Goal: Complete application form: Complete application form

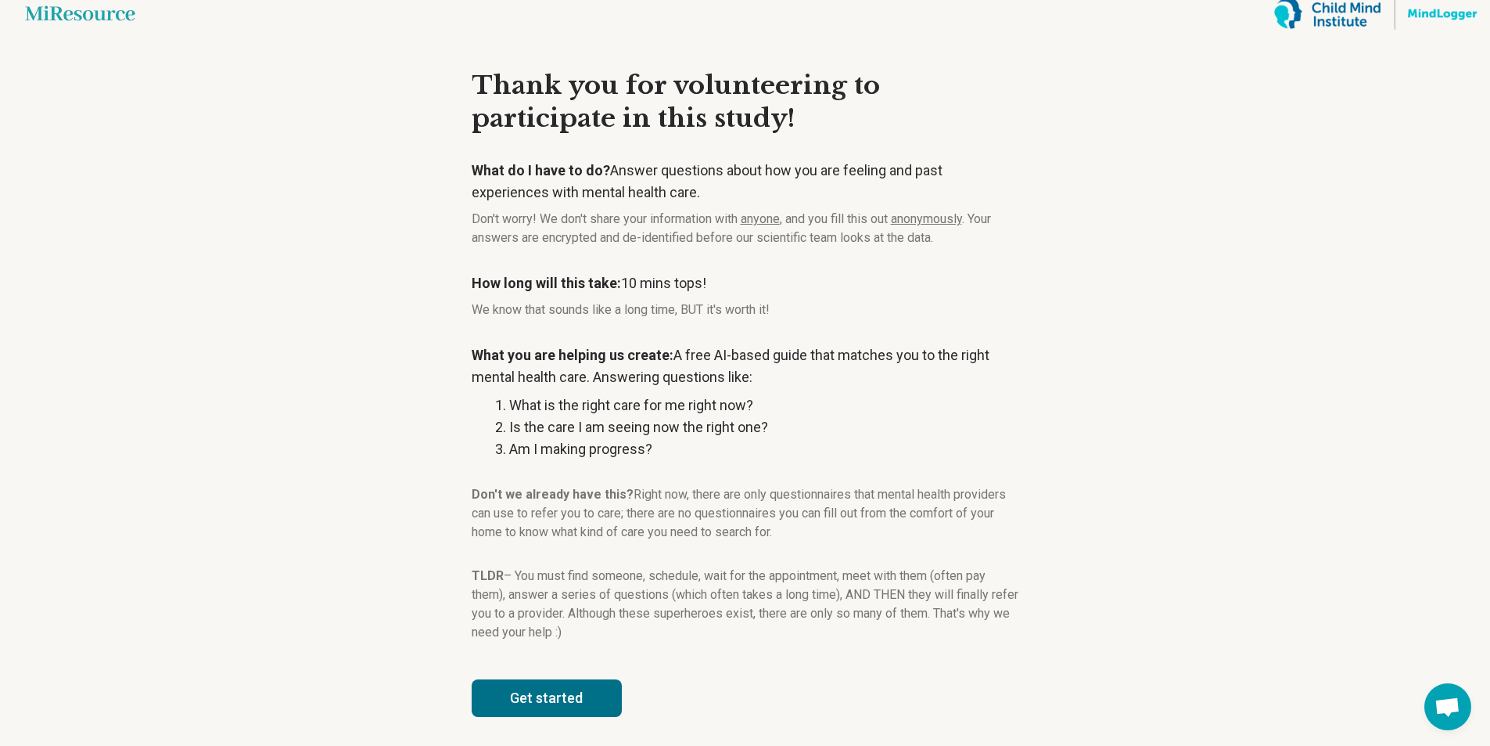
scroll to position [14, 0]
click at [532, 703] on button "Get started" at bounding box center [547, 696] width 150 height 38
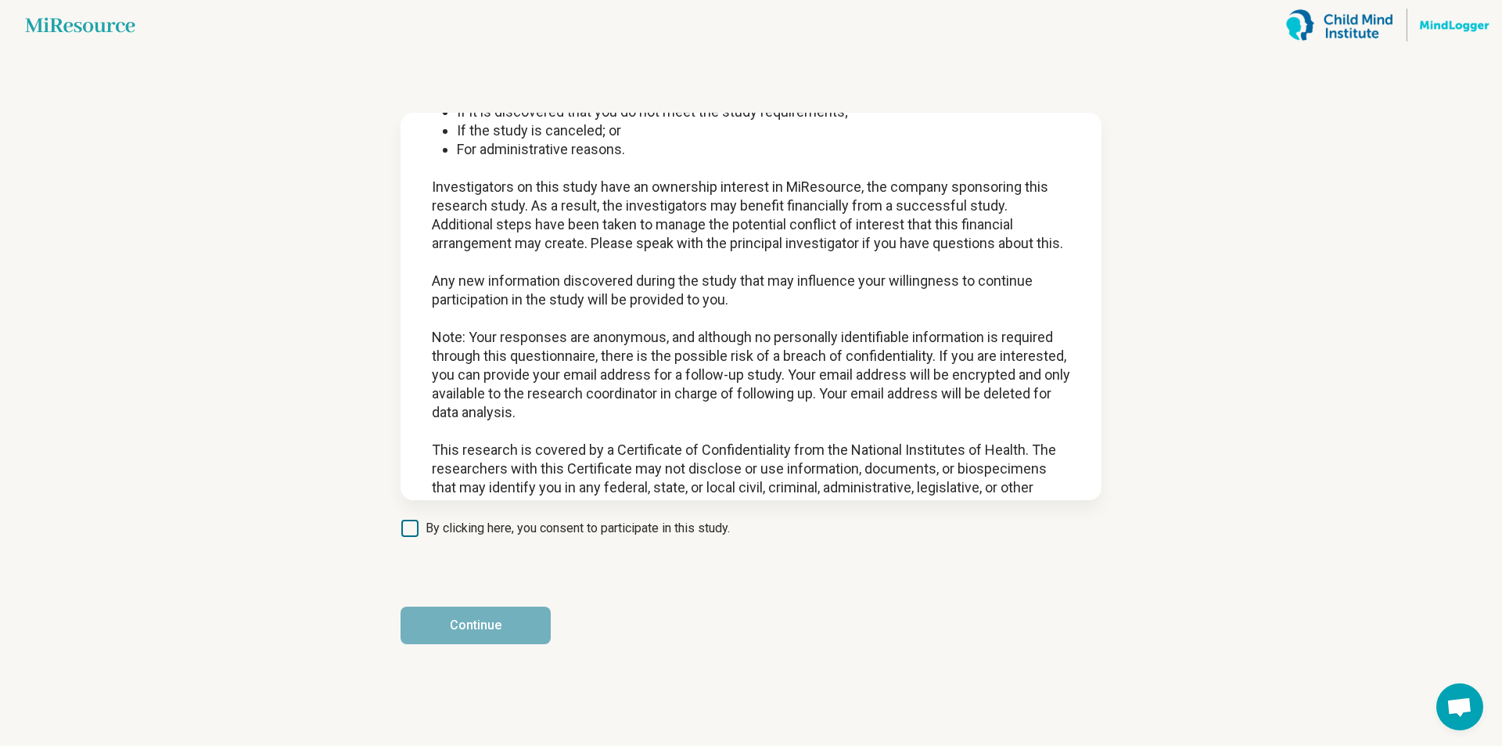
scroll to position [1017, 0]
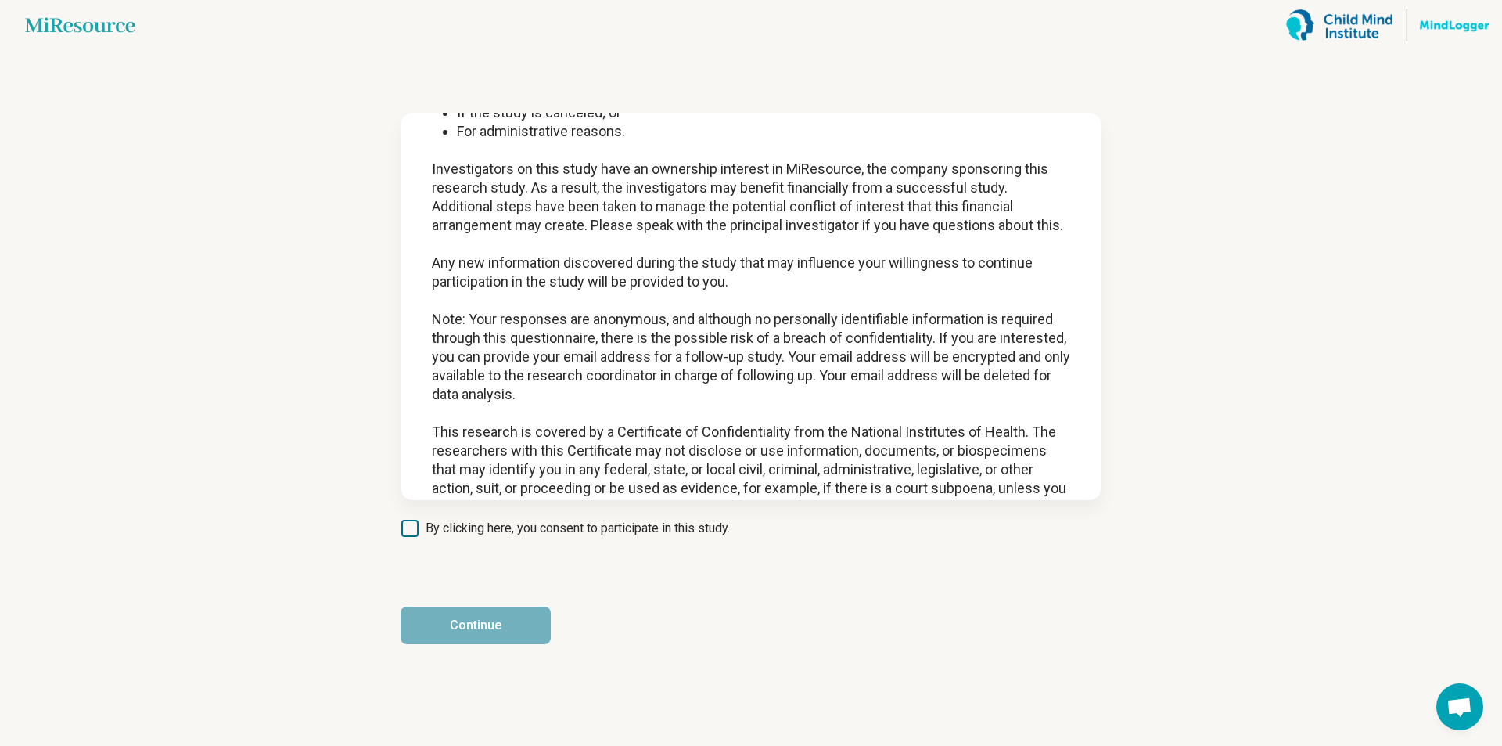
click at [399, 516] on article "INFORMED CONSENT FORM Sponsor / Study Title: MiResource, Inc / “Automated Menta…" at bounding box center [751, 398] width 751 height 696
click at [406, 527] on icon at bounding box center [409, 527] width 17 height 17
click at [475, 622] on button "Continue" at bounding box center [476, 625] width 150 height 38
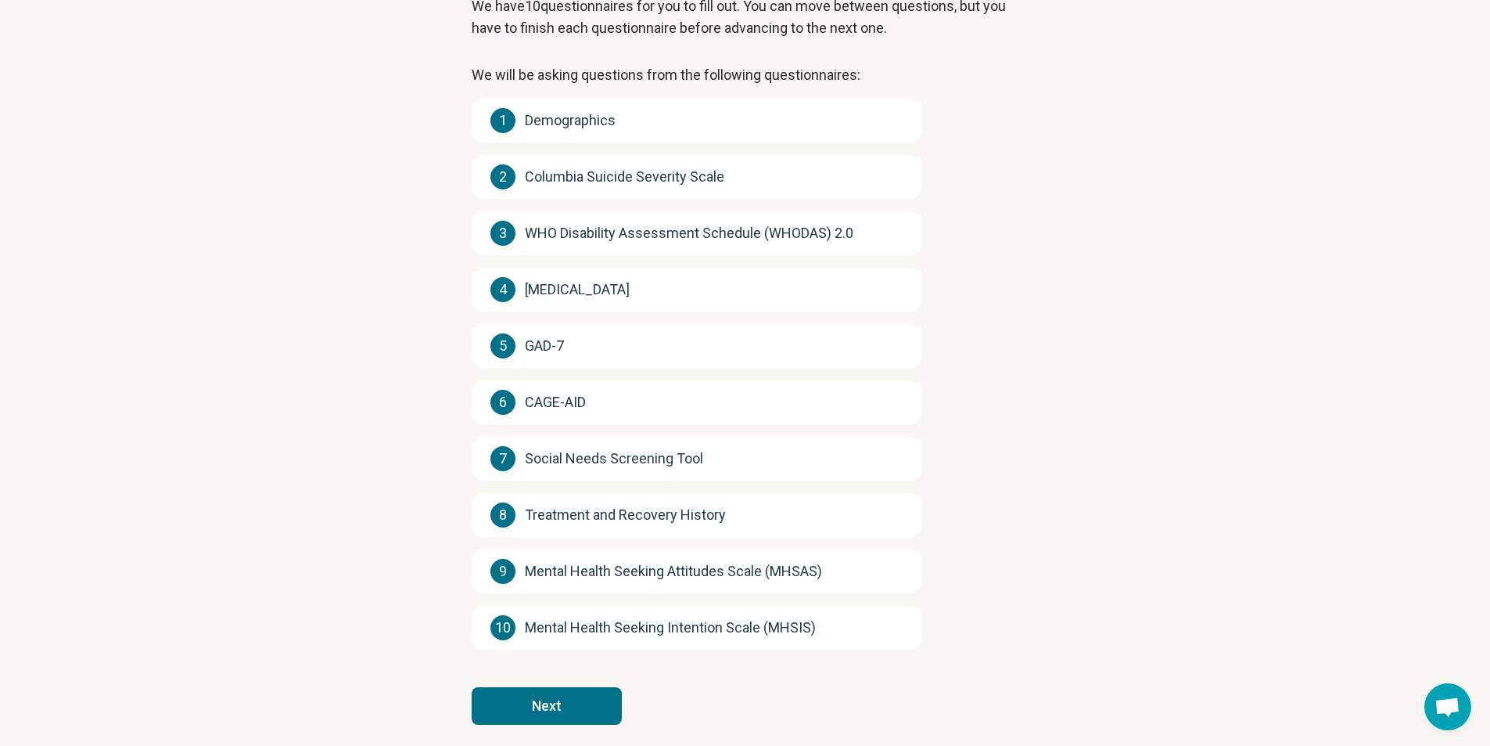
scroll to position [140, 0]
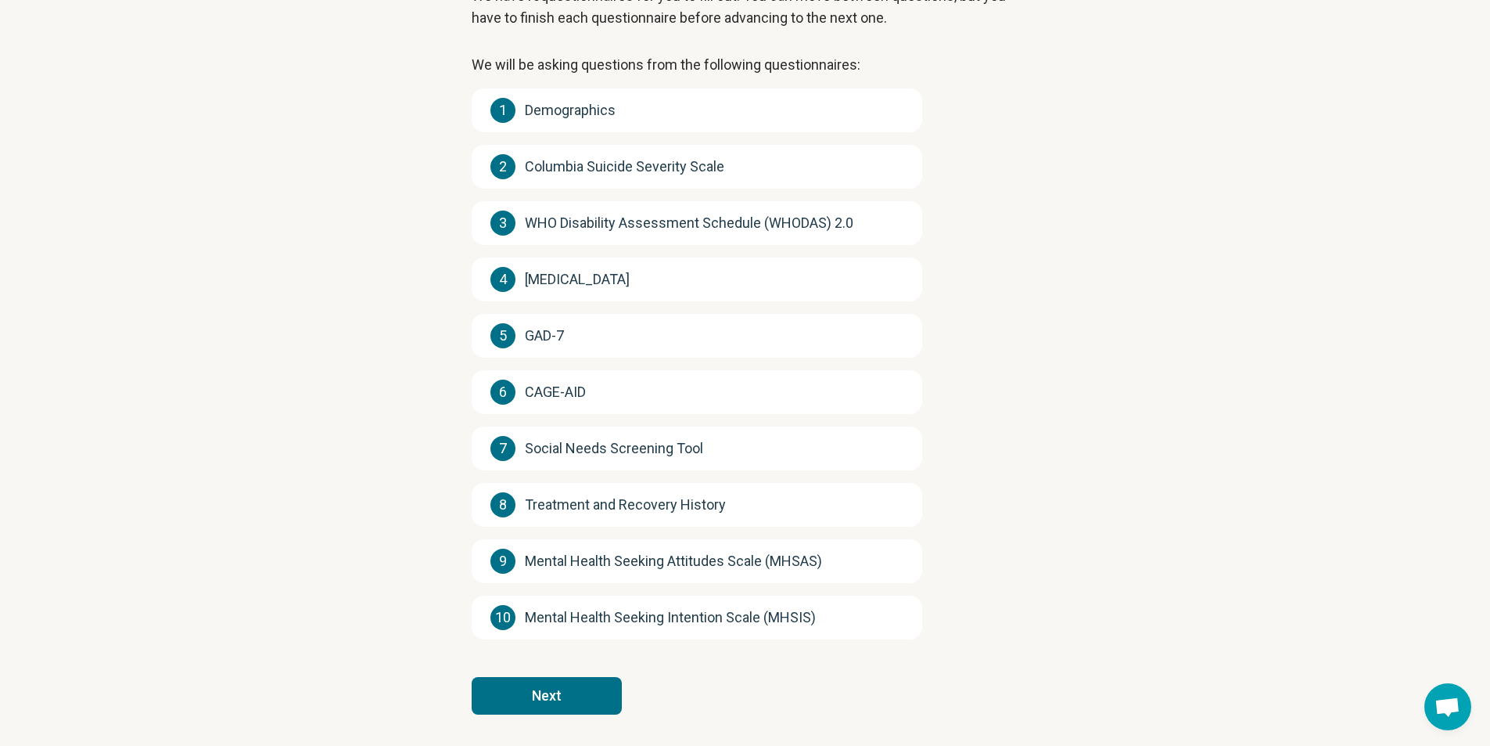
click at [555, 695] on button "Next" at bounding box center [547, 696] width 150 height 38
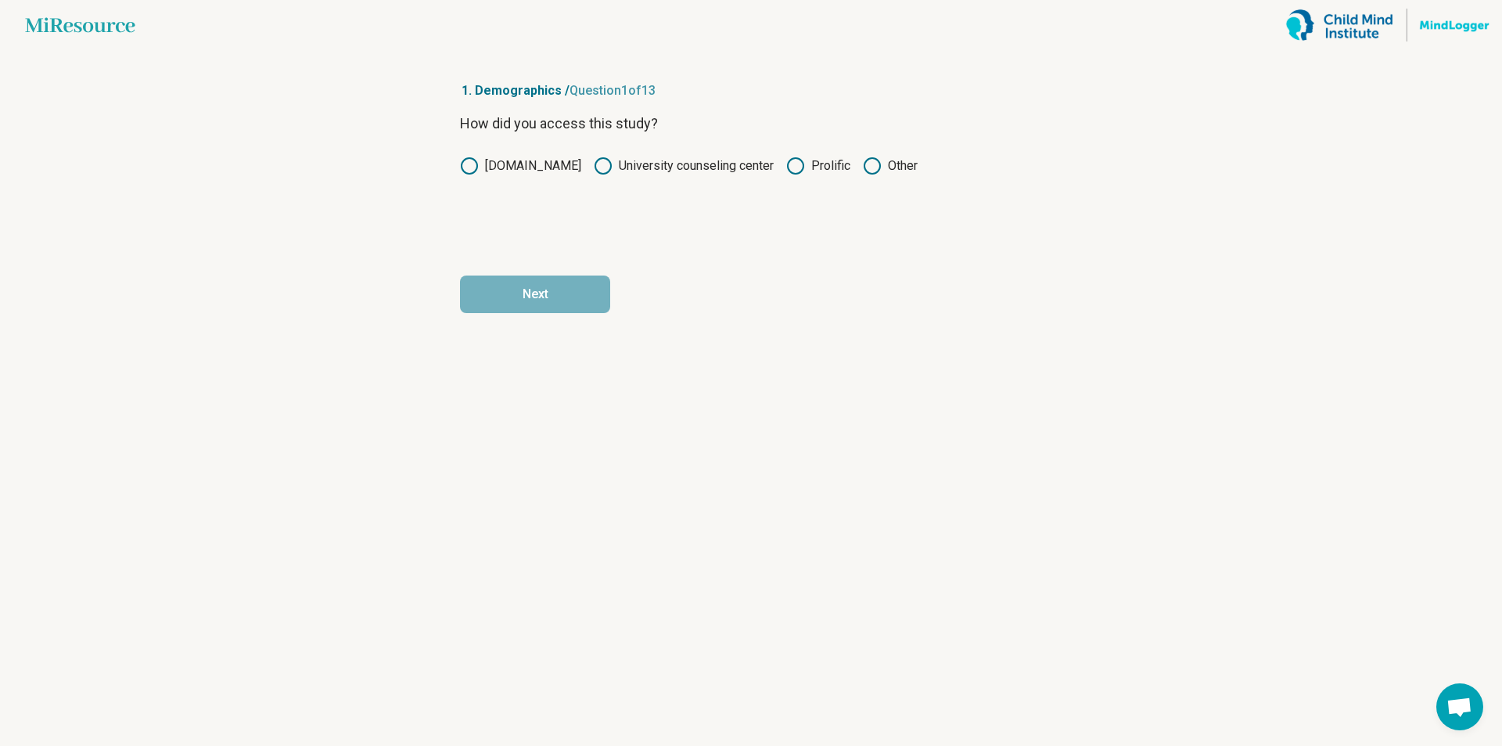
click at [791, 165] on icon at bounding box center [795, 165] width 19 height 19
click at [530, 298] on button "Next" at bounding box center [535, 294] width 150 height 38
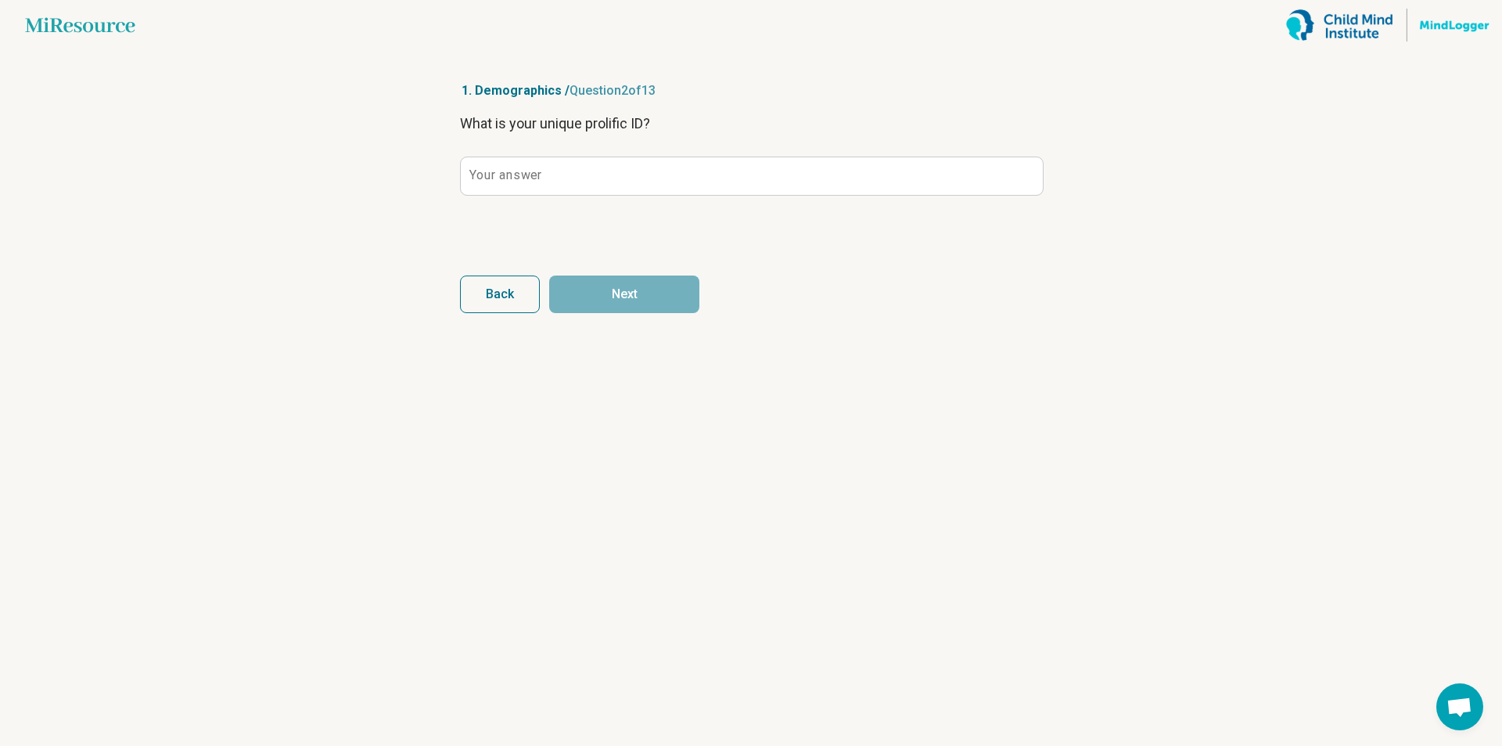
click at [483, 169] on label "Your answer" at bounding box center [505, 175] width 72 height 13
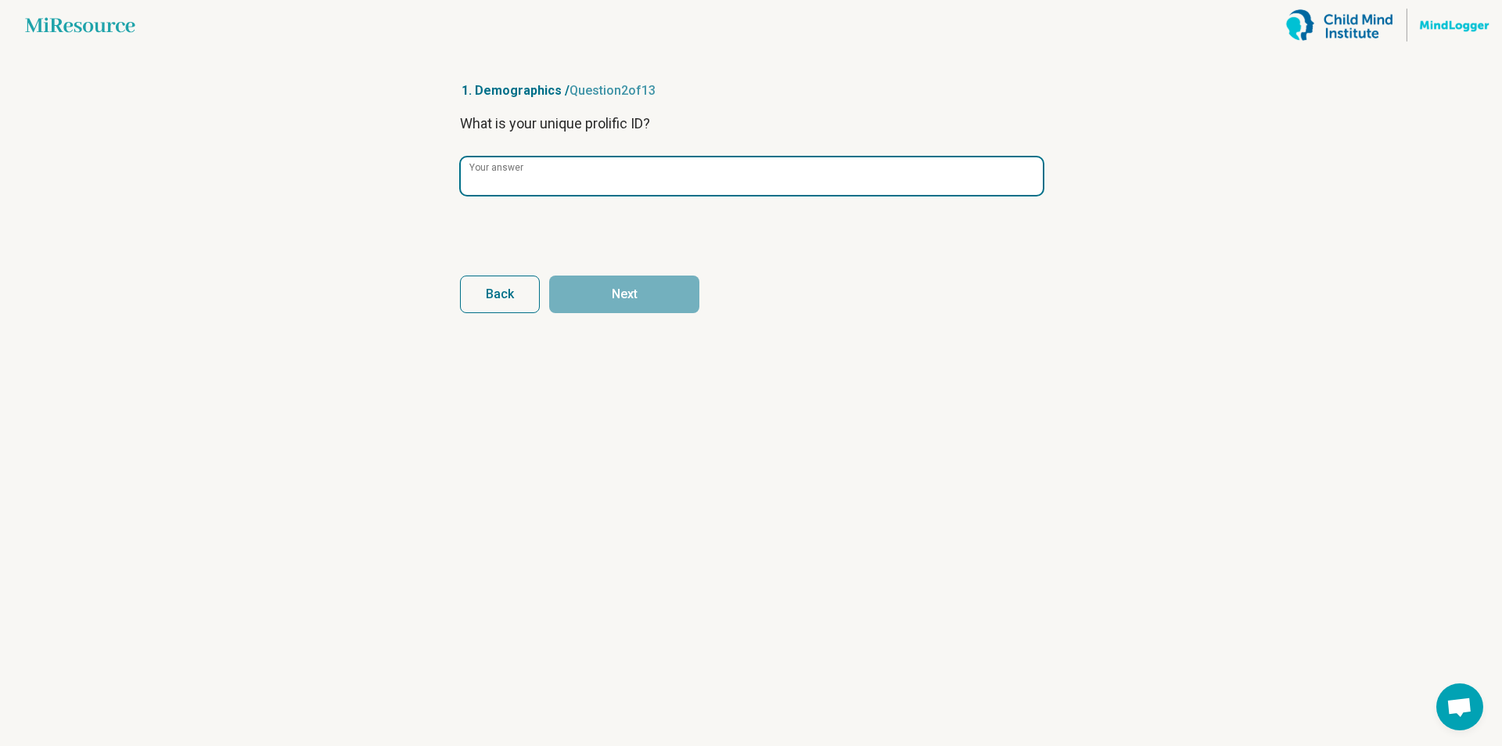
click at [483, 169] on input "Your answer" at bounding box center [752, 176] width 582 height 38
paste input "**********"
type input "**********"
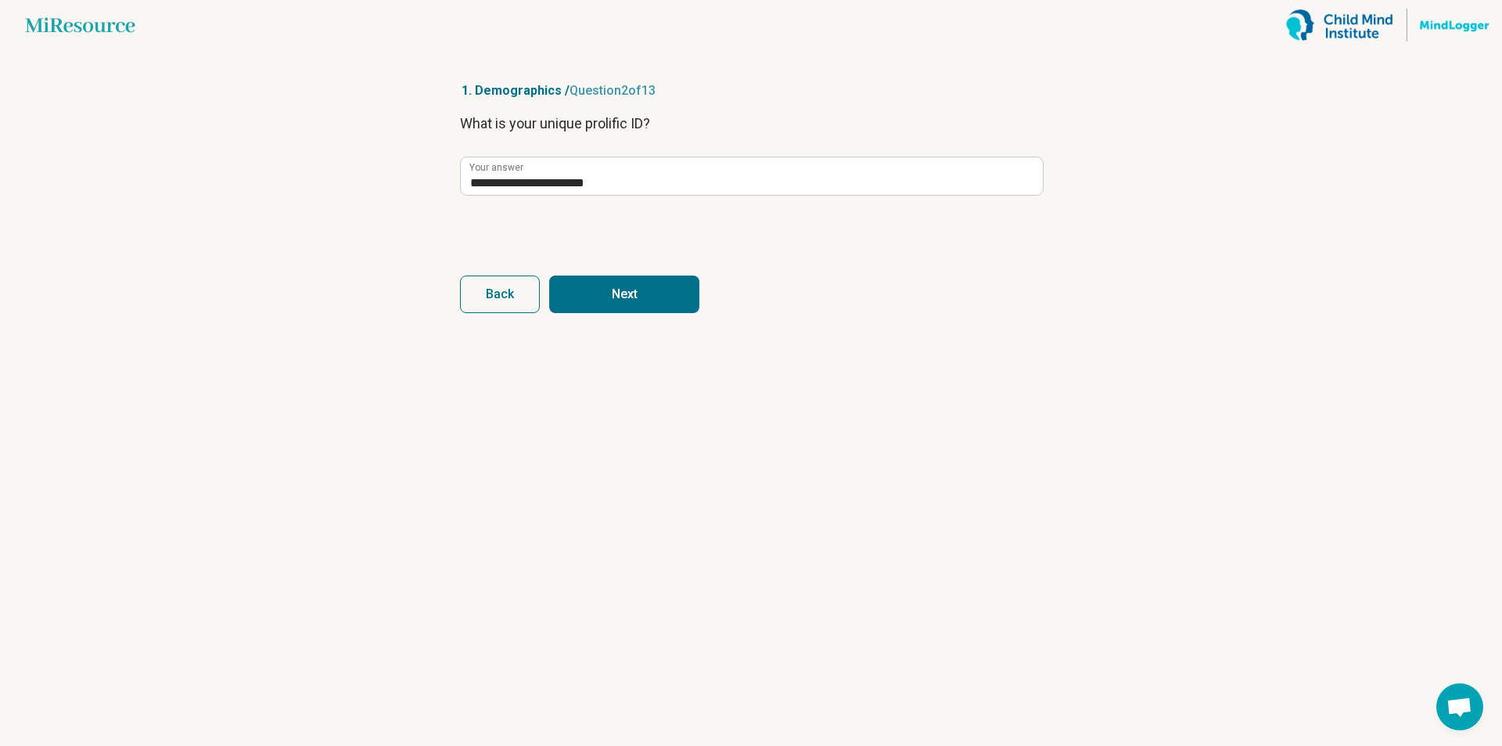
click at [652, 303] on button "Next" at bounding box center [624, 294] width 150 height 38
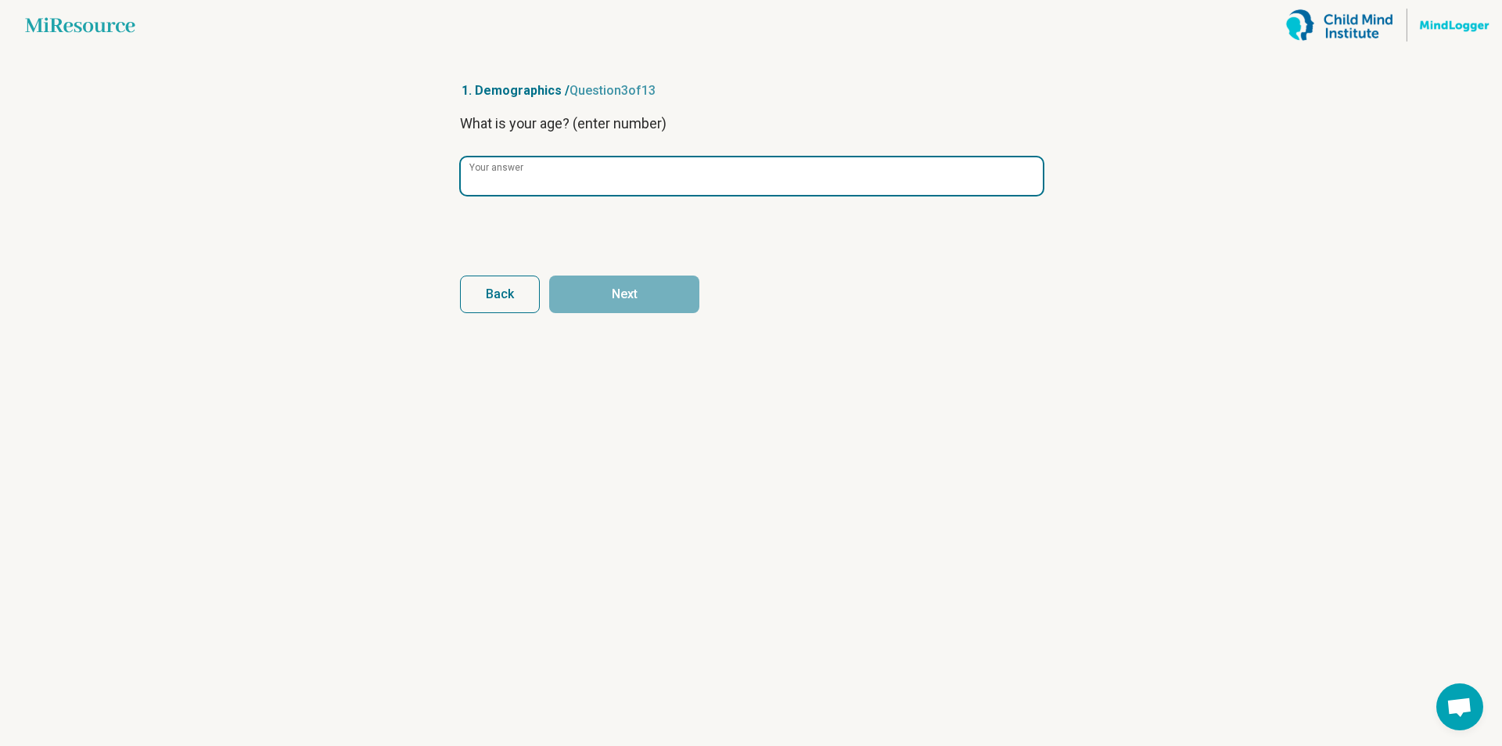
click at [527, 164] on input "Your answer" at bounding box center [752, 176] width 582 height 38
type input "**"
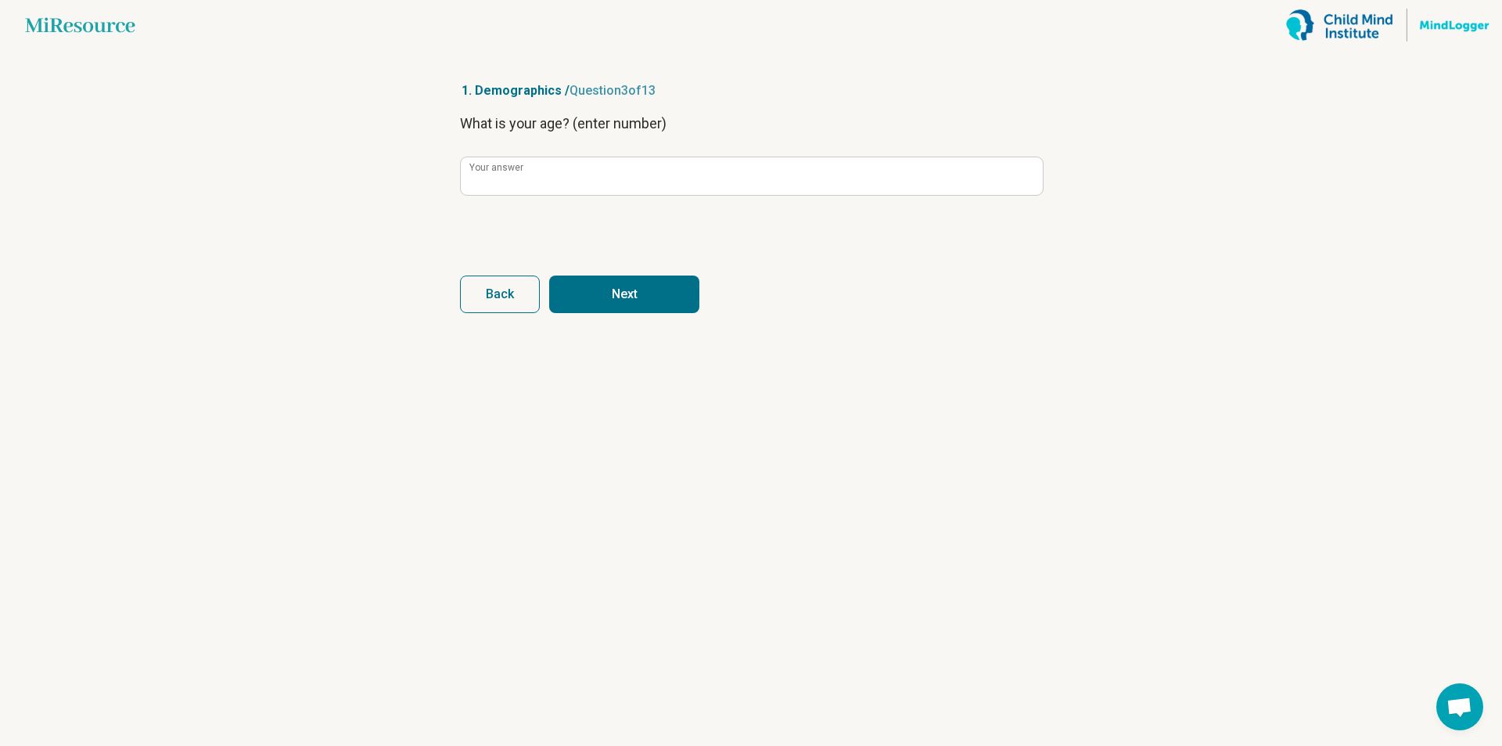
click at [616, 305] on button "Next" at bounding box center [624, 294] width 150 height 38
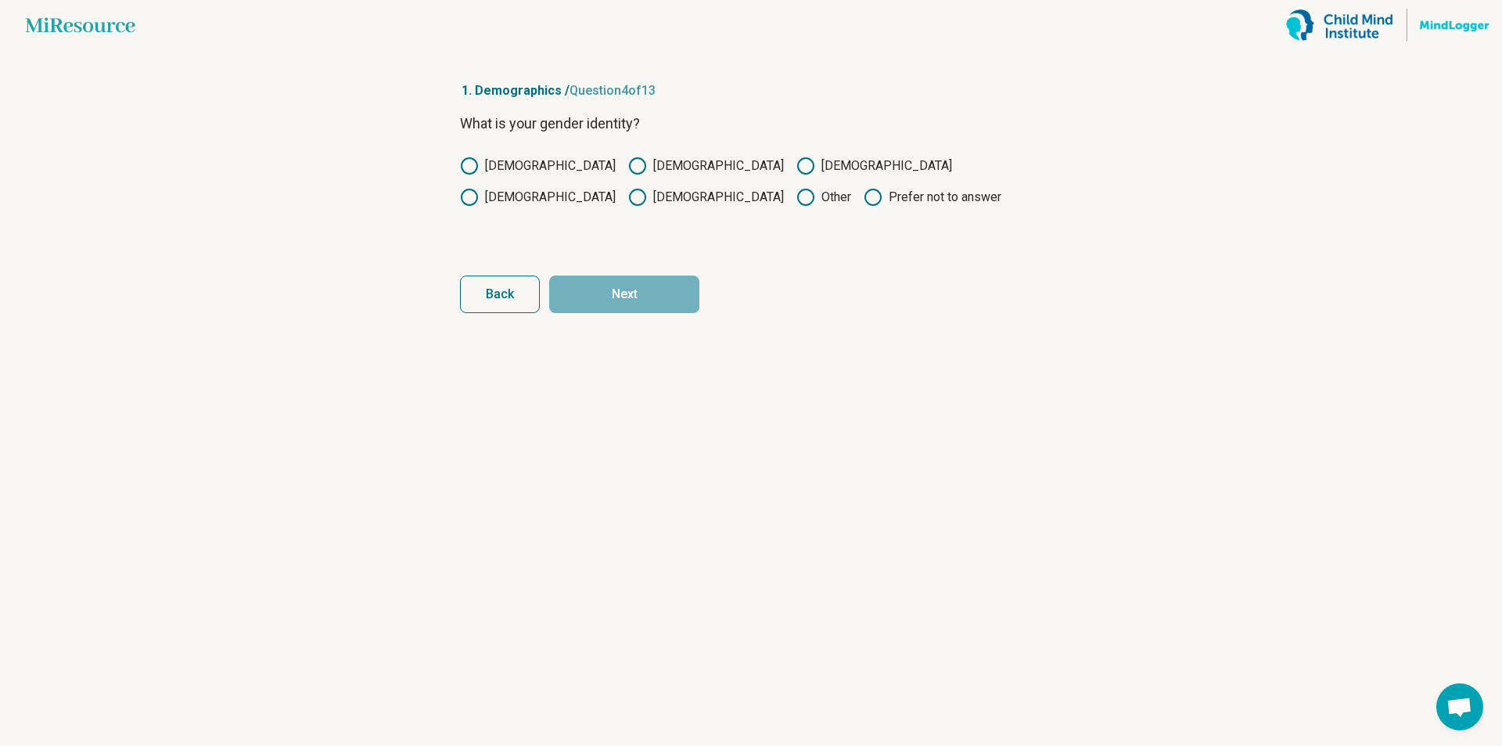
click at [472, 166] on icon at bounding box center [469, 165] width 19 height 19
click at [625, 300] on button "Next" at bounding box center [624, 294] width 150 height 38
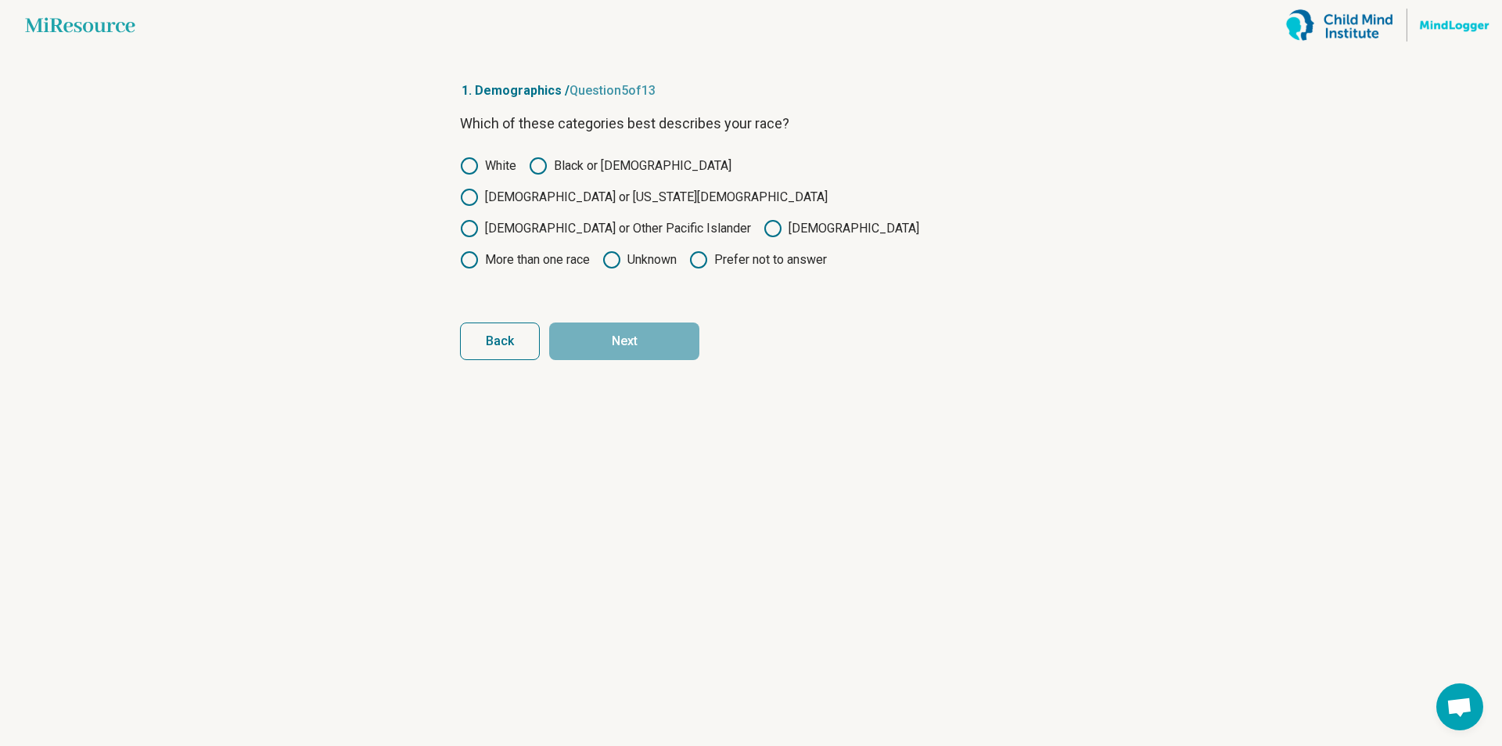
click at [537, 164] on icon at bounding box center [538, 165] width 19 height 19
click at [604, 322] on button "Next" at bounding box center [624, 341] width 150 height 38
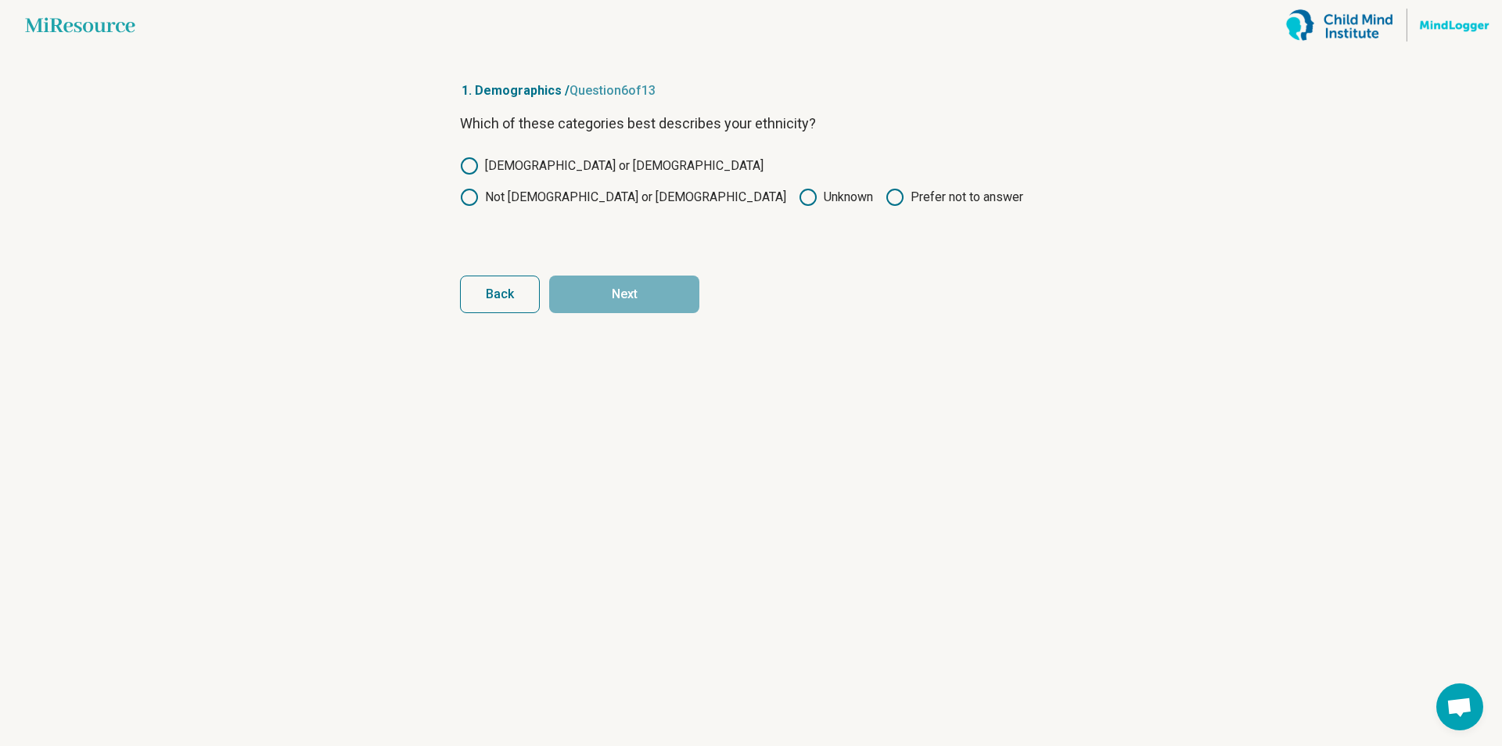
click at [620, 188] on label "Not [DEMOGRAPHIC_DATA] or [DEMOGRAPHIC_DATA]" at bounding box center [623, 197] width 326 height 19
click at [651, 300] on button "Next" at bounding box center [624, 294] width 150 height 38
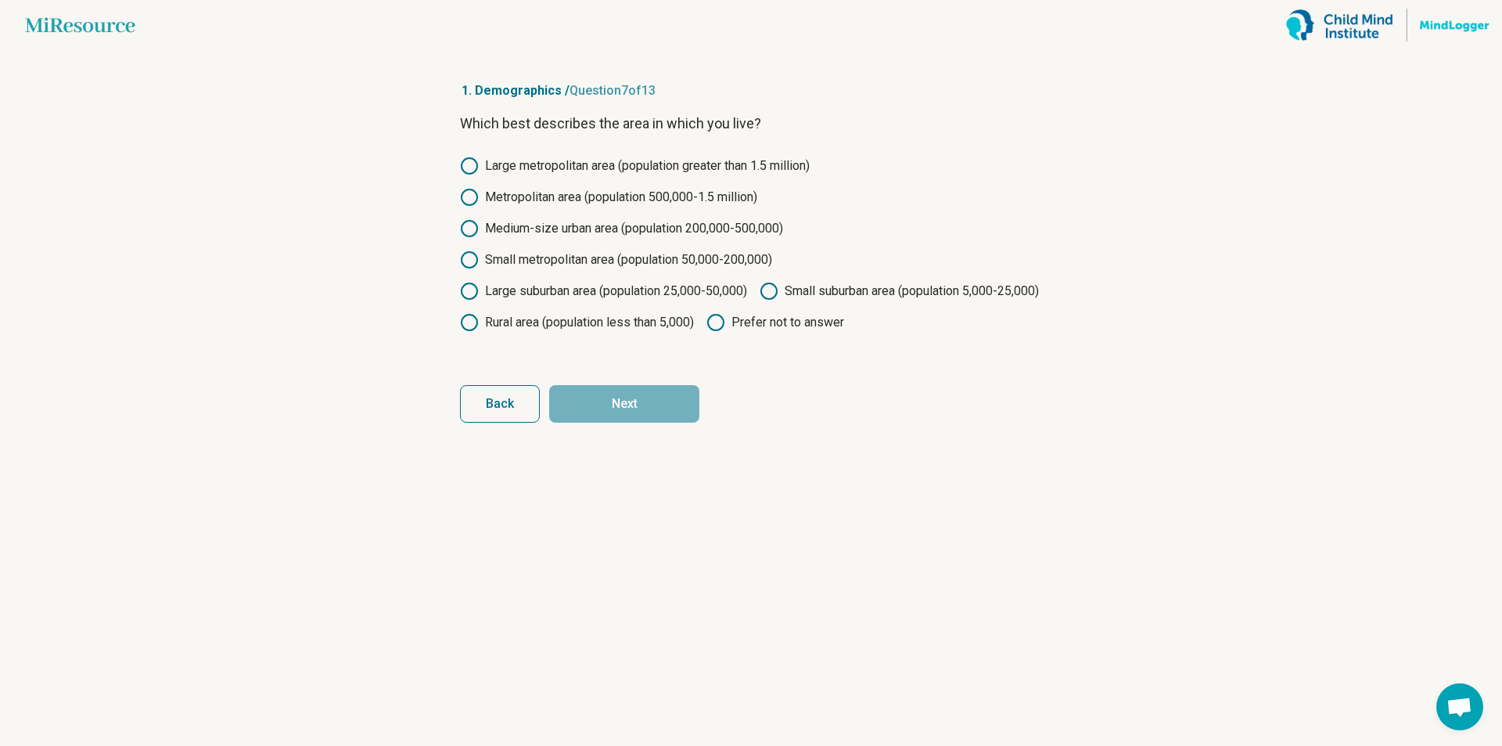
click at [473, 263] on icon at bounding box center [469, 259] width 19 height 19
click at [471, 223] on icon at bounding box center [469, 228] width 19 height 19
click at [632, 422] on button "Next" at bounding box center [624, 404] width 150 height 38
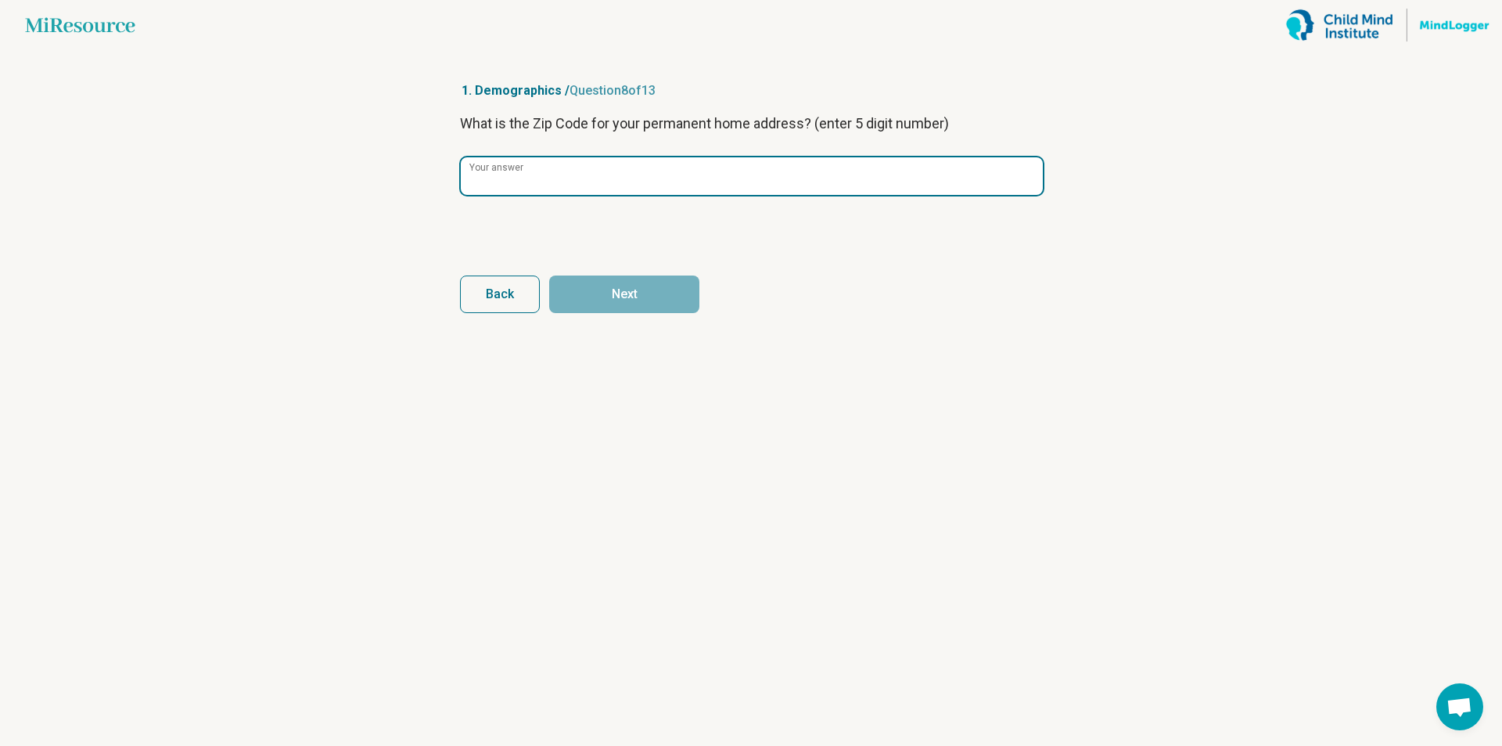
click at [520, 185] on input "Your answer" at bounding box center [752, 176] width 582 height 38
type input "*****"
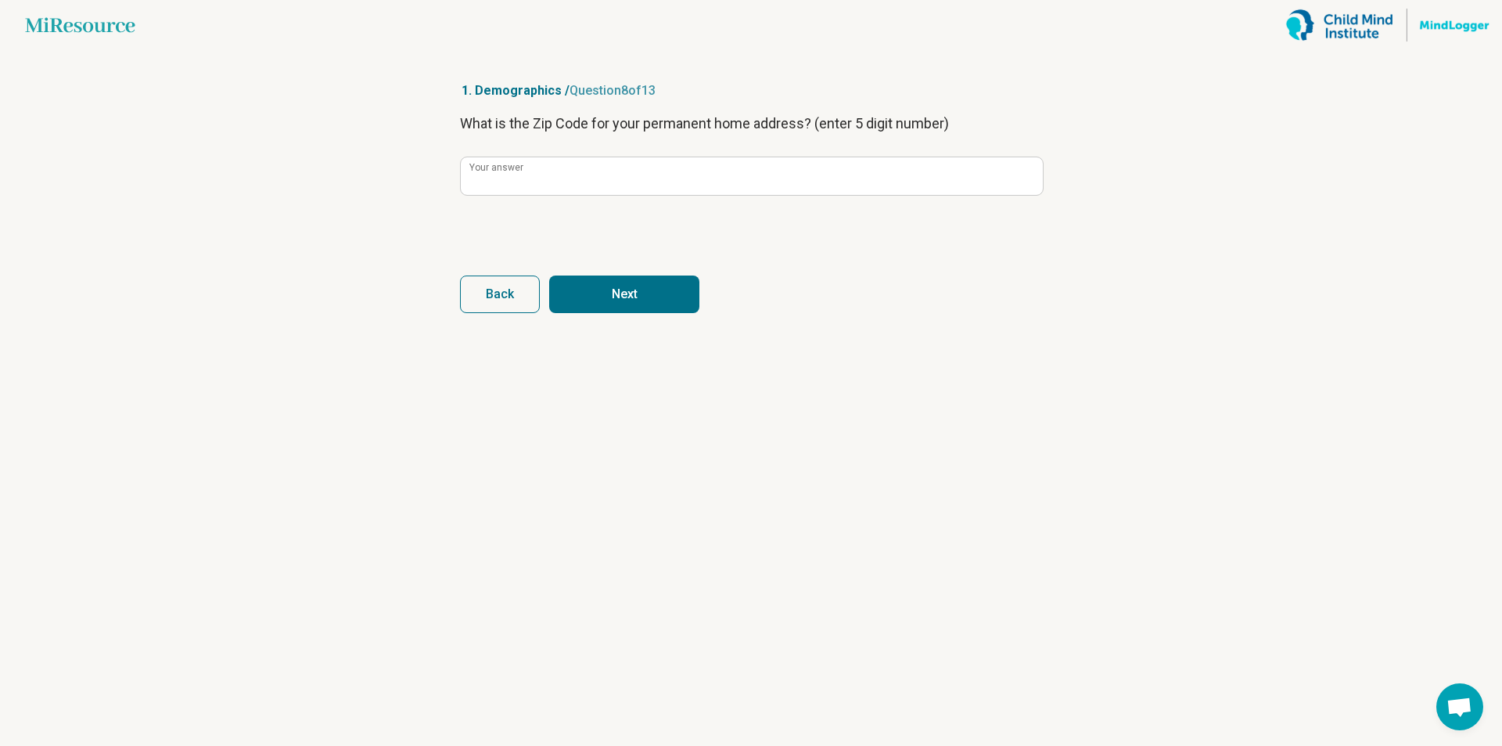
click at [638, 305] on button "Next" at bounding box center [624, 294] width 150 height 38
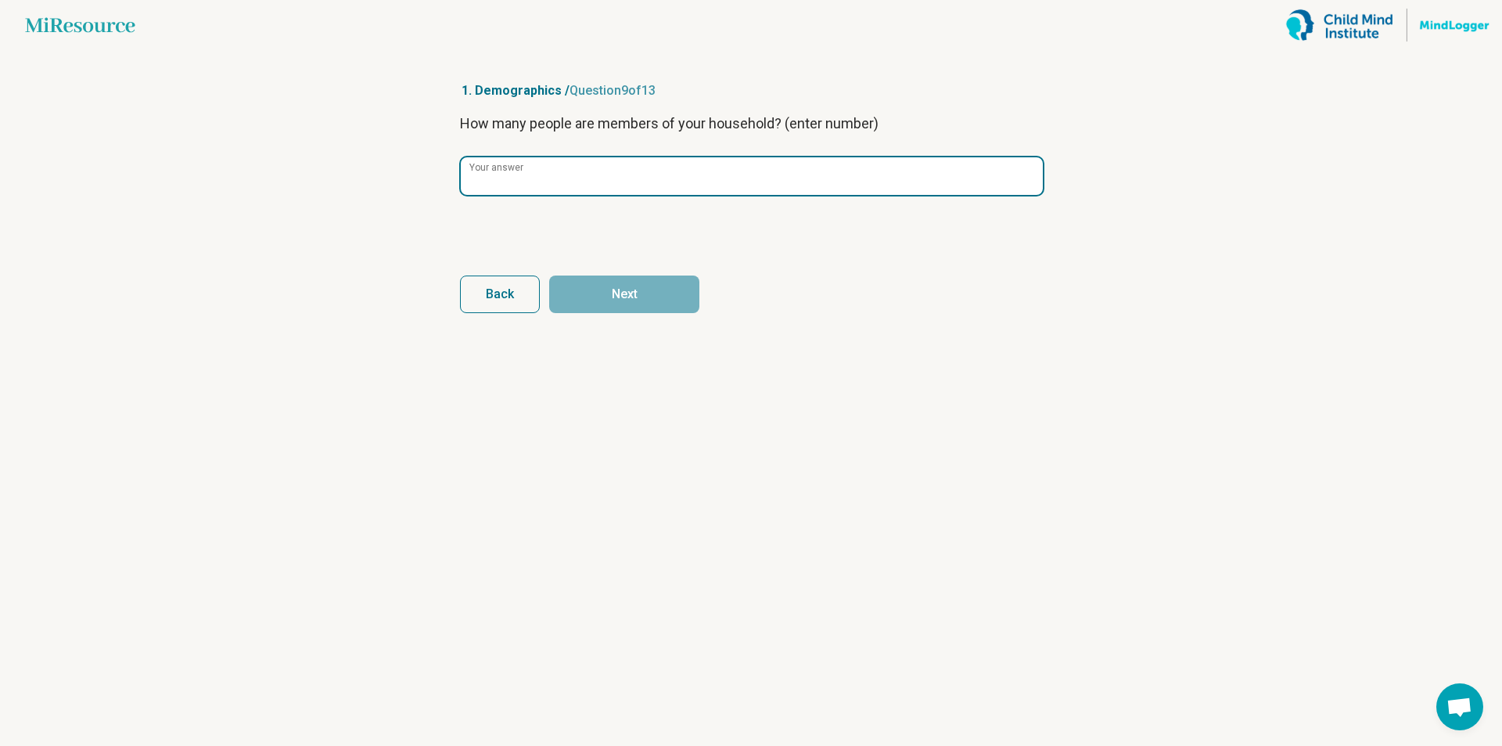
click at [566, 178] on input "Your answer" at bounding box center [752, 176] width 582 height 38
type input "*"
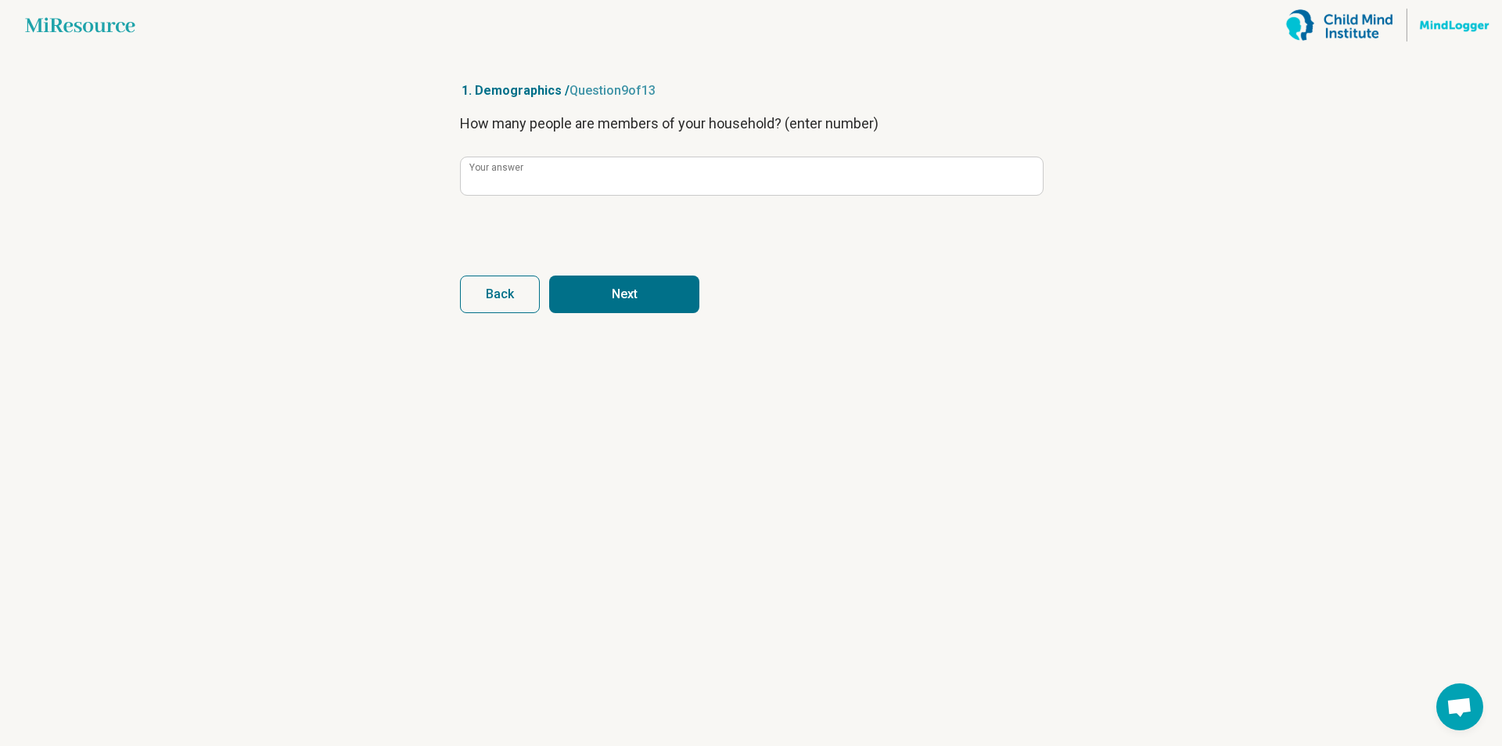
click at [613, 300] on button "Next" at bounding box center [624, 294] width 150 height 38
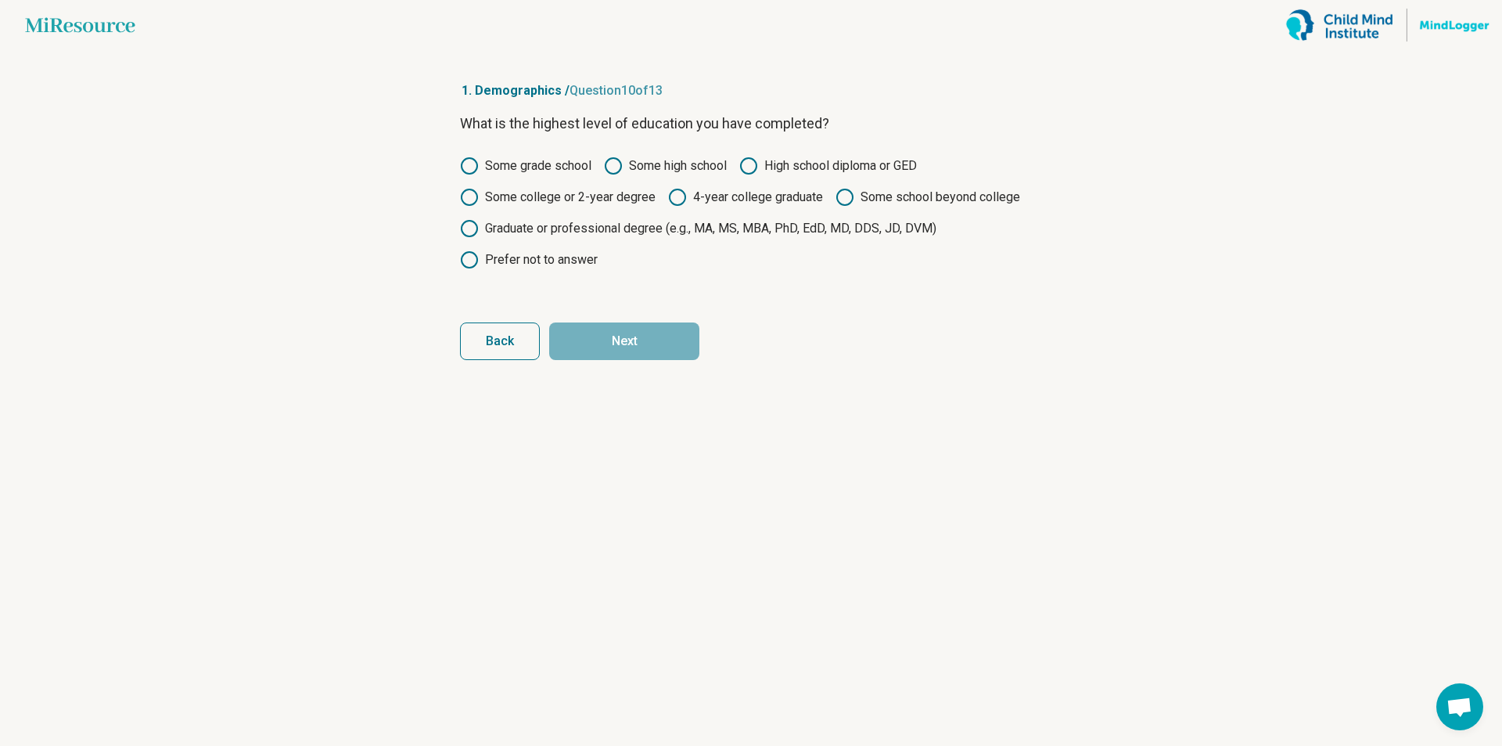
click at [461, 227] on icon at bounding box center [469, 228] width 19 height 19
click at [622, 347] on button "Next" at bounding box center [624, 341] width 150 height 38
click at [465, 221] on icon at bounding box center [469, 228] width 19 height 19
click at [667, 347] on button "Next" at bounding box center [624, 341] width 150 height 38
click at [476, 223] on circle at bounding box center [470, 229] width 16 height 16
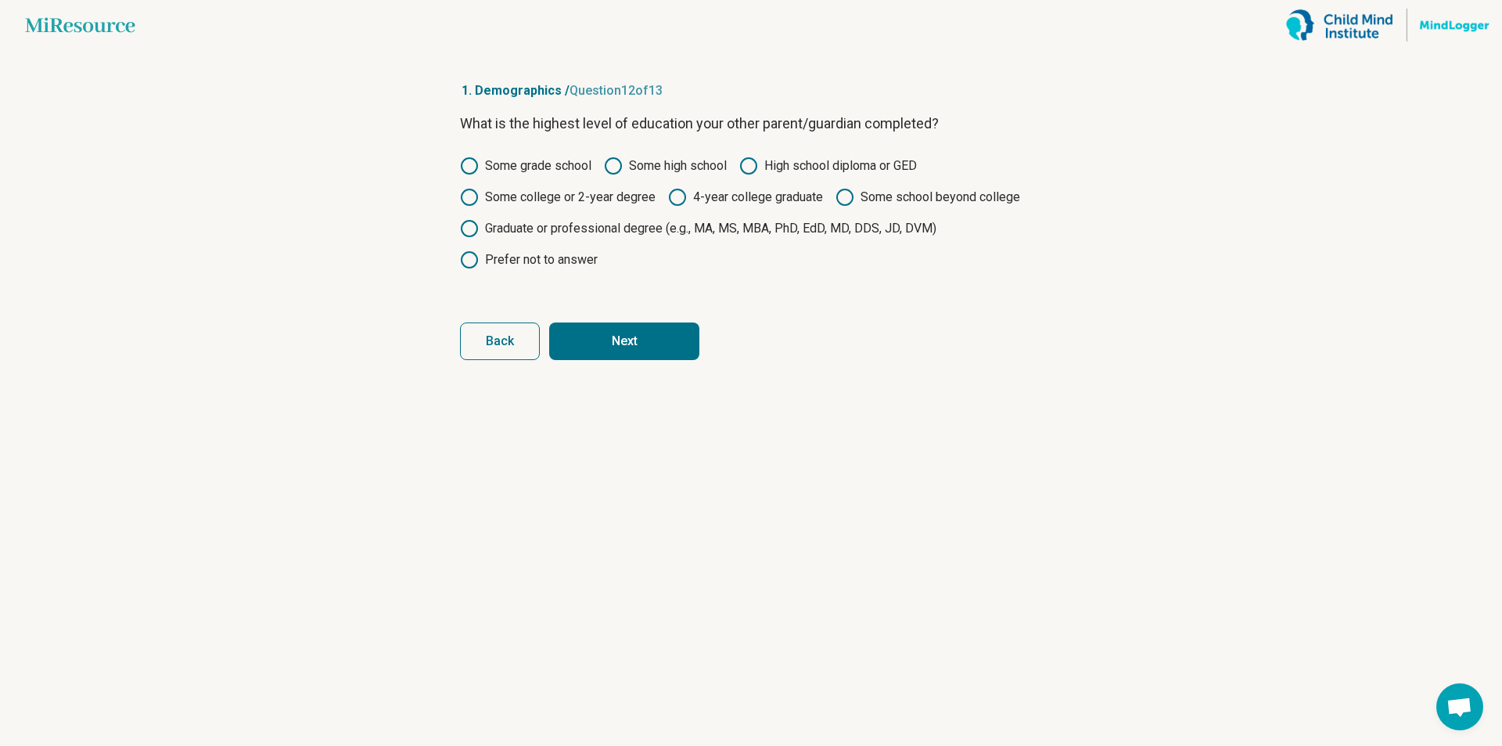
click at [608, 346] on button "Next" at bounding box center [624, 341] width 150 height 38
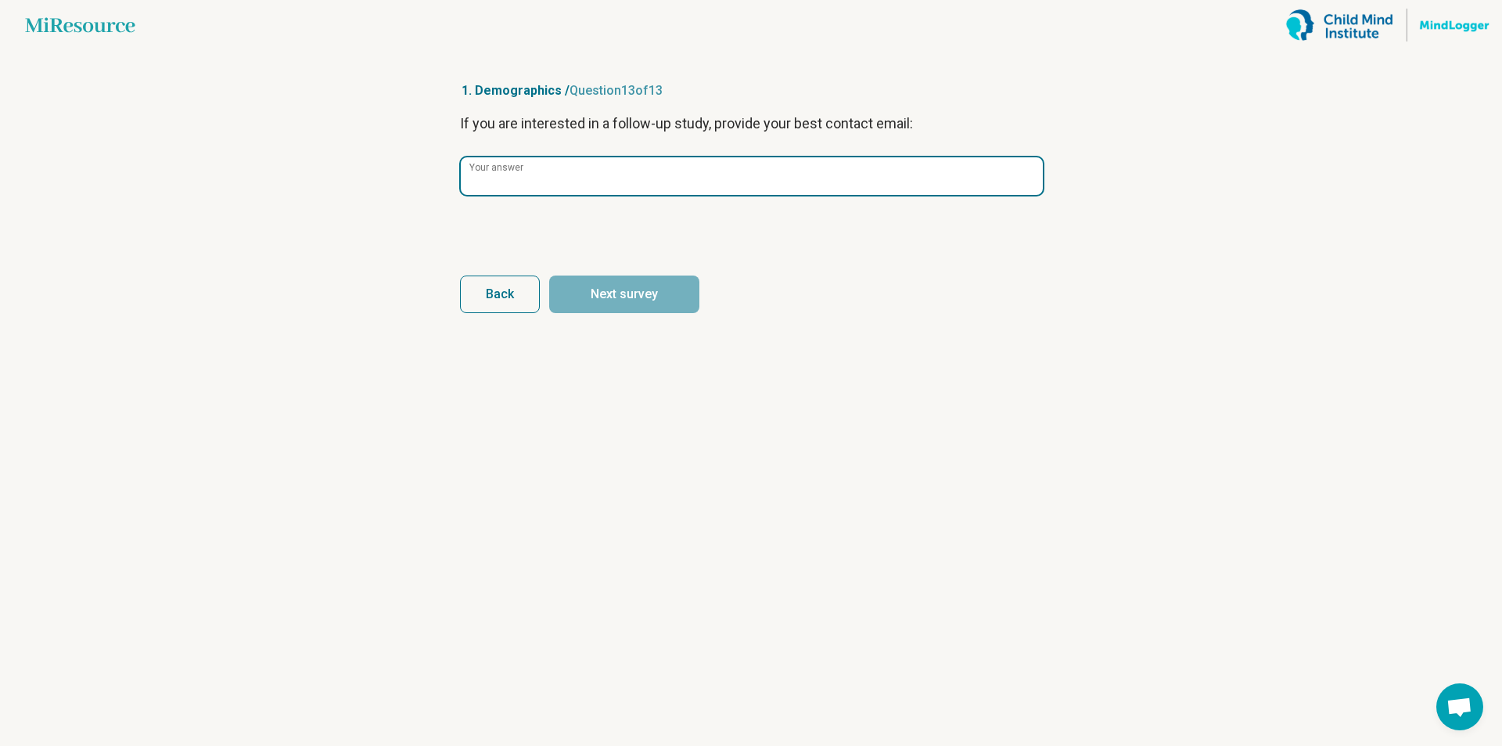
click at [596, 160] on input "Your answer" at bounding box center [752, 176] width 582 height 38
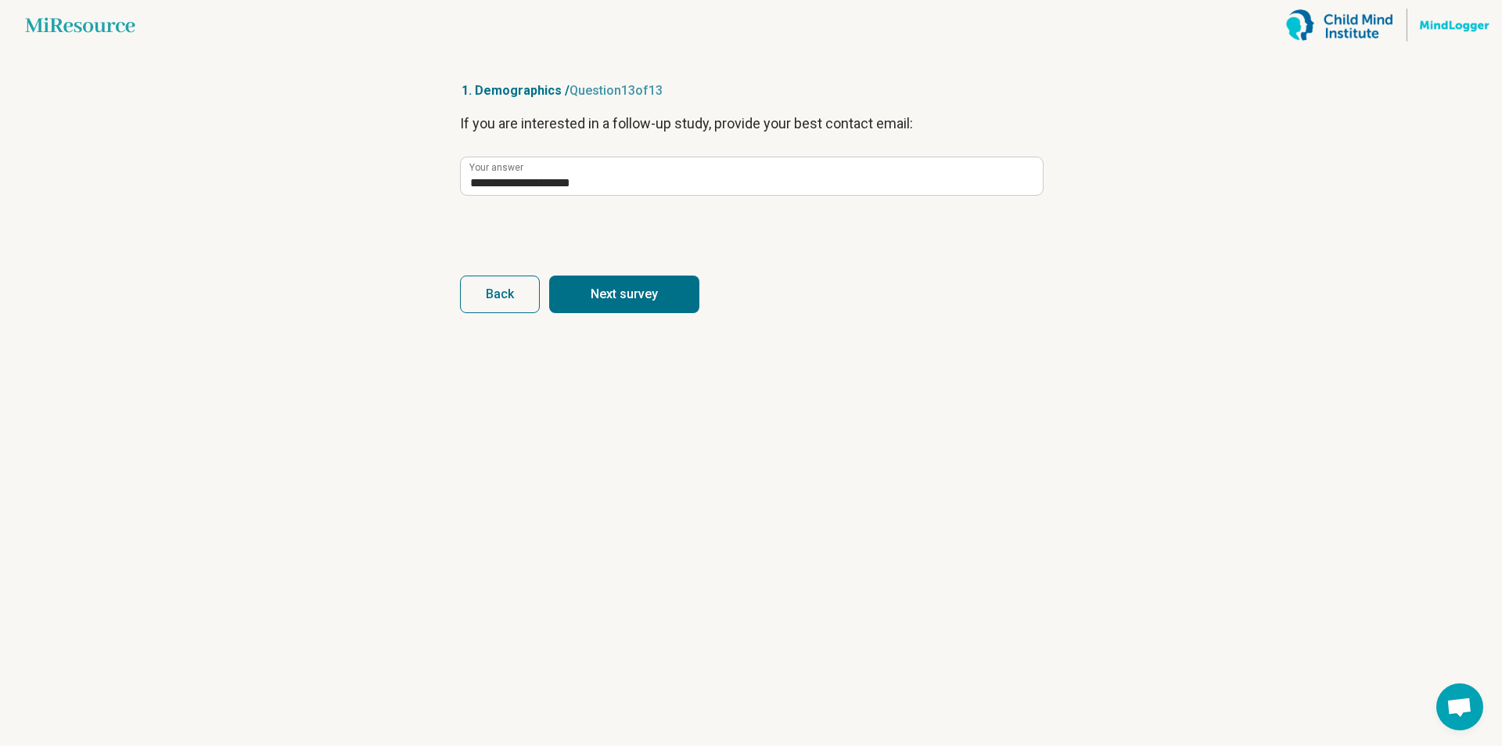
click at [610, 303] on button "Next survey" at bounding box center [624, 294] width 150 height 38
type input "**********"
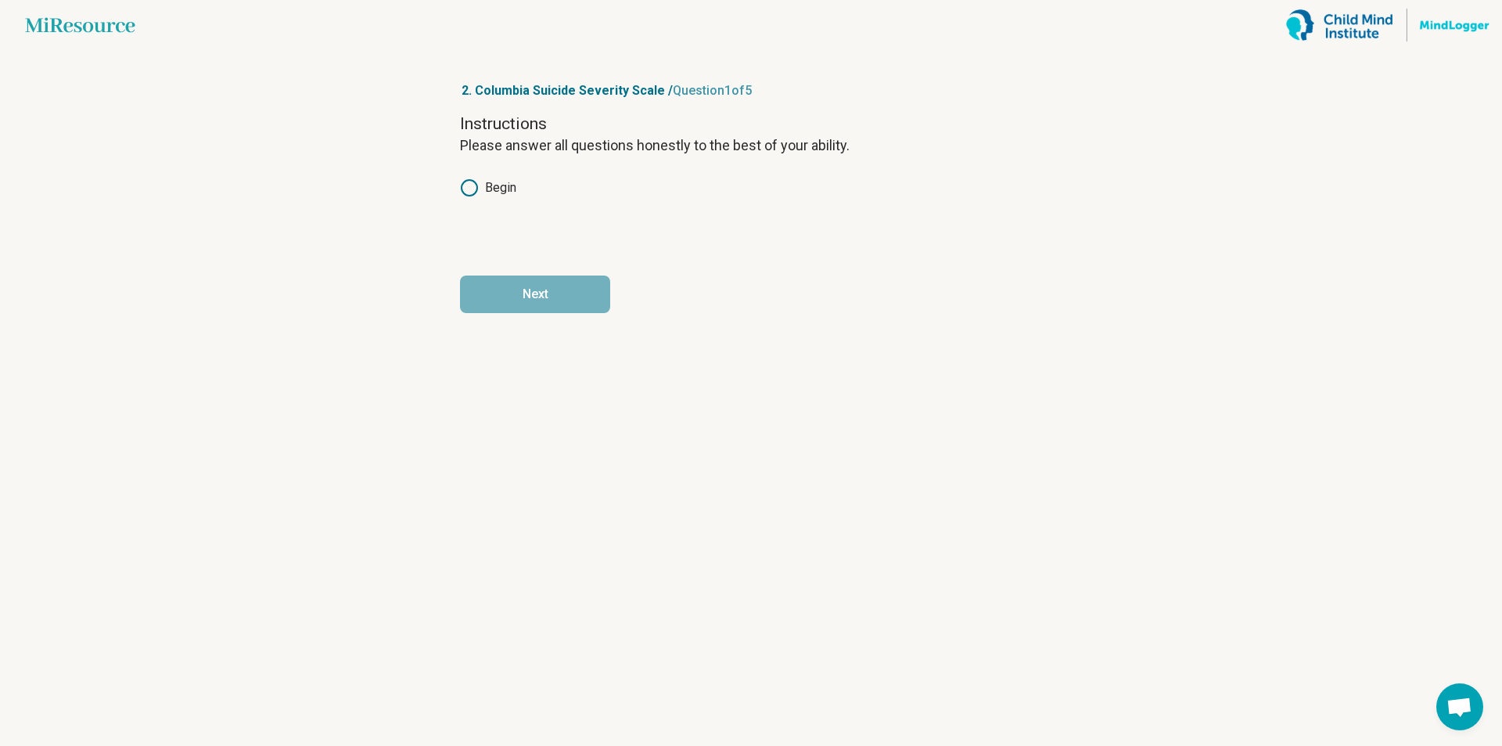
click at [462, 191] on circle at bounding box center [470, 188] width 16 height 16
click at [526, 296] on button "Next" at bounding box center [535, 294] width 150 height 38
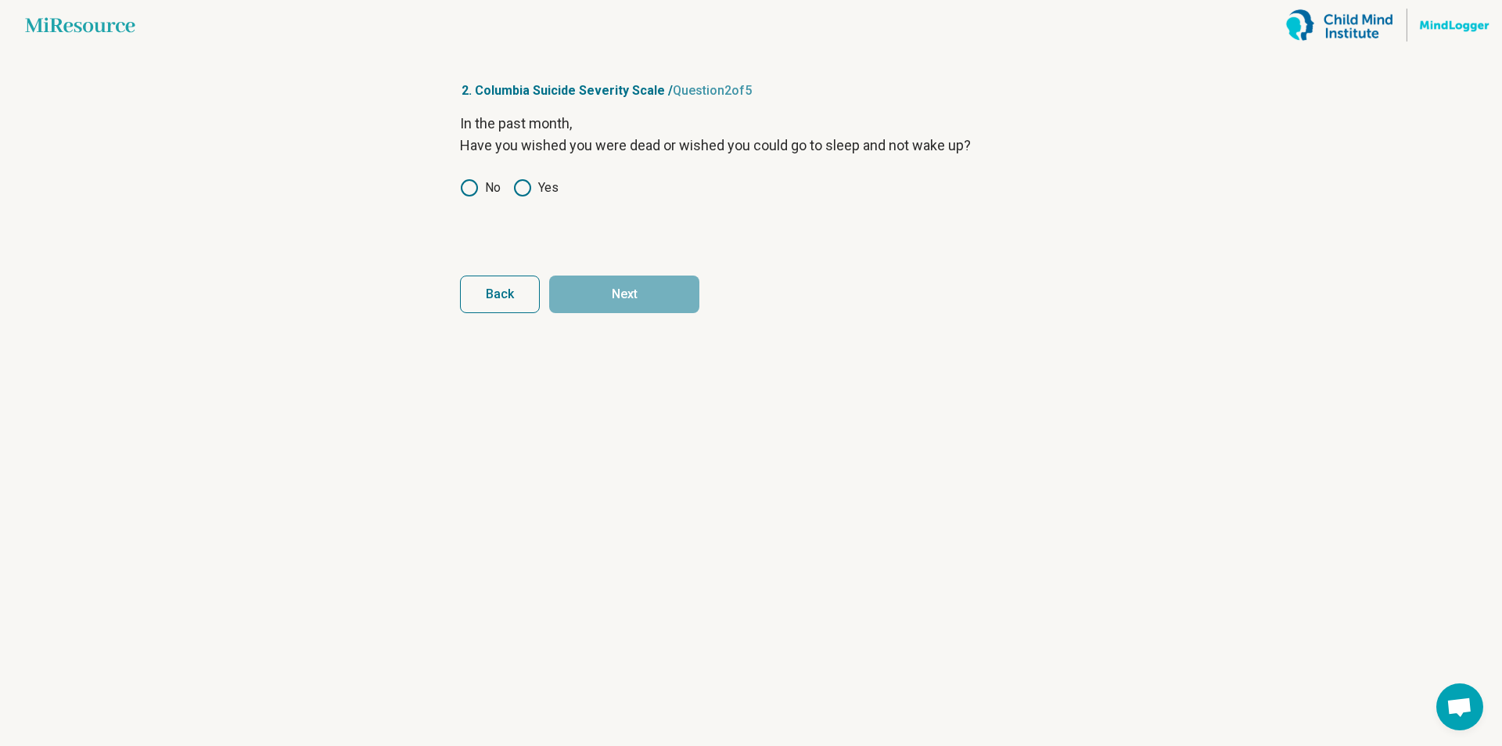
click at [473, 191] on icon at bounding box center [469, 187] width 19 height 19
click at [624, 306] on button "Next" at bounding box center [624, 294] width 150 height 38
click at [533, 186] on label "Yes" at bounding box center [535, 187] width 45 height 19
click at [616, 304] on button "Next" at bounding box center [624, 294] width 150 height 38
click at [471, 193] on icon at bounding box center [469, 187] width 19 height 19
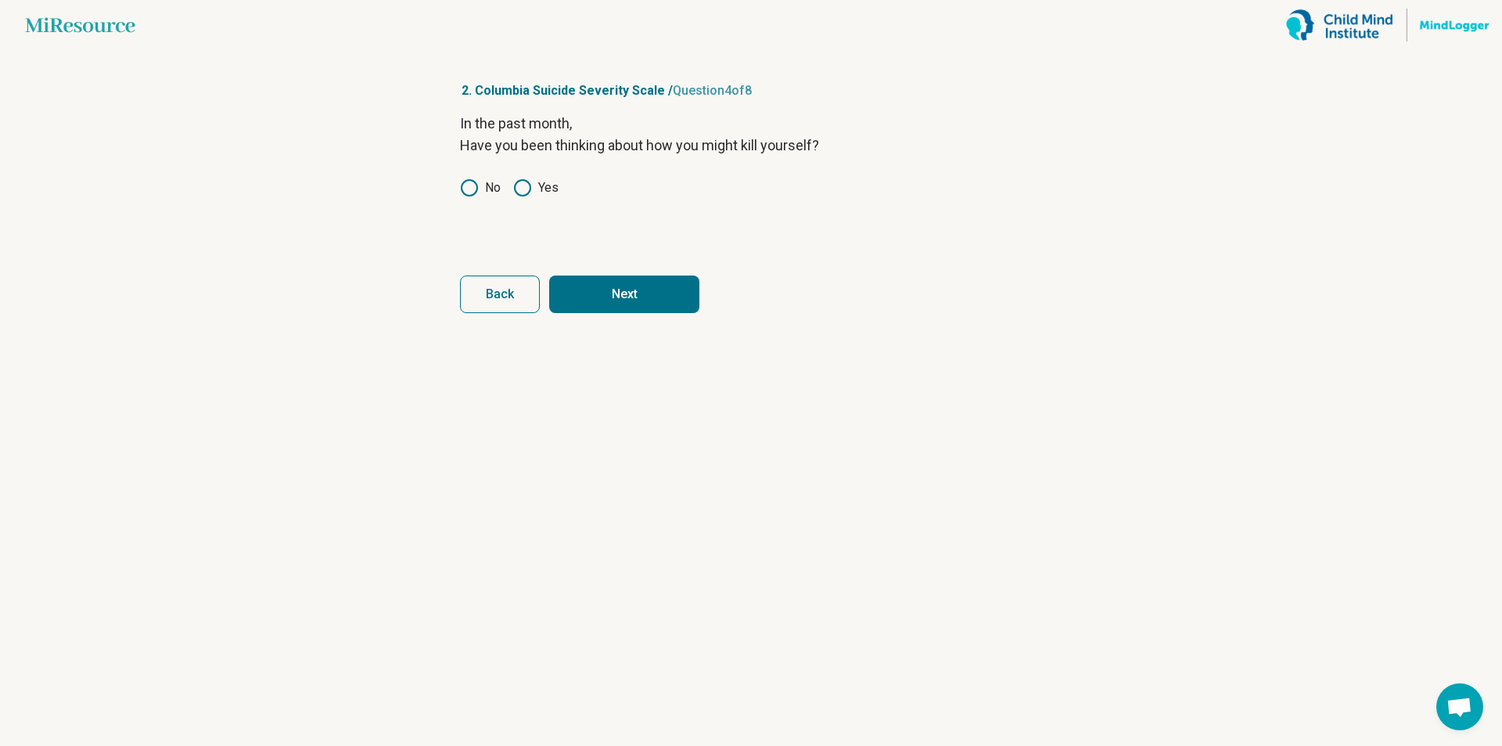
click at [628, 296] on button "Next" at bounding box center [624, 294] width 150 height 38
click at [475, 179] on icon at bounding box center [469, 187] width 19 height 19
click at [594, 293] on button "Next" at bounding box center [624, 294] width 150 height 38
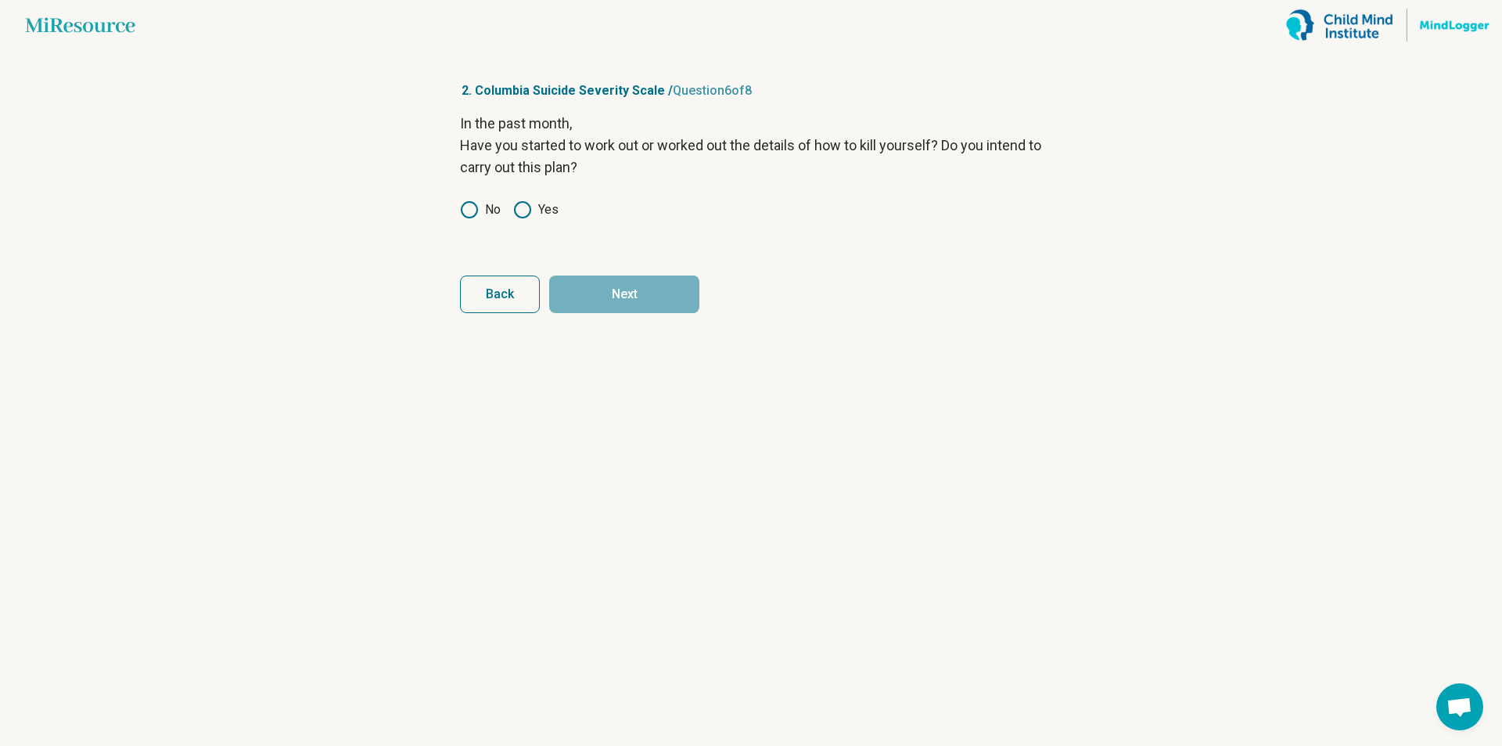
click at [466, 199] on div "In the past month, Have you started to work out or worked out the details of ho…" at bounding box center [751, 178] width 582 height 131
click at [469, 212] on icon at bounding box center [469, 209] width 19 height 19
click at [598, 290] on button "Next" at bounding box center [624, 294] width 150 height 38
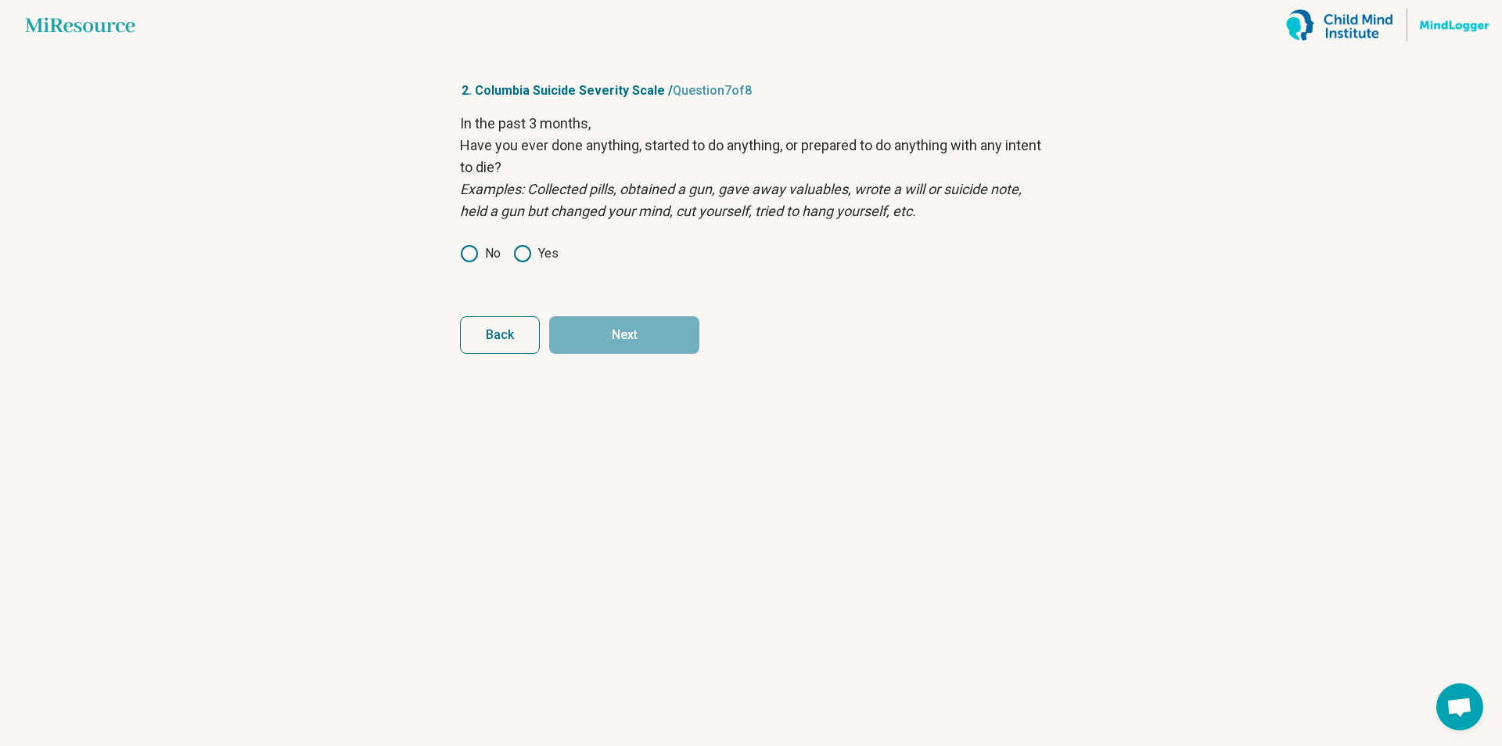
click at [519, 256] on icon at bounding box center [522, 253] width 19 height 19
click at [620, 338] on button "Next" at bounding box center [624, 335] width 150 height 38
click at [466, 258] on icon at bounding box center [469, 253] width 19 height 19
click at [621, 337] on button "Next survey" at bounding box center [624, 335] width 150 height 38
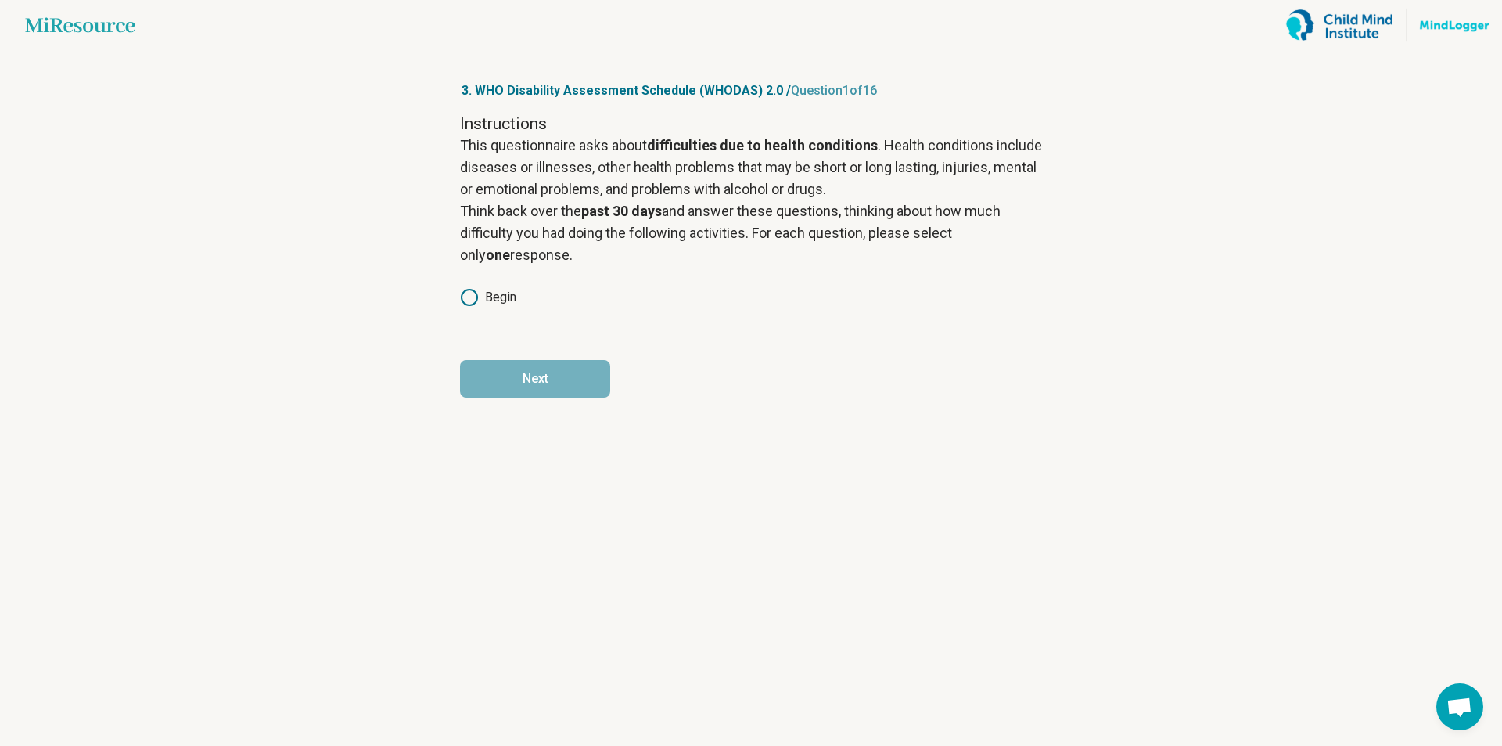
click at [470, 300] on icon at bounding box center [469, 297] width 19 height 19
click at [537, 370] on button "Next" at bounding box center [535, 379] width 150 height 38
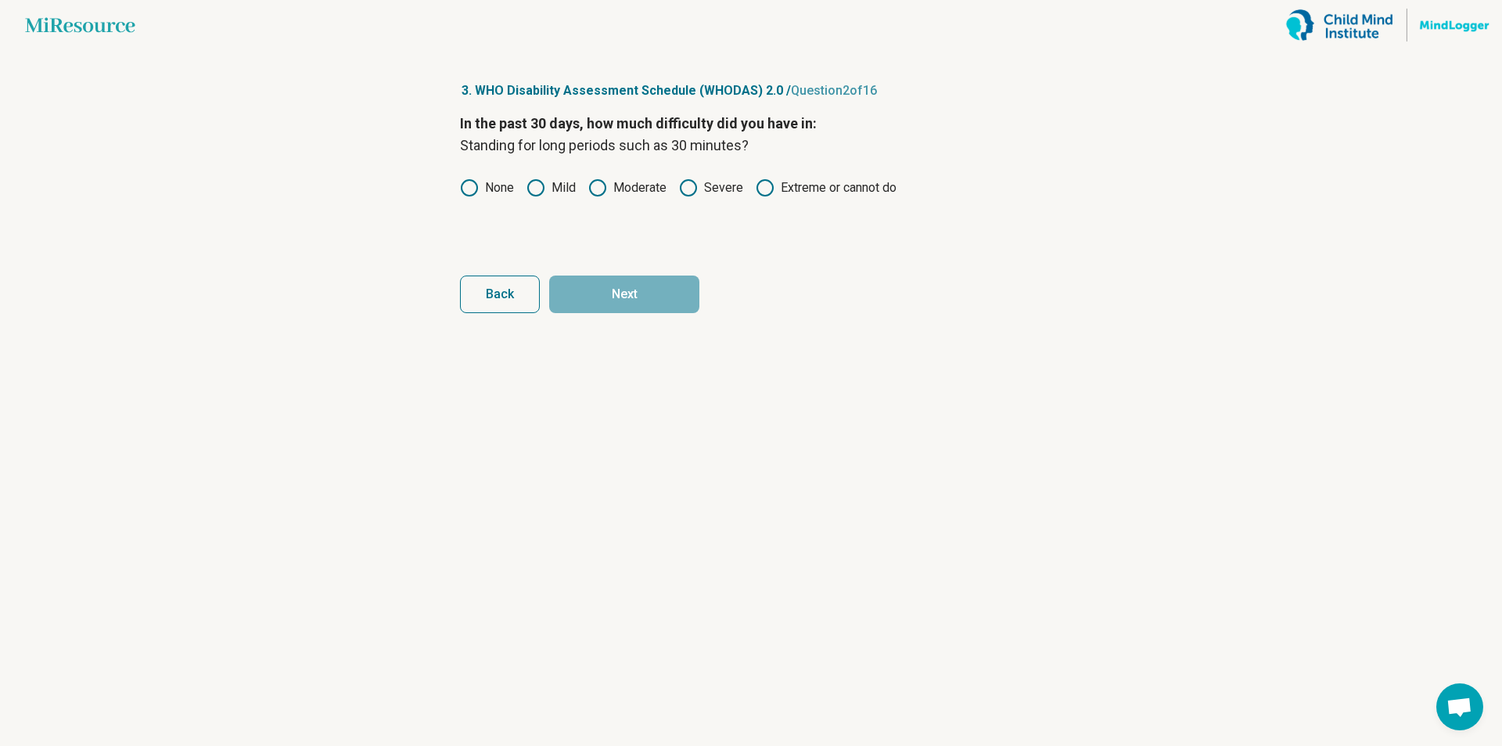
click at [542, 185] on icon at bounding box center [536, 187] width 19 height 19
click at [606, 296] on button "Next" at bounding box center [624, 294] width 150 height 38
click at [474, 193] on icon at bounding box center [469, 187] width 19 height 19
click at [652, 304] on button "Next" at bounding box center [624, 294] width 150 height 38
click at [530, 187] on icon at bounding box center [536, 187] width 19 height 19
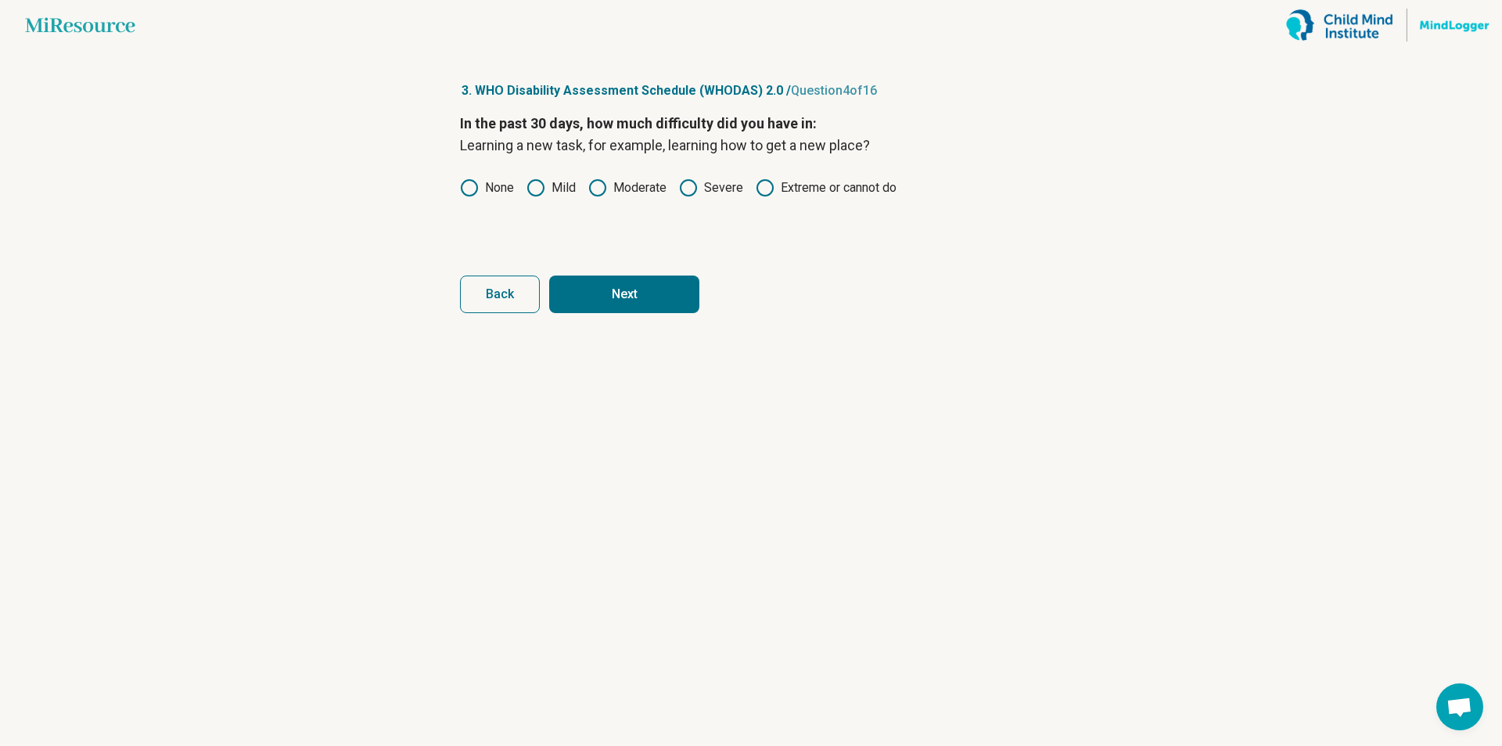
click at [588, 279] on button "Next" at bounding box center [624, 294] width 150 height 38
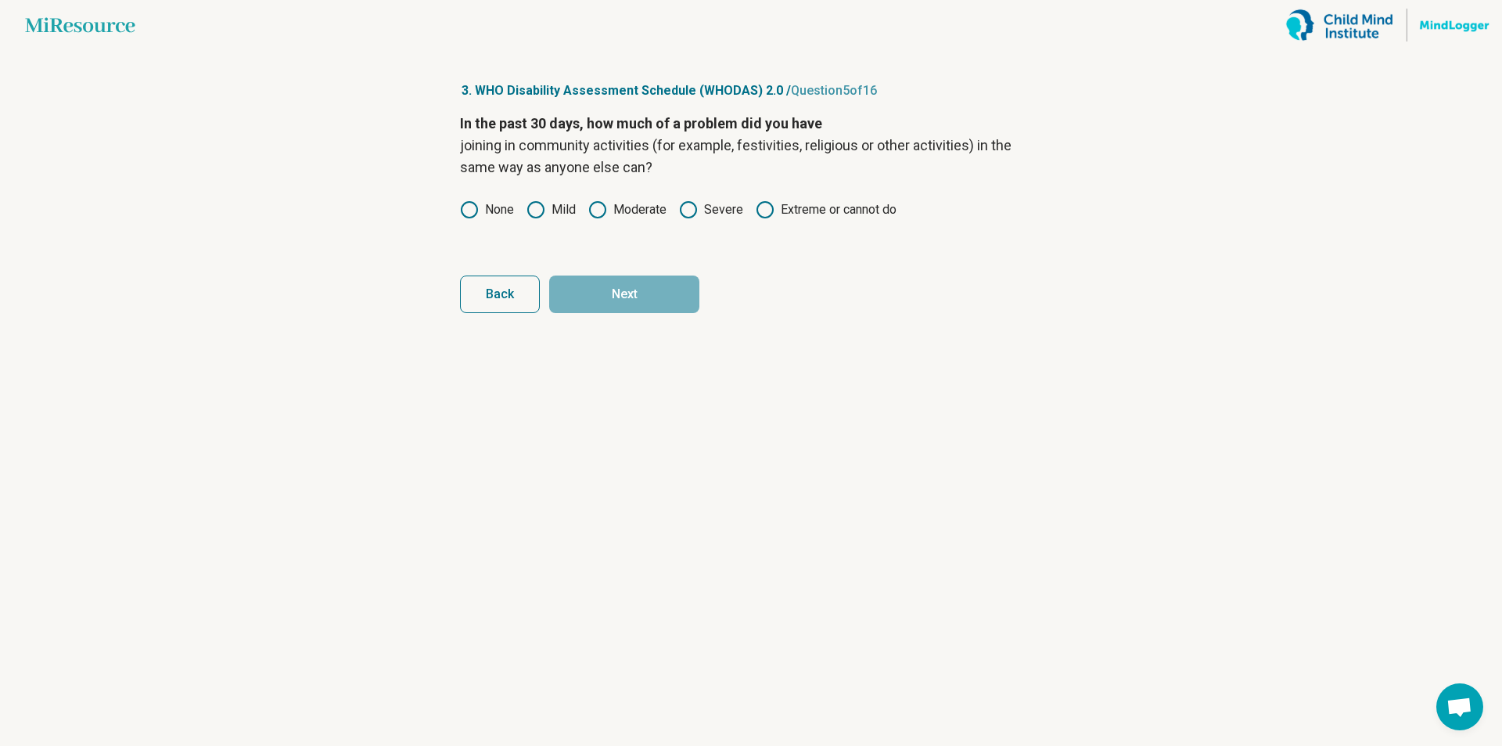
click at [477, 214] on icon at bounding box center [469, 209] width 19 height 19
click at [552, 223] on div "In the past 30 days, how much of a problem did you have joining in community ac…" at bounding box center [751, 178] width 582 height 131
click at [539, 217] on circle at bounding box center [536, 210] width 16 height 16
click at [615, 322] on article "3. WHO Disability Assessment Schedule (WHODAS) 2.0 / Question 5 of 16 In the pa…" at bounding box center [751, 398] width 632 height 696
click at [611, 308] on button "Next" at bounding box center [624, 294] width 150 height 38
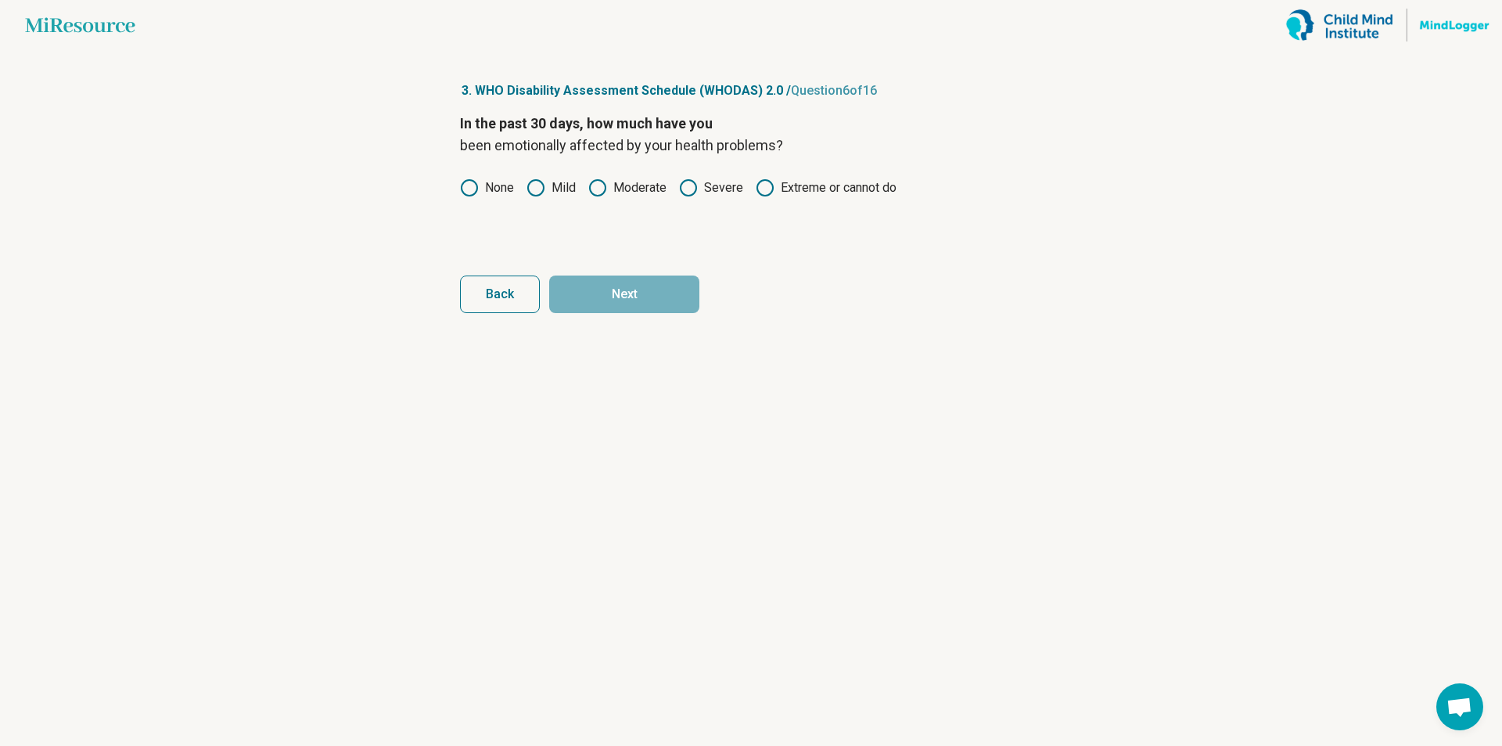
click at [595, 184] on icon at bounding box center [597, 187] width 19 height 19
click at [606, 287] on button "Next" at bounding box center [624, 294] width 150 height 38
click at [481, 185] on label "None" at bounding box center [487, 187] width 54 height 19
click at [616, 284] on button "Next" at bounding box center [624, 294] width 150 height 38
click at [540, 186] on icon at bounding box center [536, 187] width 19 height 19
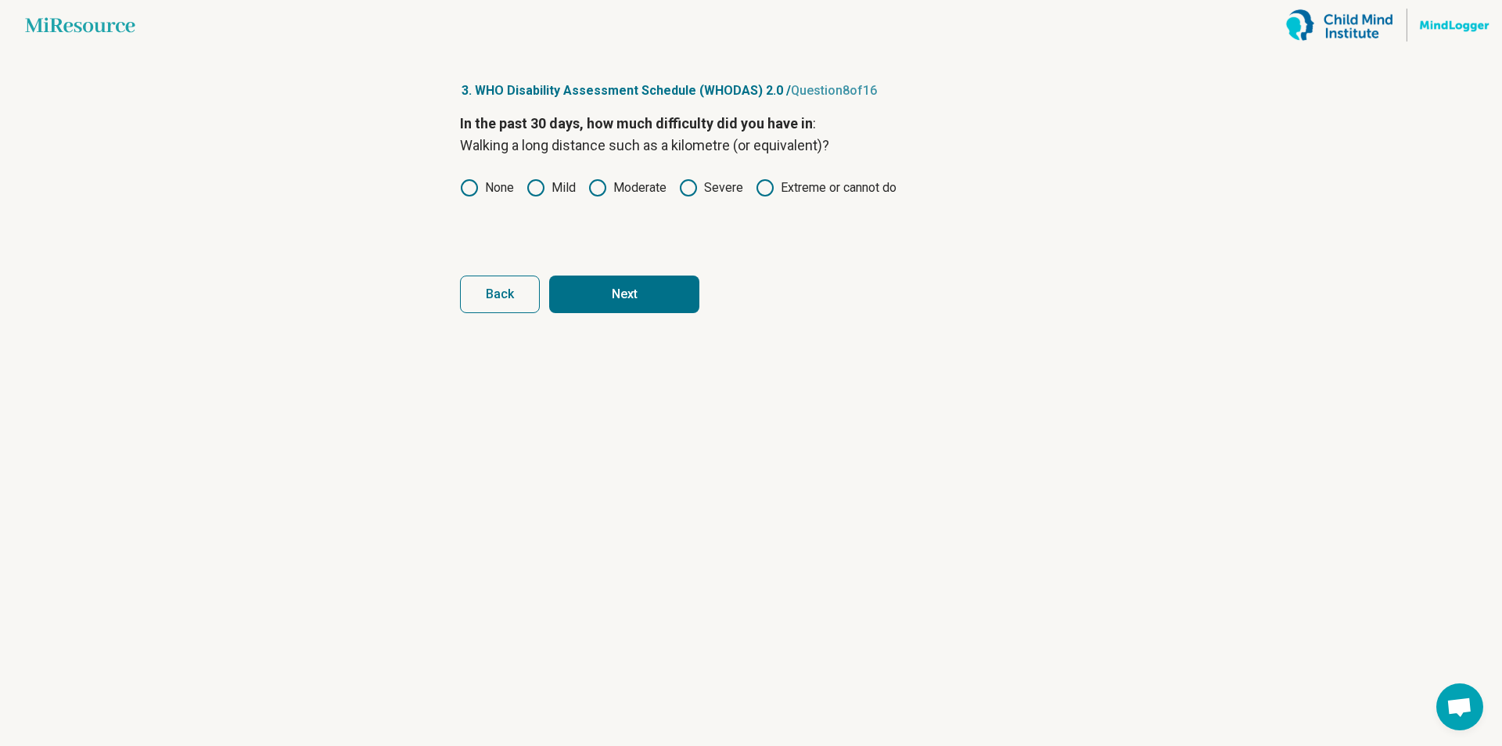
click at [592, 284] on button "Next" at bounding box center [624, 294] width 150 height 38
click at [464, 184] on icon at bounding box center [469, 187] width 19 height 19
click at [611, 286] on button "Next" at bounding box center [624, 294] width 150 height 38
click at [465, 196] on icon at bounding box center [469, 187] width 19 height 19
click at [599, 303] on button "Next" at bounding box center [624, 294] width 150 height 38
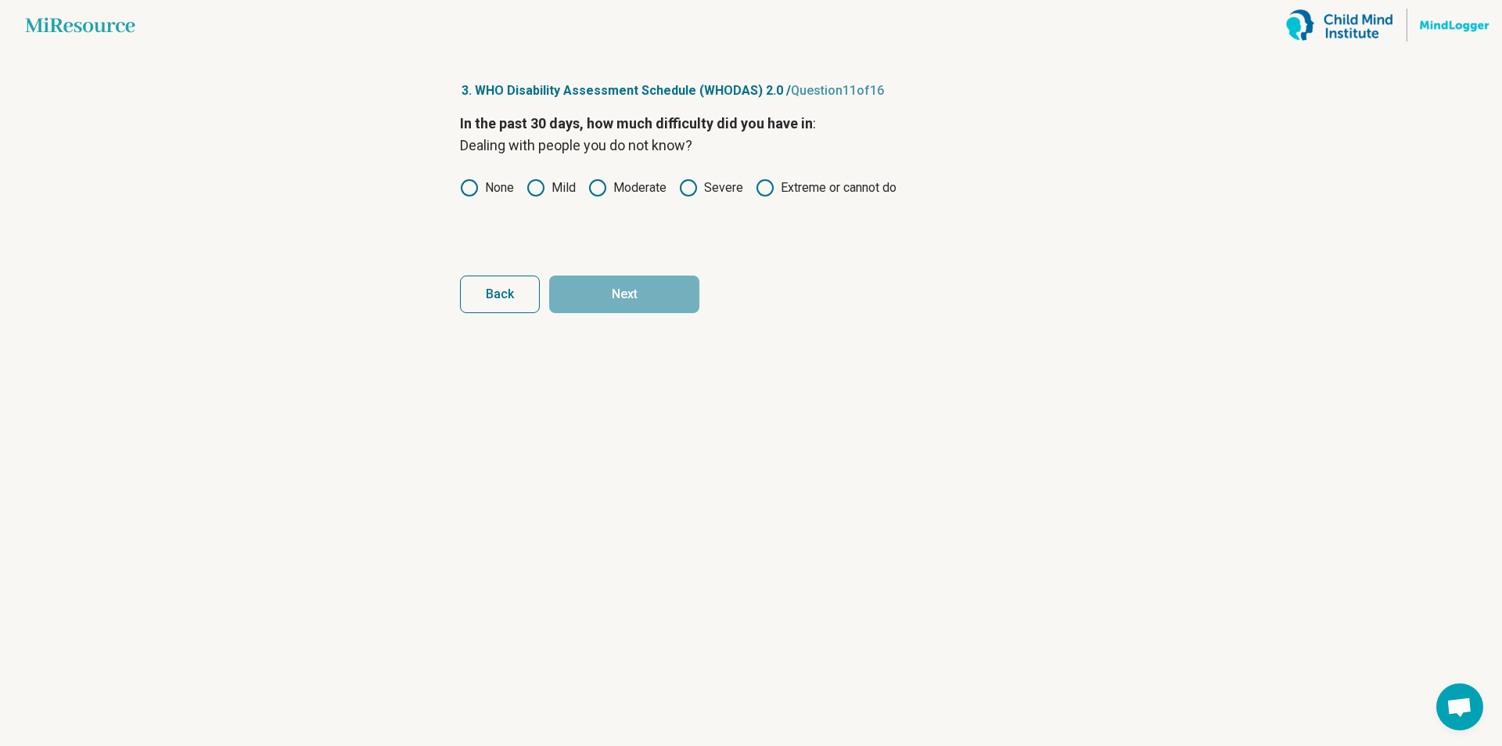
click at [539, 190] on icon at bounding box center [536, 187] width 19 height 19
click at [588, 291] on button "Next" at bounding box center [624, 294] width 150 height 38
click at [467, 188] on icon at bounding box center [469, 187] width 19 height 19
click at [630, 323] on article "3. WHO Disability Assessment Schedule (WHODAS) 2.0 / Question 12 of 16 In the p…" at bounding box center [751, 398] width 632 height 696
click at [627, 297] on button "Next" at bounding box center [624, 294] width 150 height 38
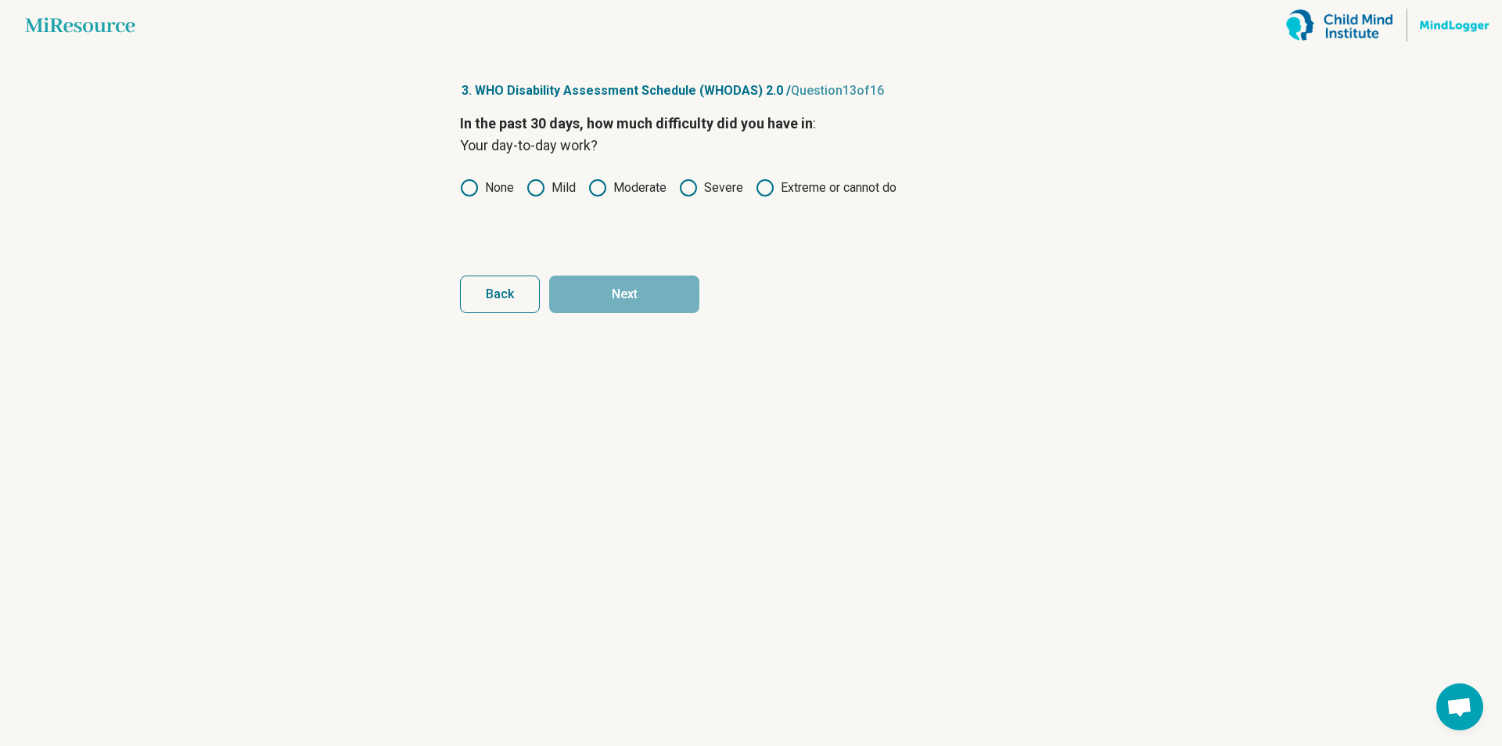
click at [537, 181] on circle at bounding box center [536, 188] width 16 height 16
click at [609, 290] on button "Next" at bounding box center [624, 294] width 150 height 38
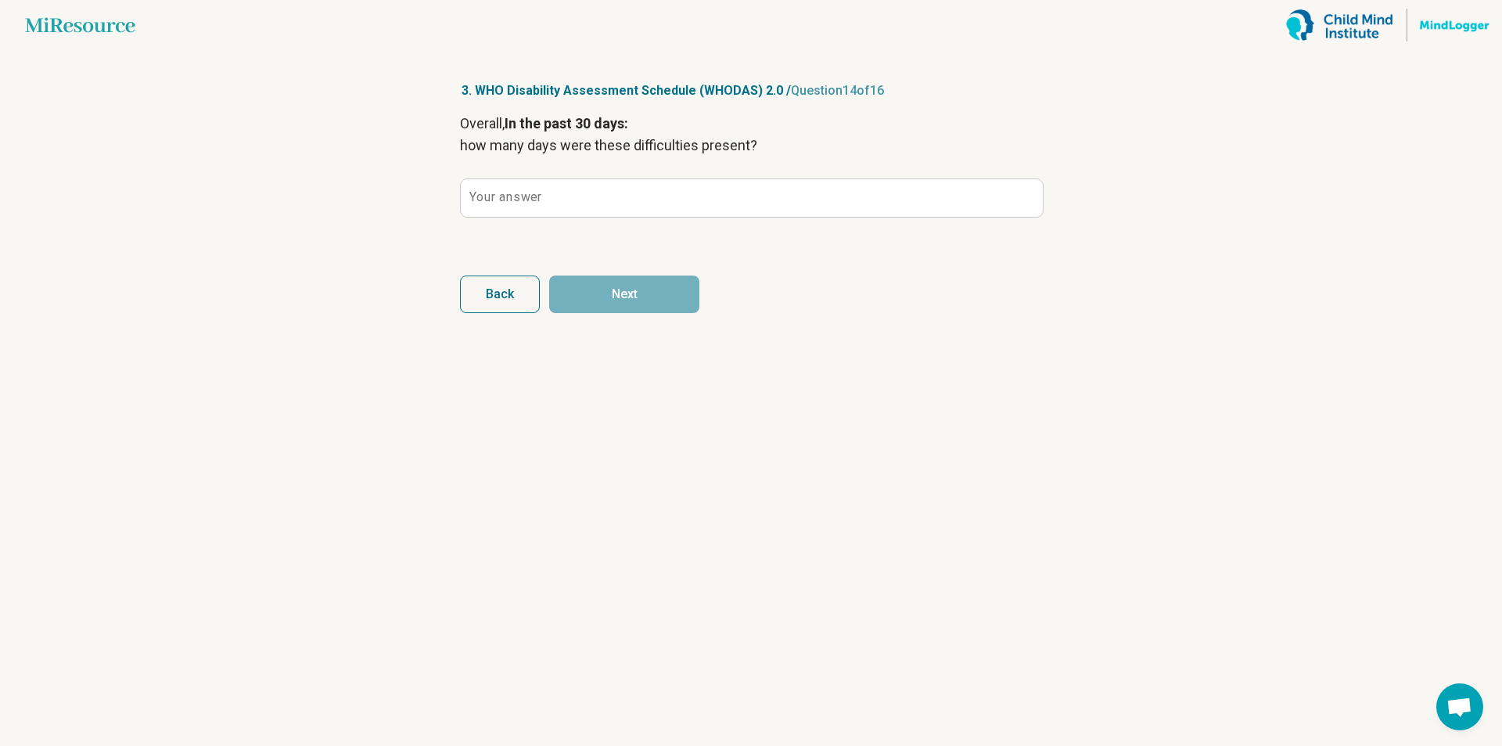
click at [492, 194] on label "Your answer" at bounding box center [505, 197] width 72 height 13
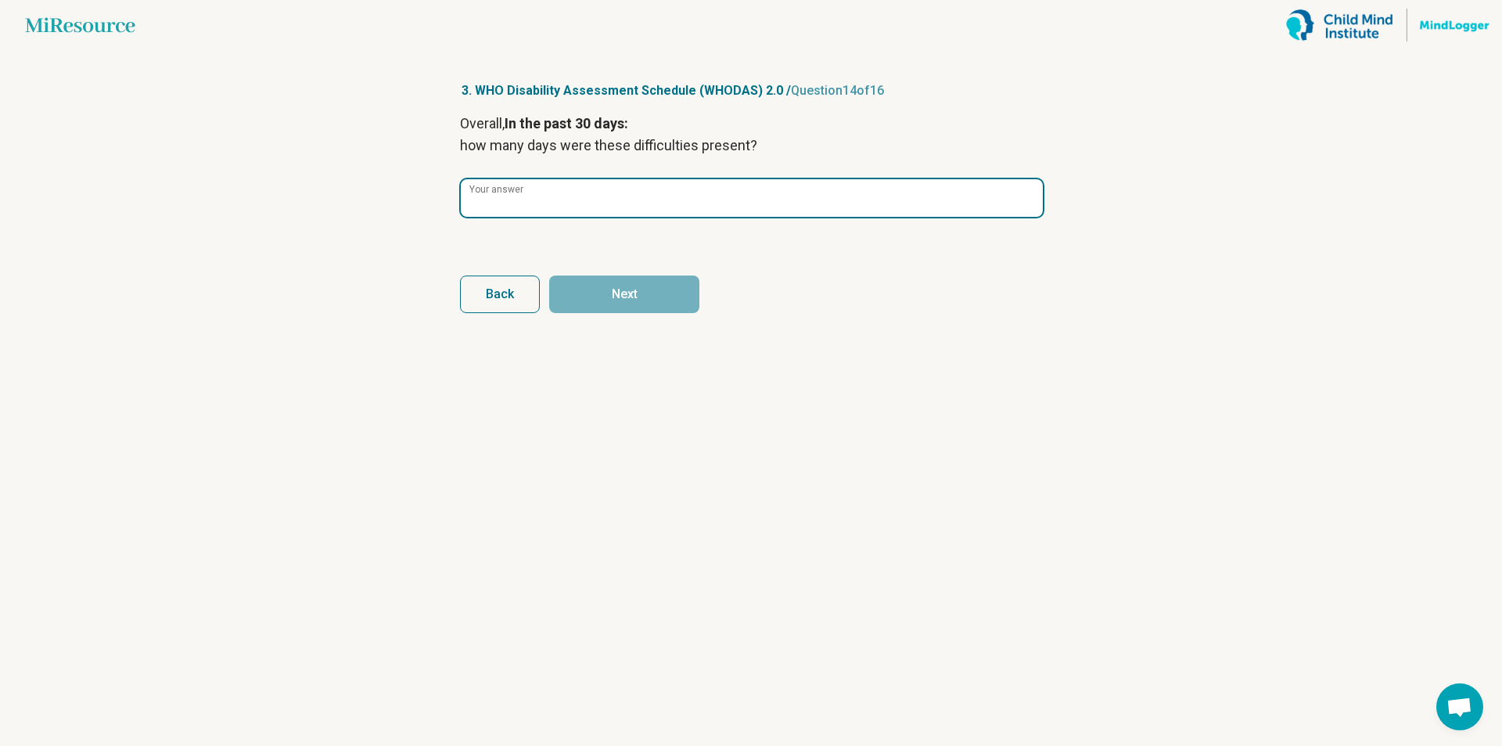
click at [492, 194] on input "Your answer" at bounding box center [752, 198] width 582 height 38
type input "*"
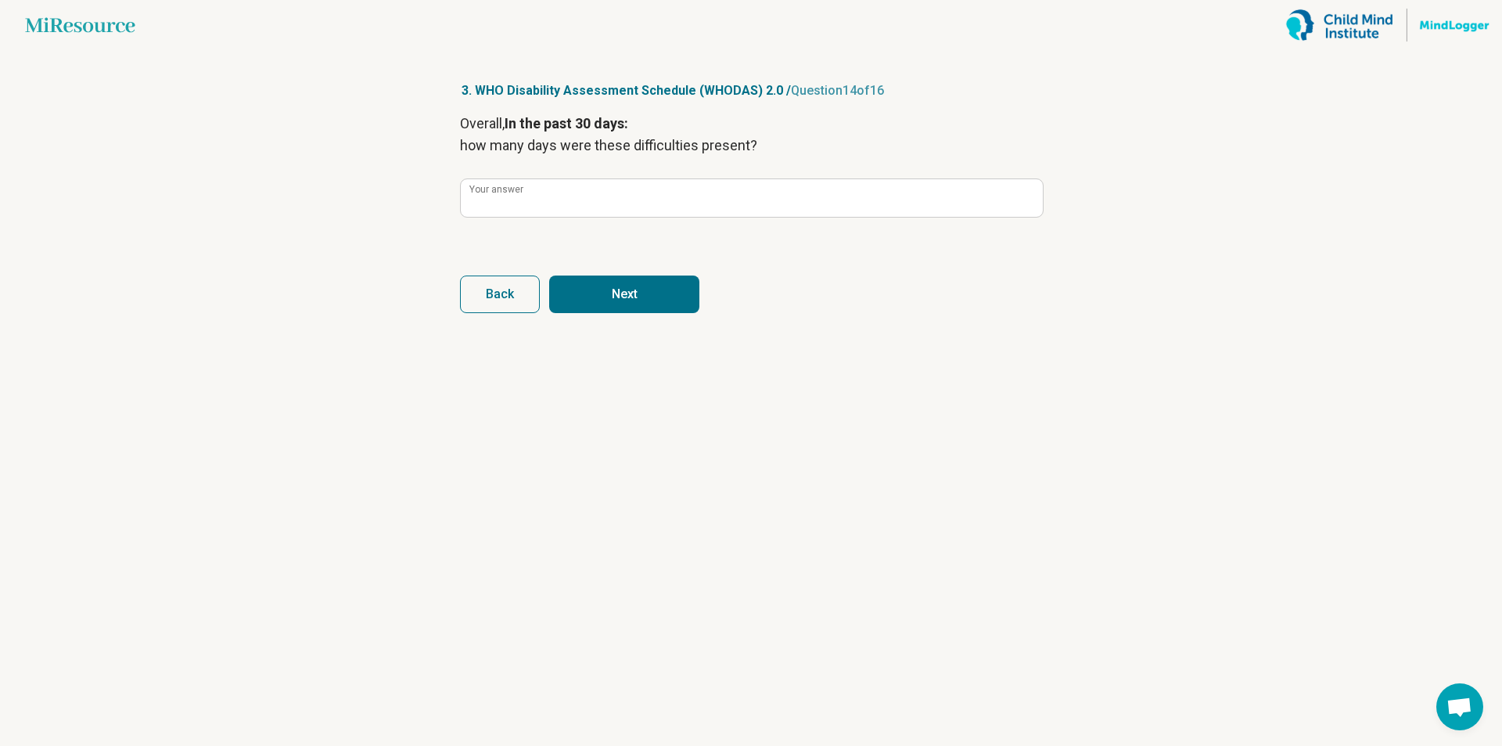
click at [602, 302] on button "Next" at bounding box center [624, 294] width 150 height 38
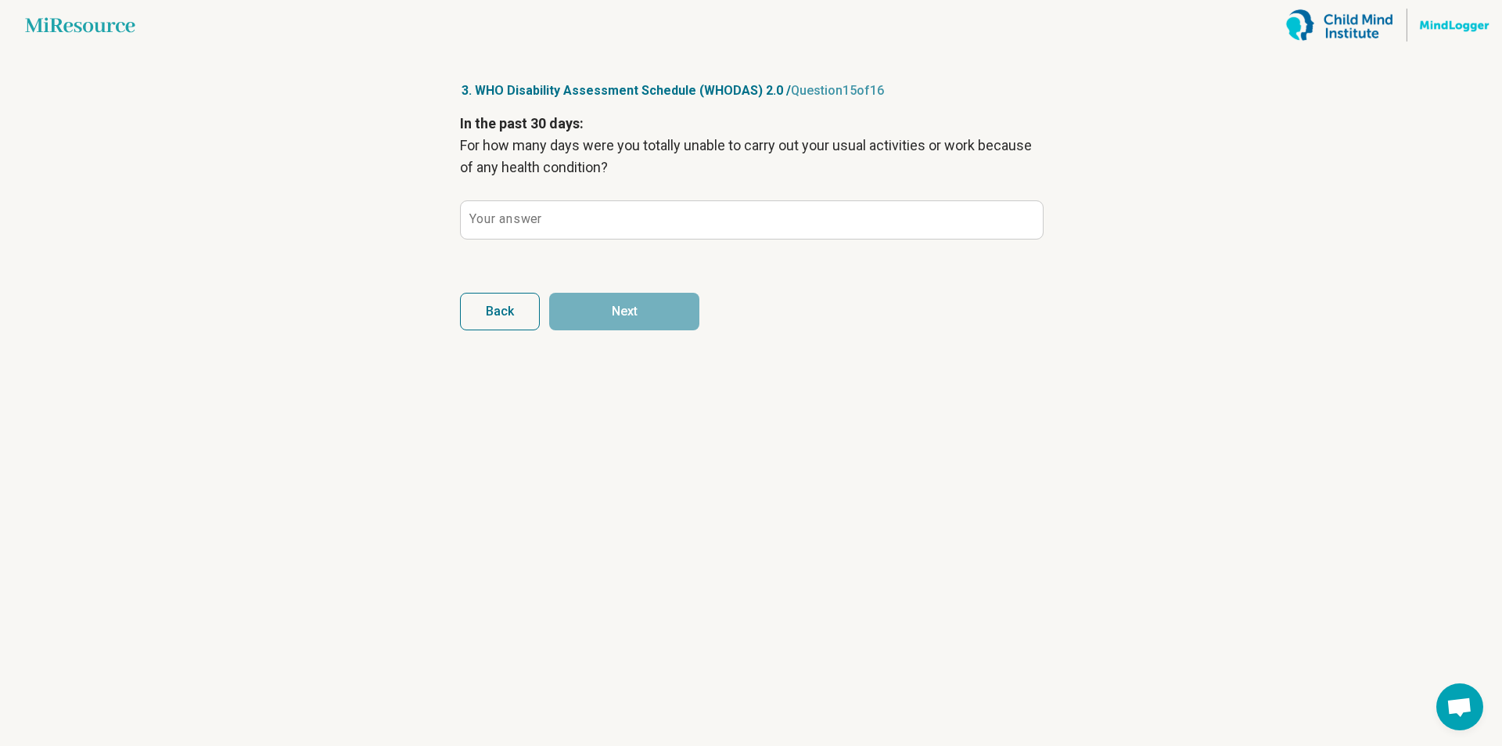
click at [501, 214] on label "Your answer" at bounding box center [505, 219] width 72 height 13
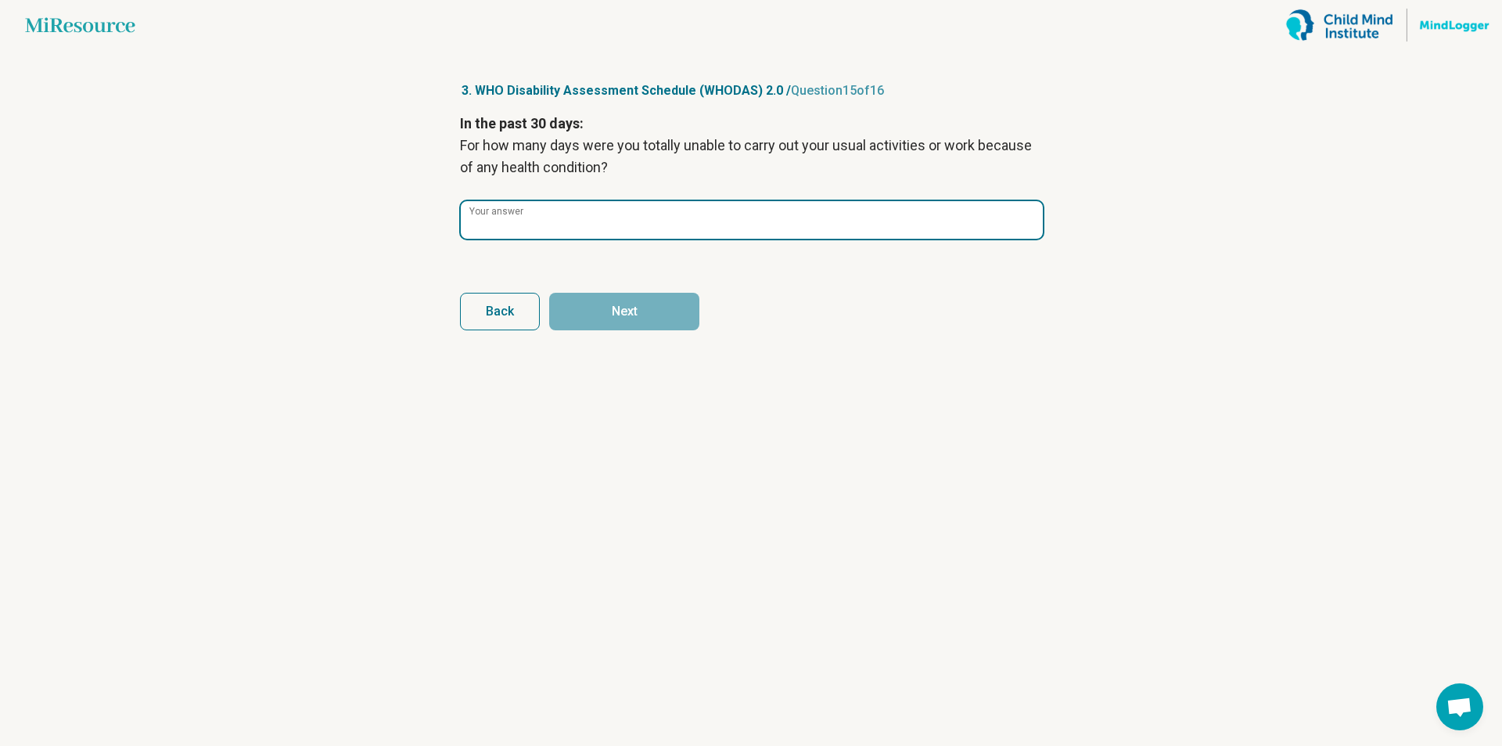
click at [501, 214] on input "Your answer" at bounding box center [752, 220] width 582 height 38
type input "*"
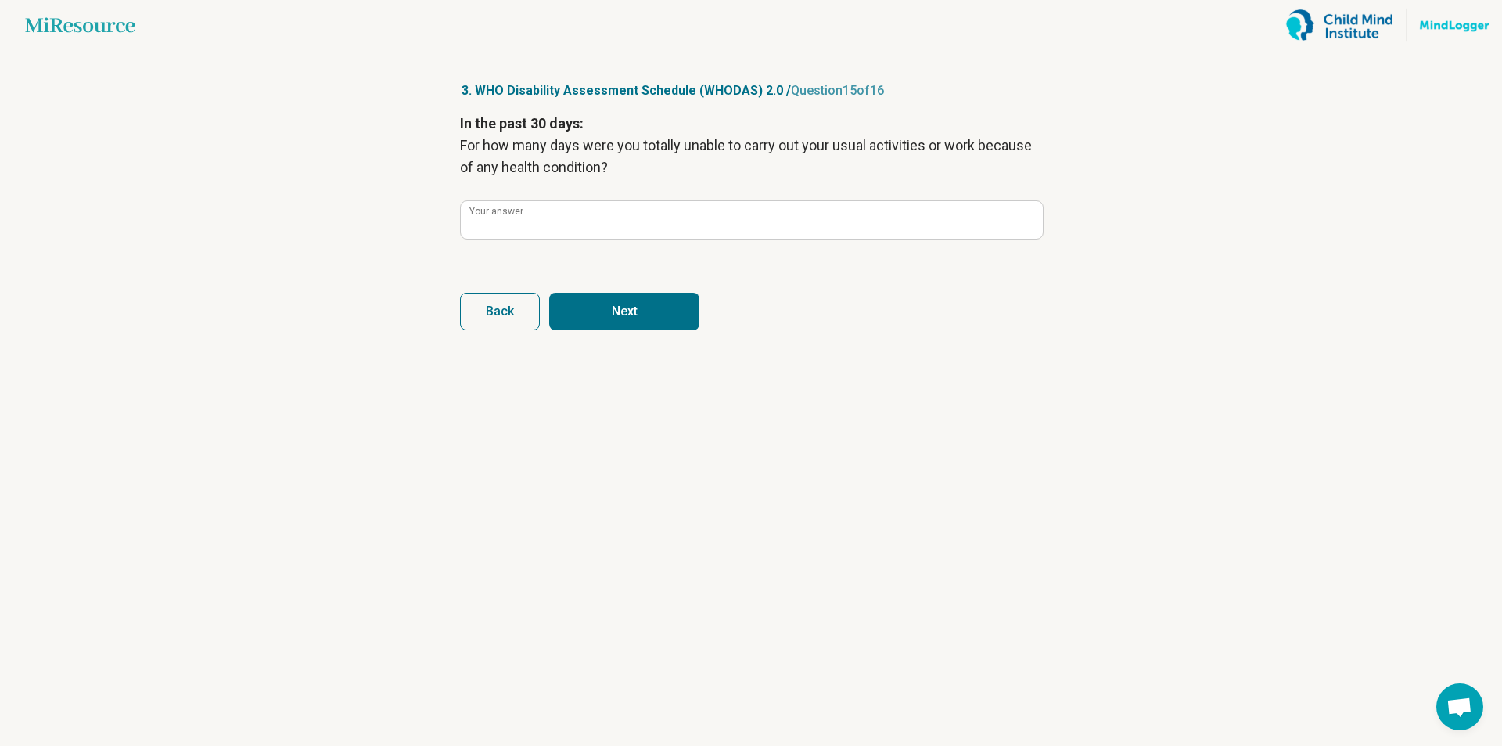
click at [619, 305] on button "Next" at bounding box center [624, 312] width 150 height 38
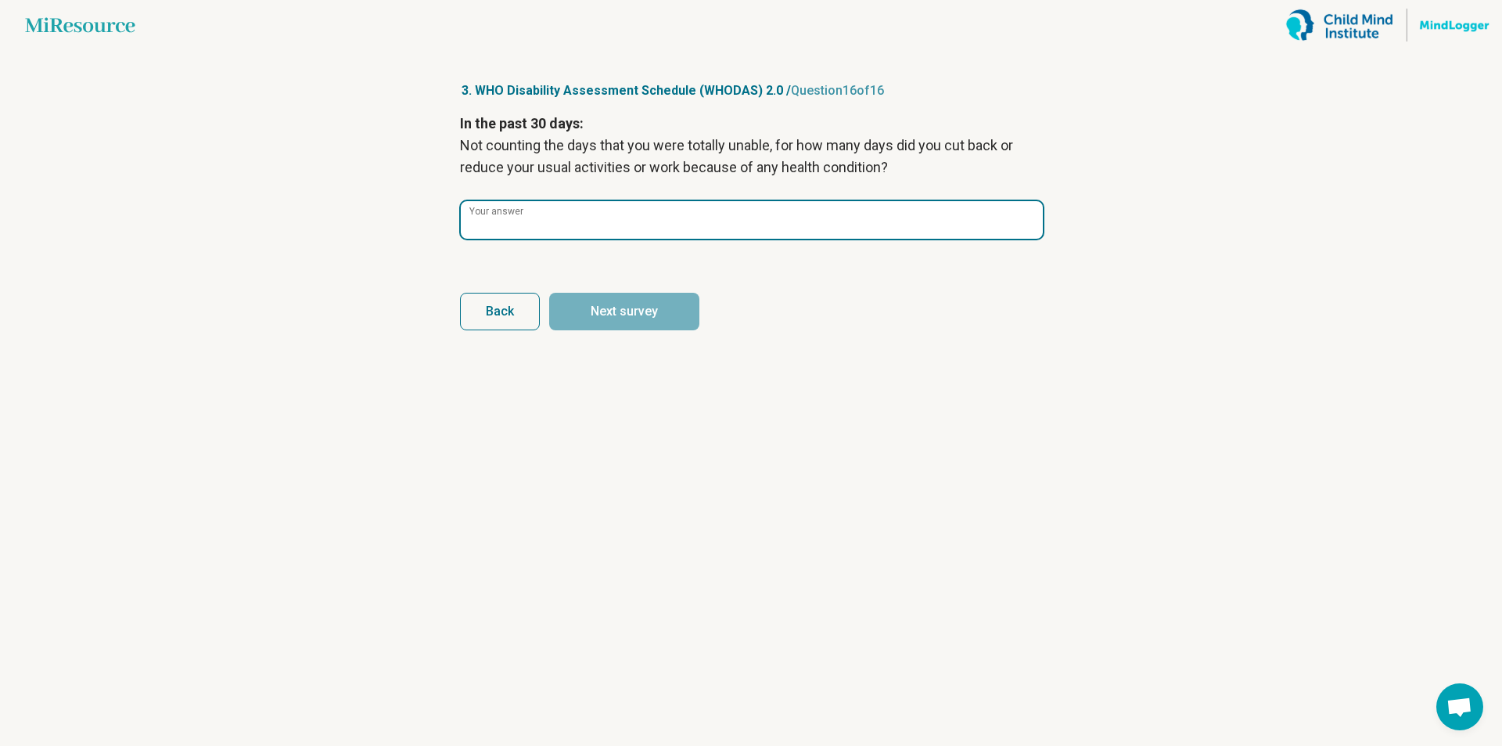
click at [519, 235] on input "Your answer" at bounding box center [752, 220] width 582 height 38
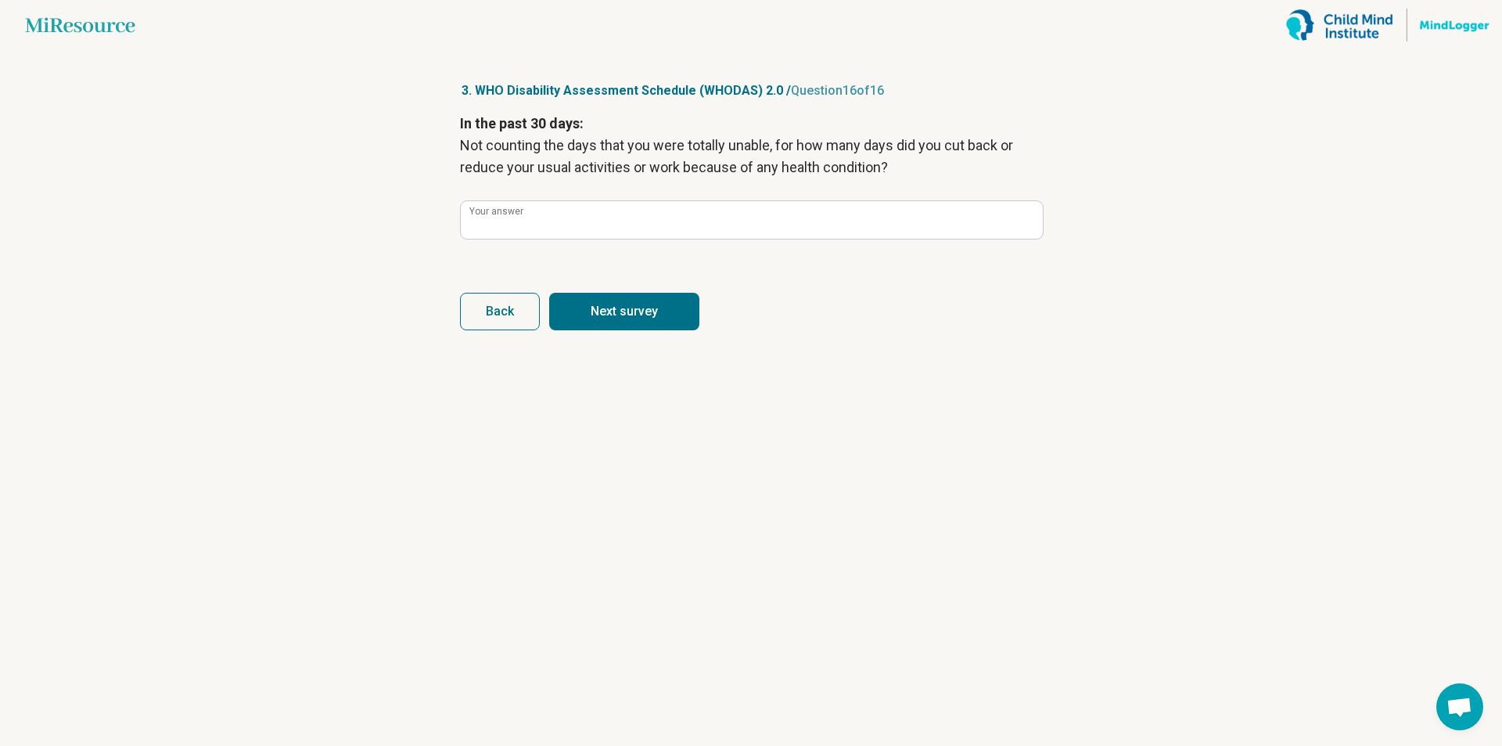
click at [597, 316] on button "Next survey" at bounding box center [624, 312] width 150 height 38
type input "*"
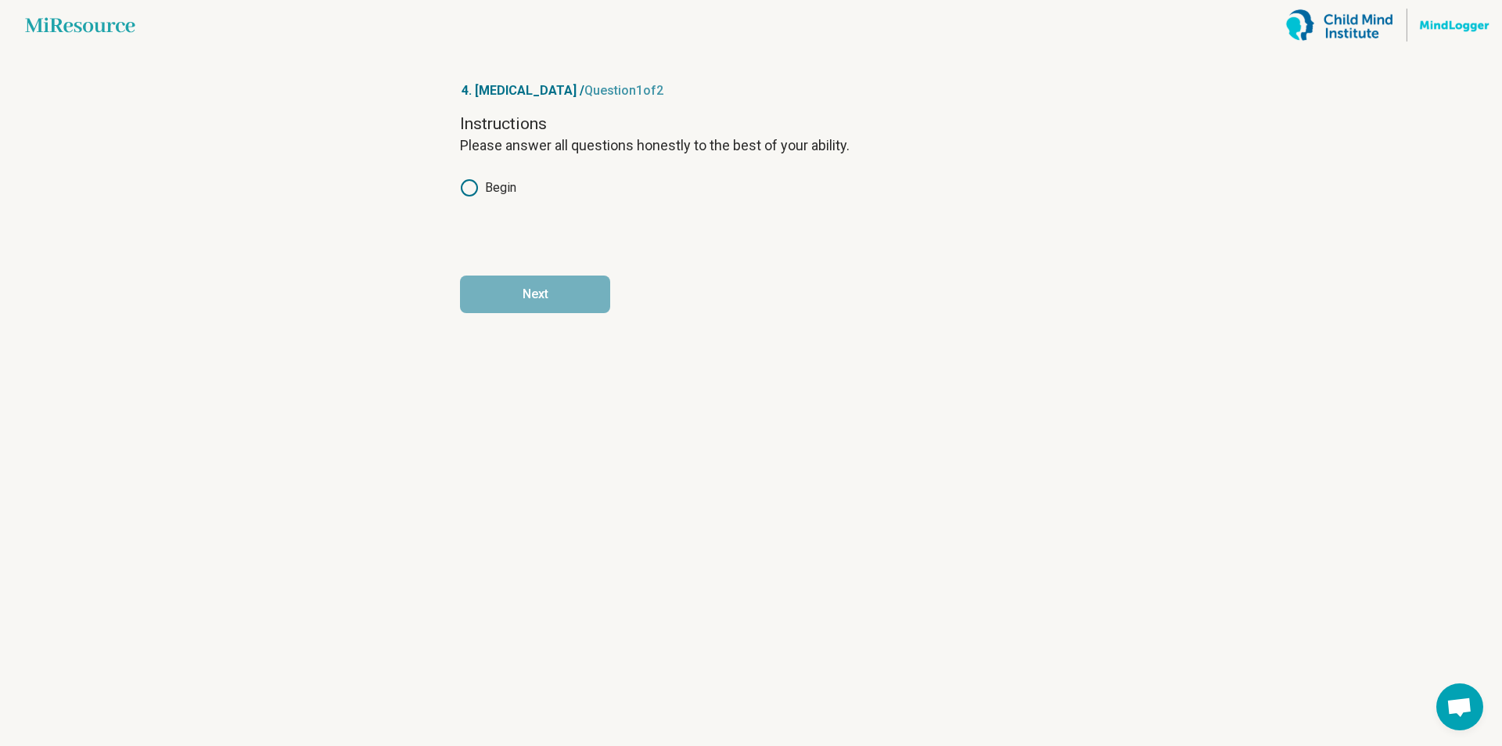
click at [478, 186] on icon at bounding box center [469, 187] width 19 height 19
click at [519, 287] on button "Next" at bounding box center [535, 294] width 150 height 38
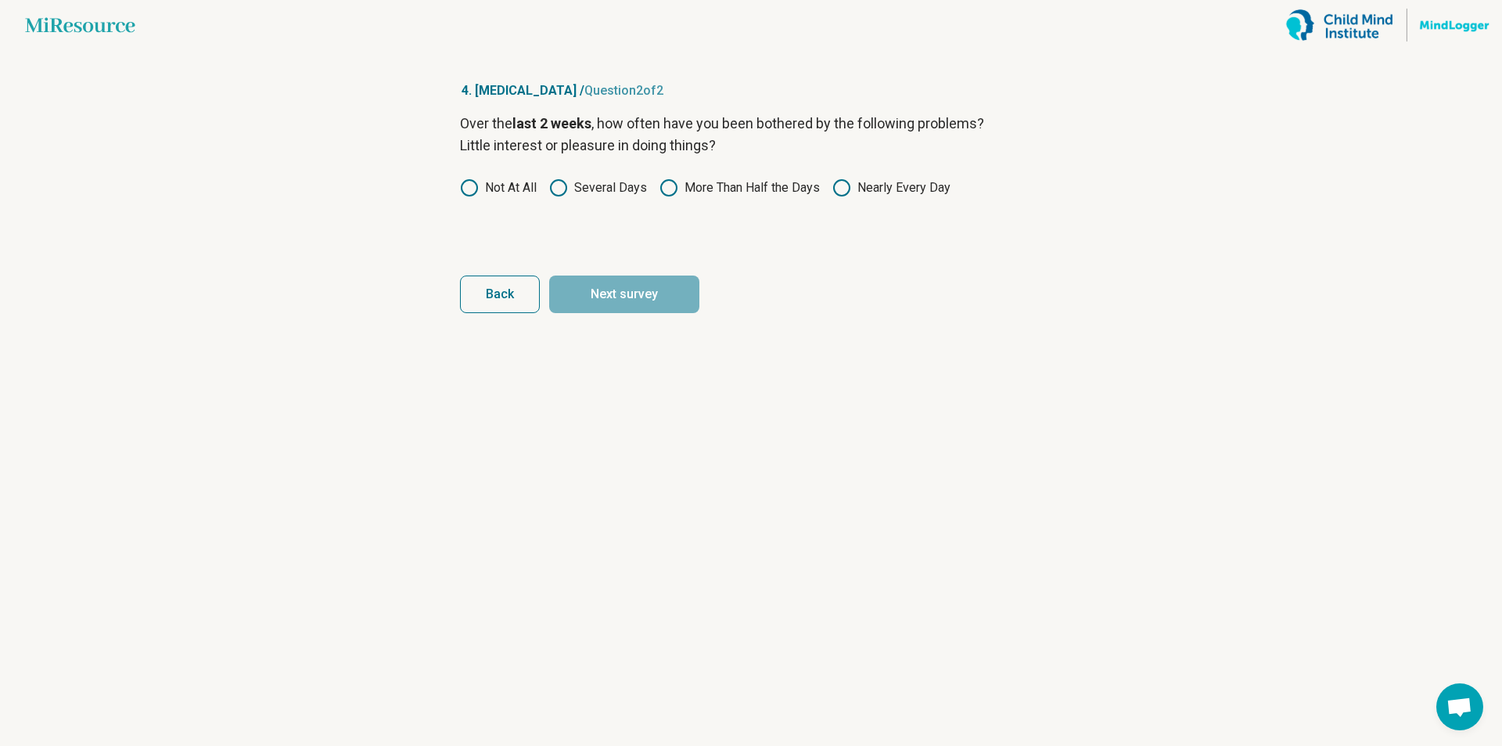
click at [549, 194] on div "Not At All Several Days More Than Half the Days Nearly Every Day" at bounding box center [751, 187] width 582 height 19
click at [563, 185] on icon at bounding box center [558, 187] width 19 height 19
click at [599, 280] on button "Next survey" at bounding box center [624, 294] width 150 height 38
click at [557, 184] on icon at bounding box center [558, 187] width 19 height 19
click at [620, 287] on button "Next survey" at bounding box center [624, 294] width 150 height 38
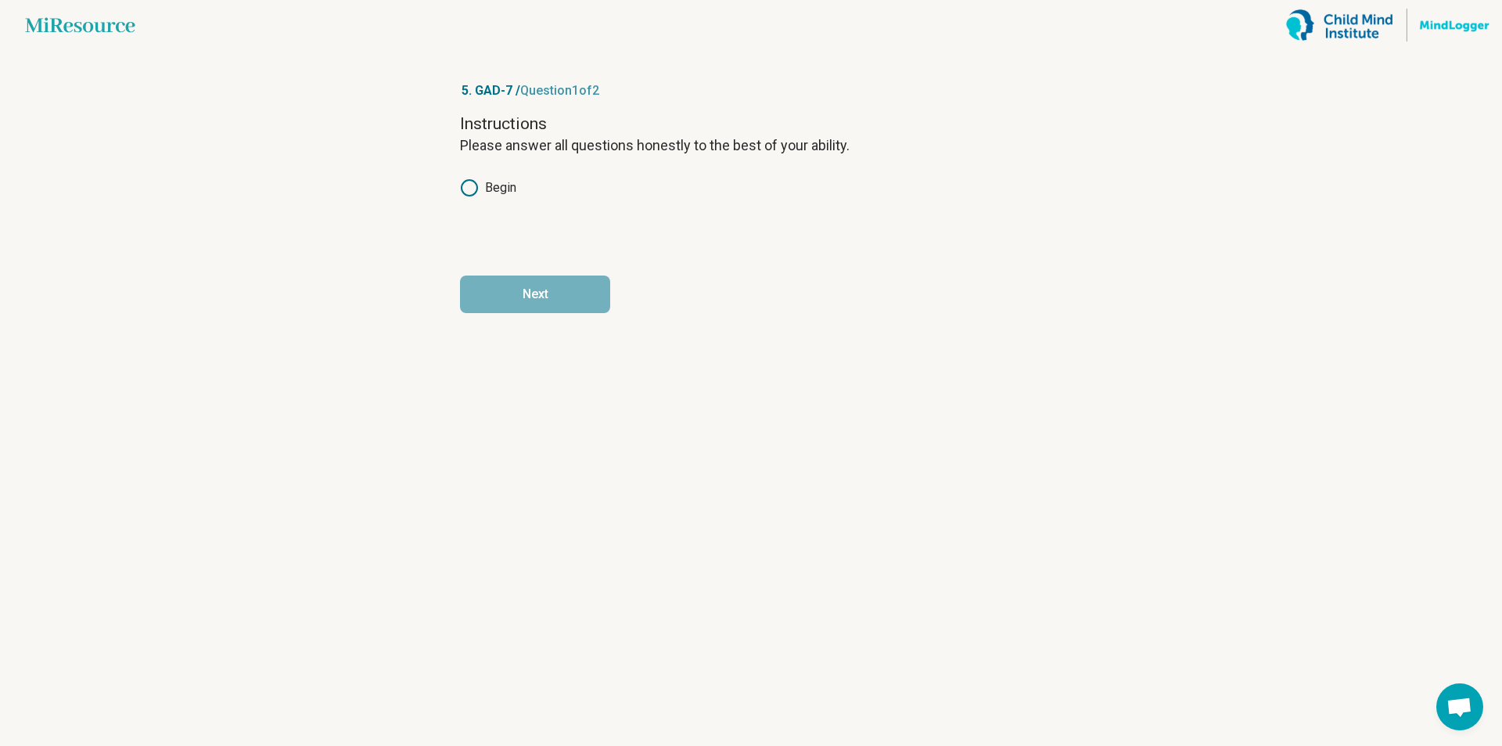
click at [469, 192] on icon at bounding box center [469, 187] width 19 height 19
click at [516, 284] on button "Next" at bounding box center [535, 294] width 150 height 38
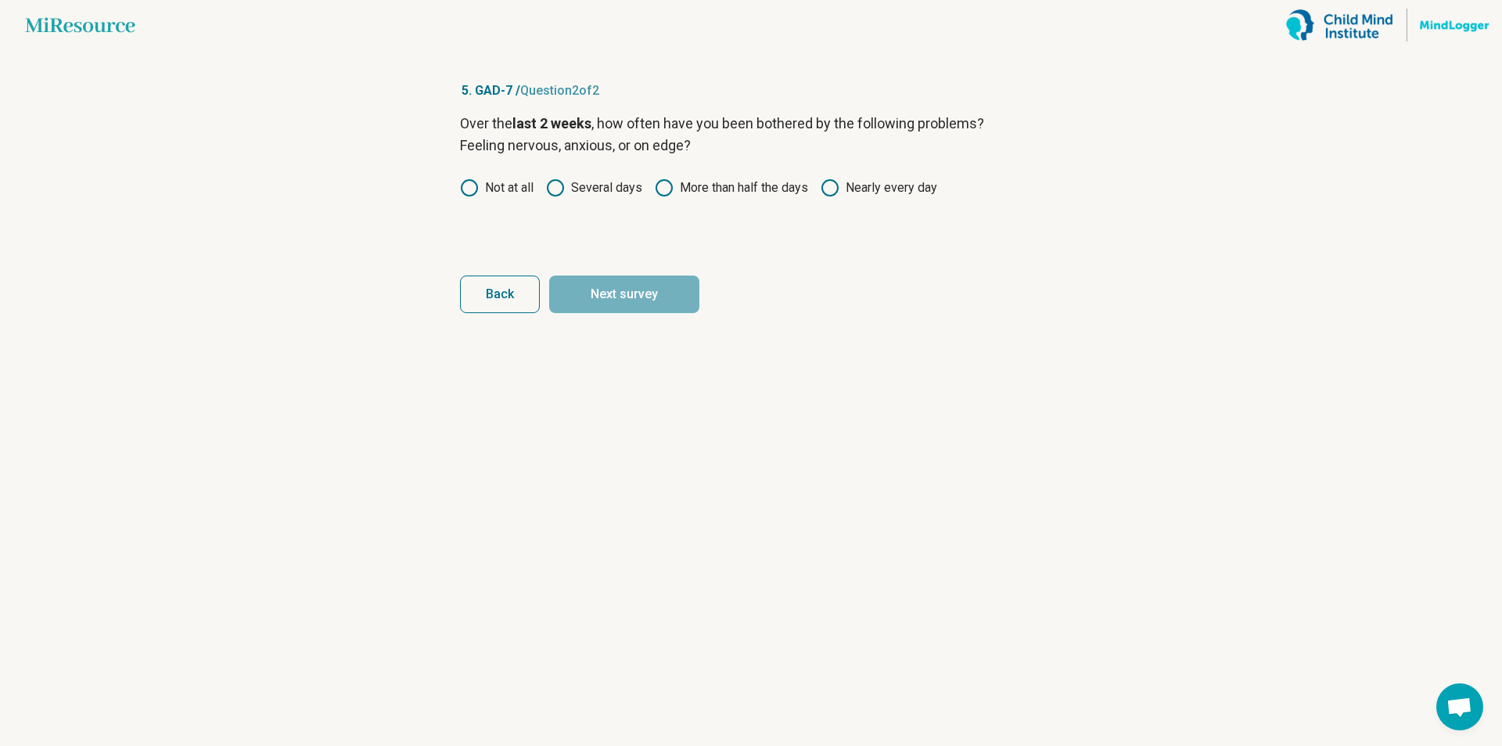
click at [557, 191] on icon at bounding box center [555, 187] width 19 height 19
click at [602, 301] on button "Next survey" at bounding box center [624, 294] width 150 height 38
click at [681, 184] on label "More than half the days" at bounding box center [731, 187] width 153 height 19
click at [619, 293] on button "Next survey" at bounding box center [624, 294] width 150 height 38
click at [682, 185] on label "More than half the days" at bounding box center [731, 187] width 153 height 19
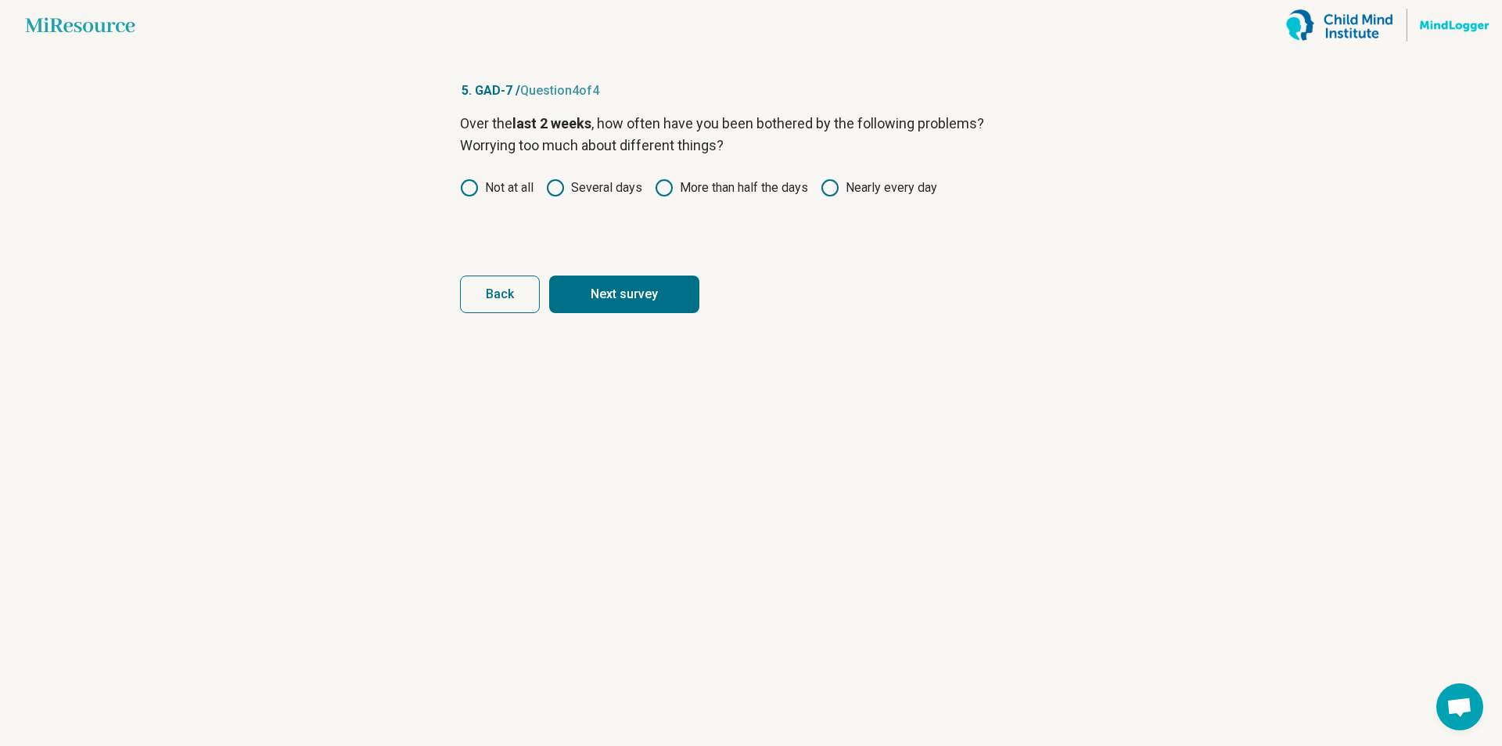
click at [622, 297] on button "Next survey" at bounding box center [624, 294] width 150 height 38
click at [562, 193] on circle at bounding box center [556, 188] width 16 height 16
click at [586, 290] on button "Next" at bounding box center [624, 294] width 150 height 38
click at [458, 185] on article "5. GAD-7 / Question 6 of 8 Over the last 2 weeks , how often have you been both…" at bounding box center [751, 398] width 632 height 696
click at [471, 192] on icon at bounding box center [469, 187] width 19 height 19
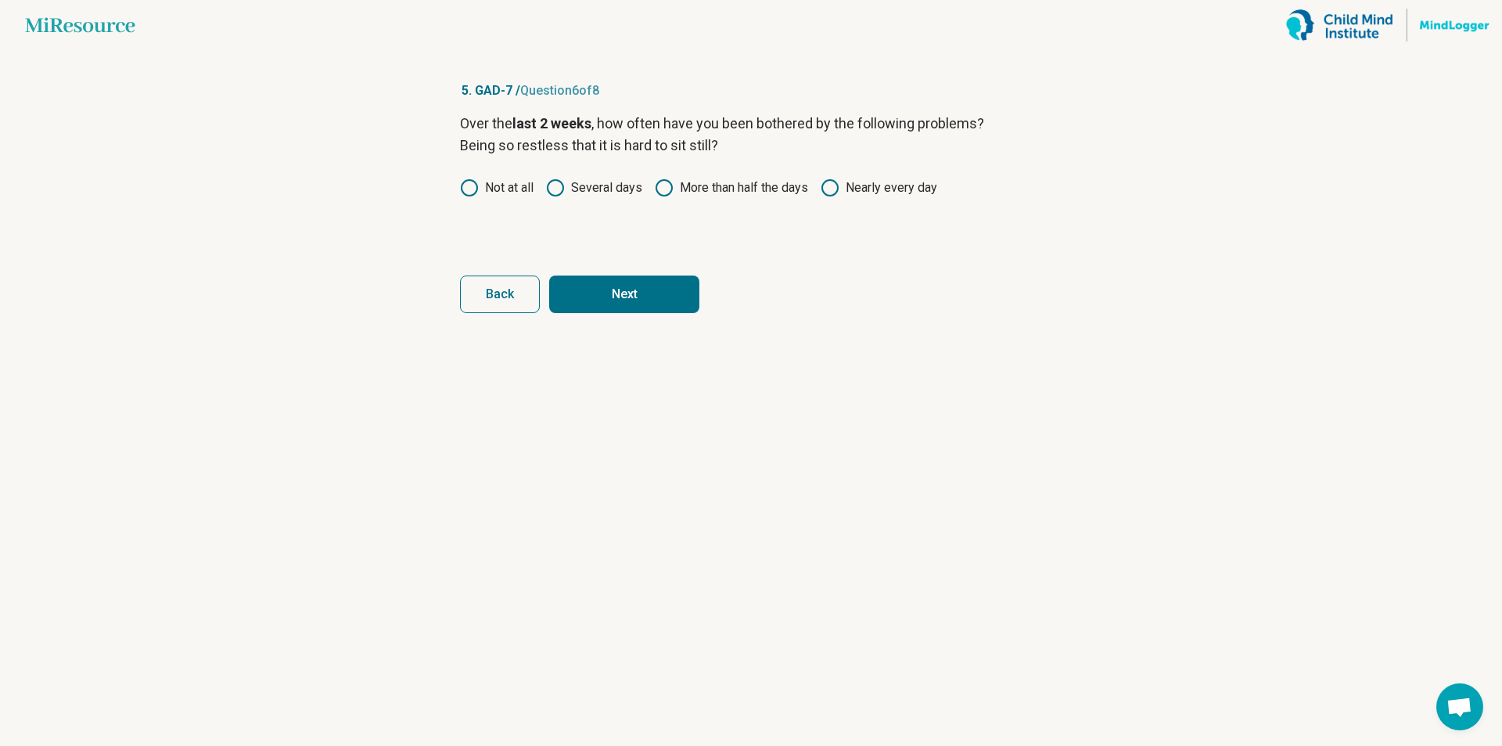
click at [638, 288] on button "Next" at bounding box center [624, 294] width 150 height 38
click at [563, 198] on div "Over the last 2 weeks , how often have you been bothered by the following probl…" at bounding box center [751, 178] width 582 height 131
click at [556, 192] on icon at bounding box center [555, 187] width 19 height 19
click at [556, 192] on circle at bounding box center [555, 187] width 11 height 11
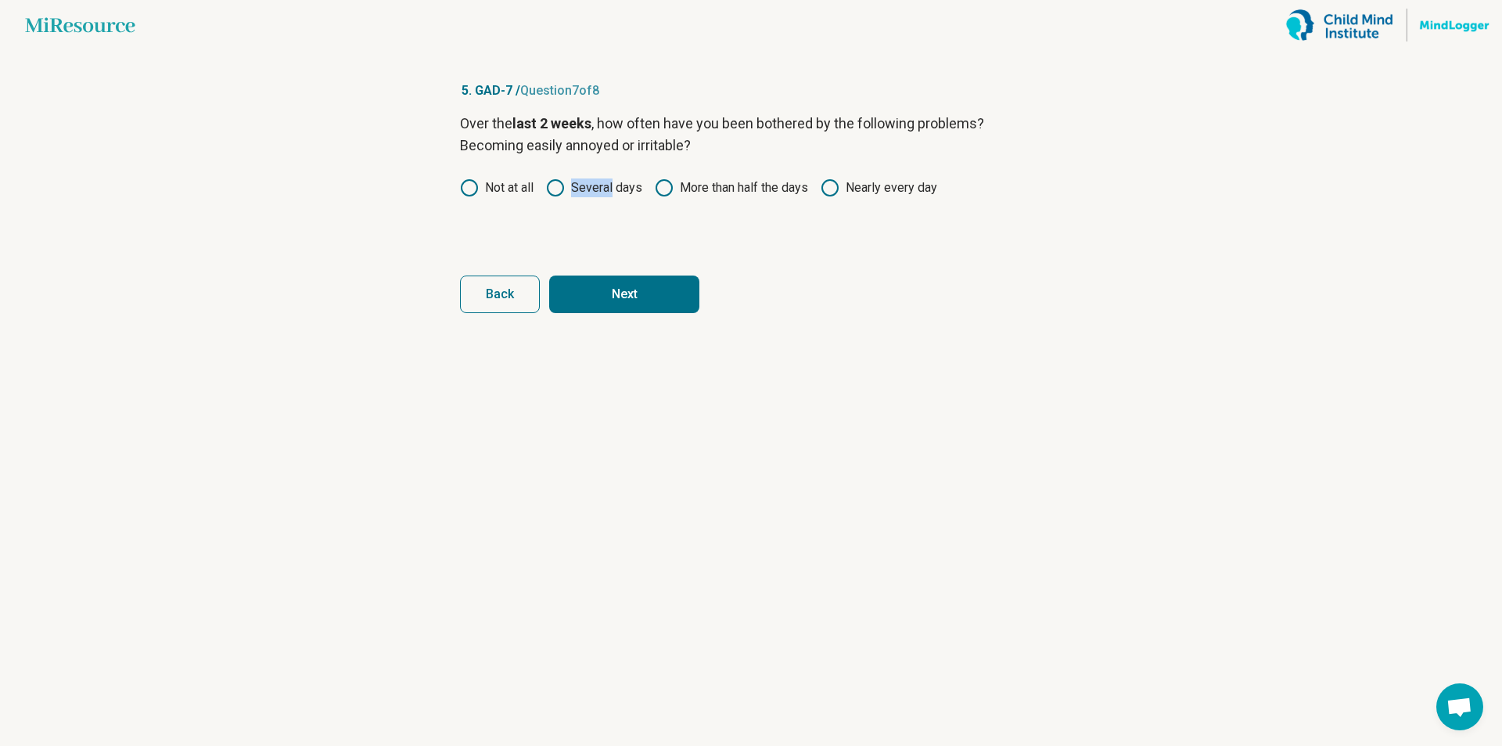
click at [592, 289] on button "Next" at bounding box center [624, 294] width 150 height 38
click at [670, 189] on icon at bounding box center [664, 187] width 19 height 19
click at [594, 289] on button "Next survey" at bounding box center [624, 294] width 150 height 38
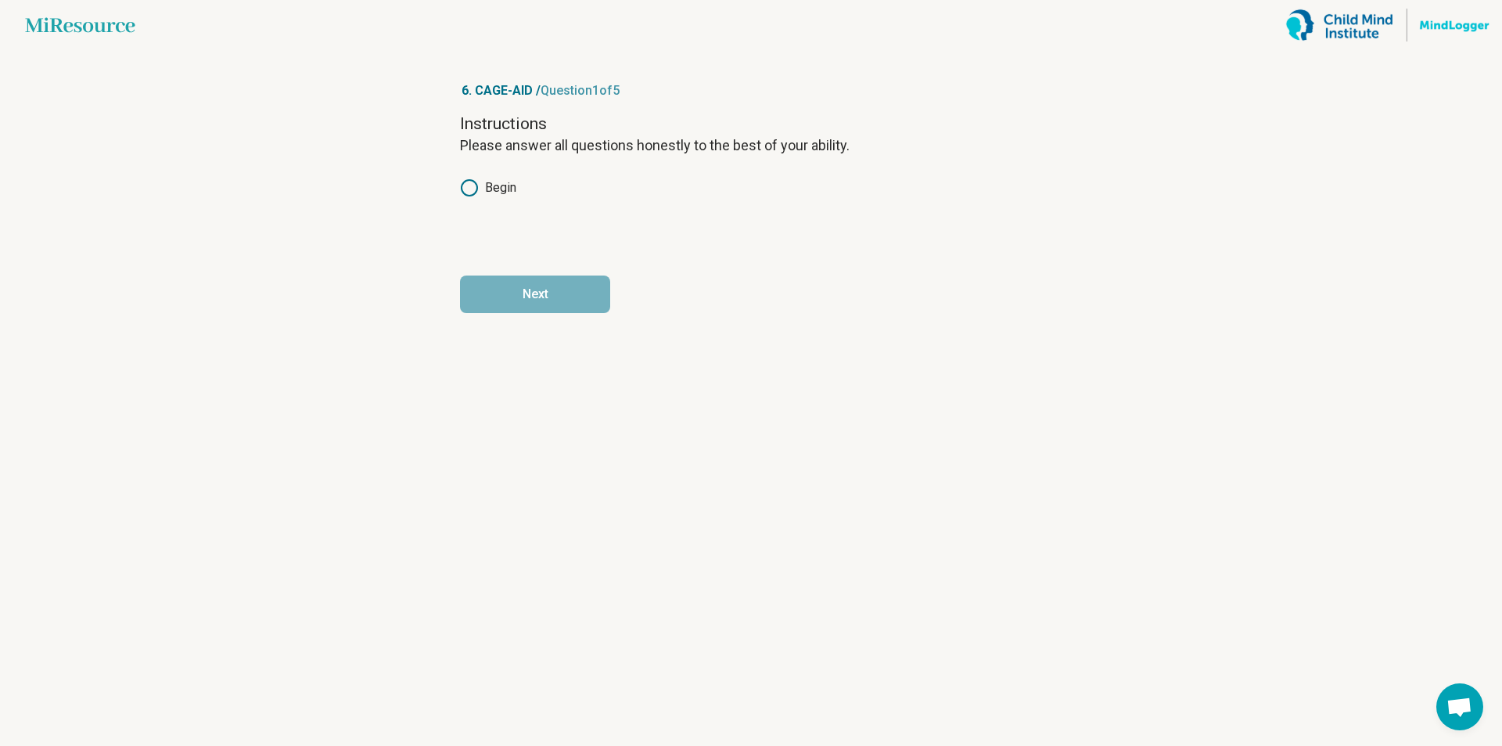
click at [472, 185] on icon at bounding box center [469, 187] width 19 height 19
click at [530, 304] on button "Next" at bounding box center [535, 294] width 150 height 38
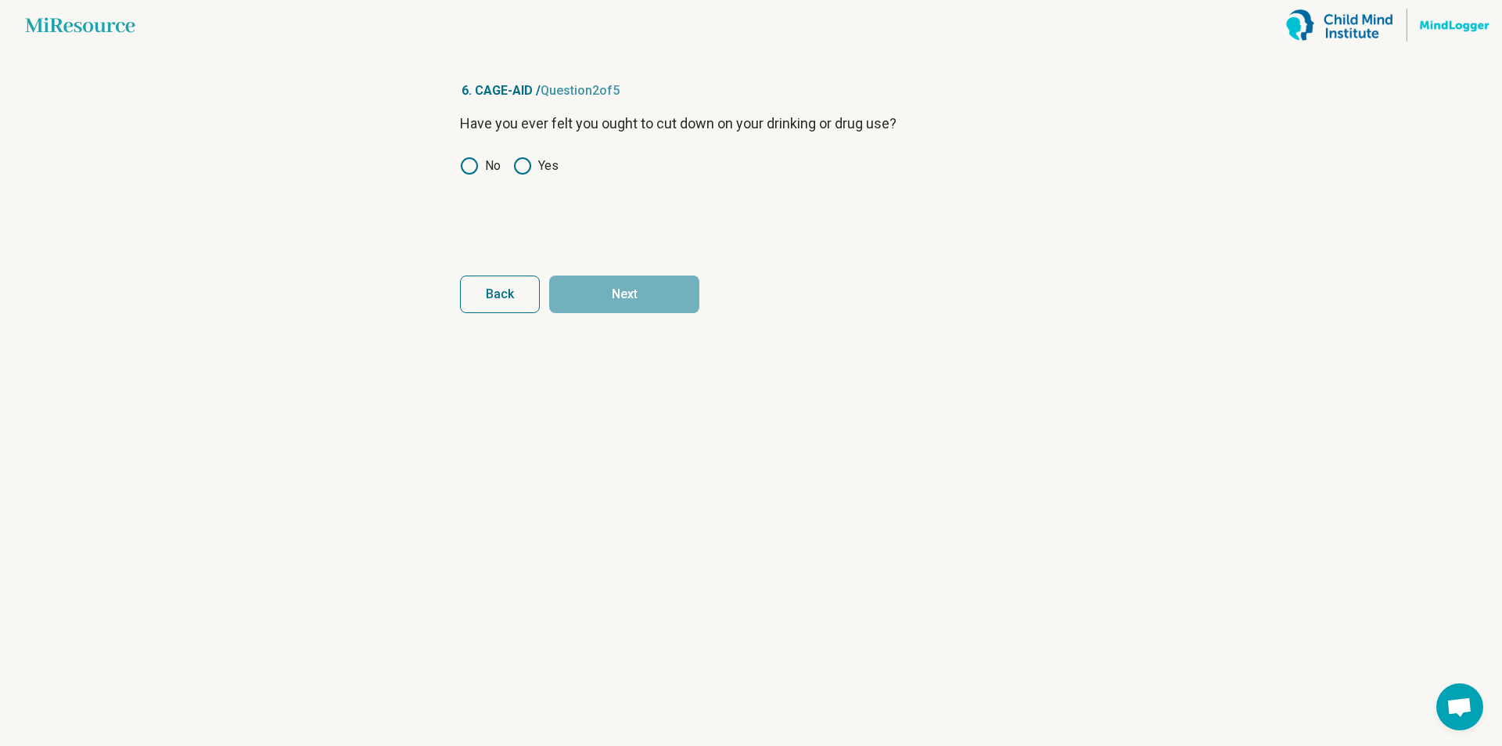
click at [528, 166] on icon at bounding box center [522, 165] width 19 height 19
click at [587, 297] on button "Next" at bounding box center [624, 294] width 150 height 38
click at [526, 169] on icon at bounding box center [522, 165] width 19 height 19
click at [585, 277] on button "Next" at bounding box center [624, 294] width 150 height 38
click at [523, 167] on icon at bounding box center [522, 165] width 19 height 19
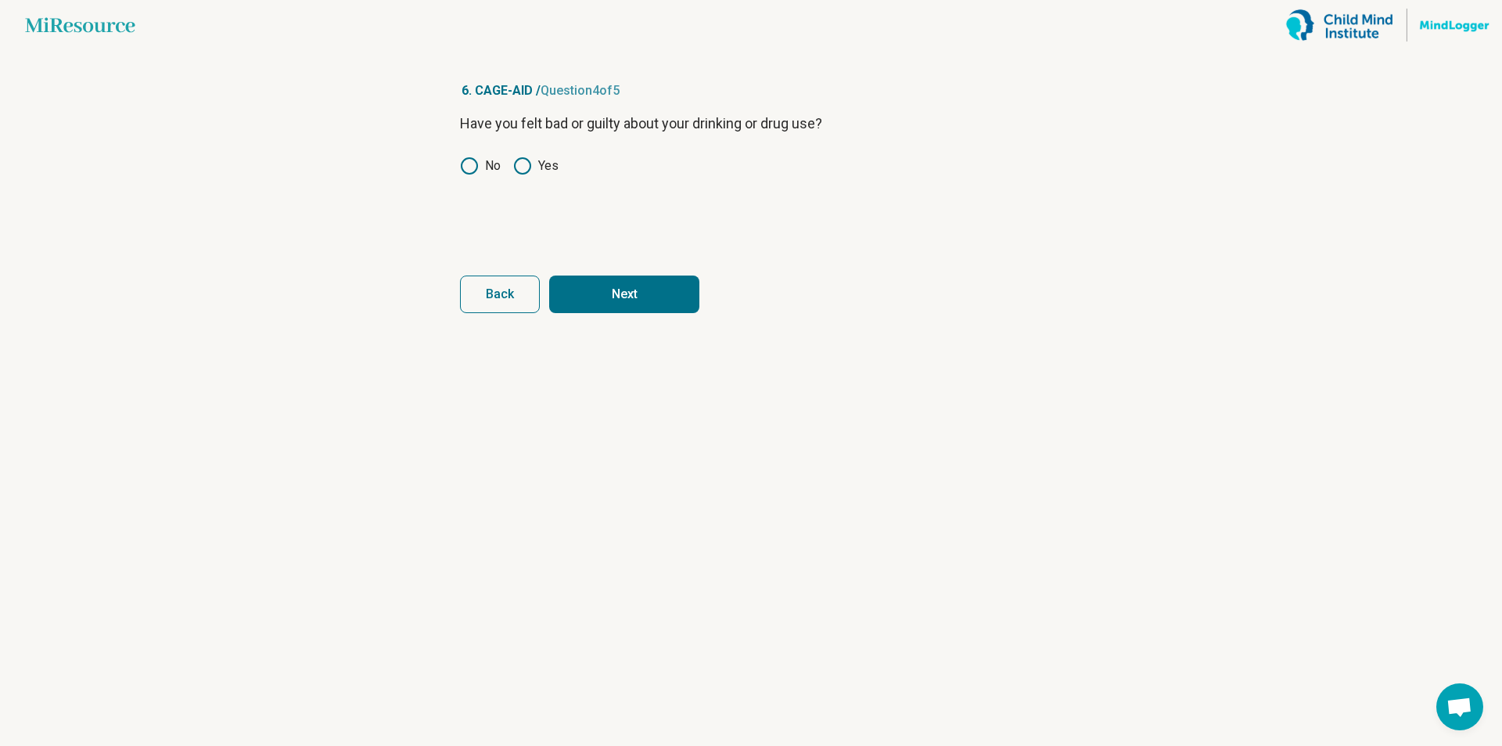
click at [587, 287] on button "Next" at bounding box center [624, 294] width 150 height 38
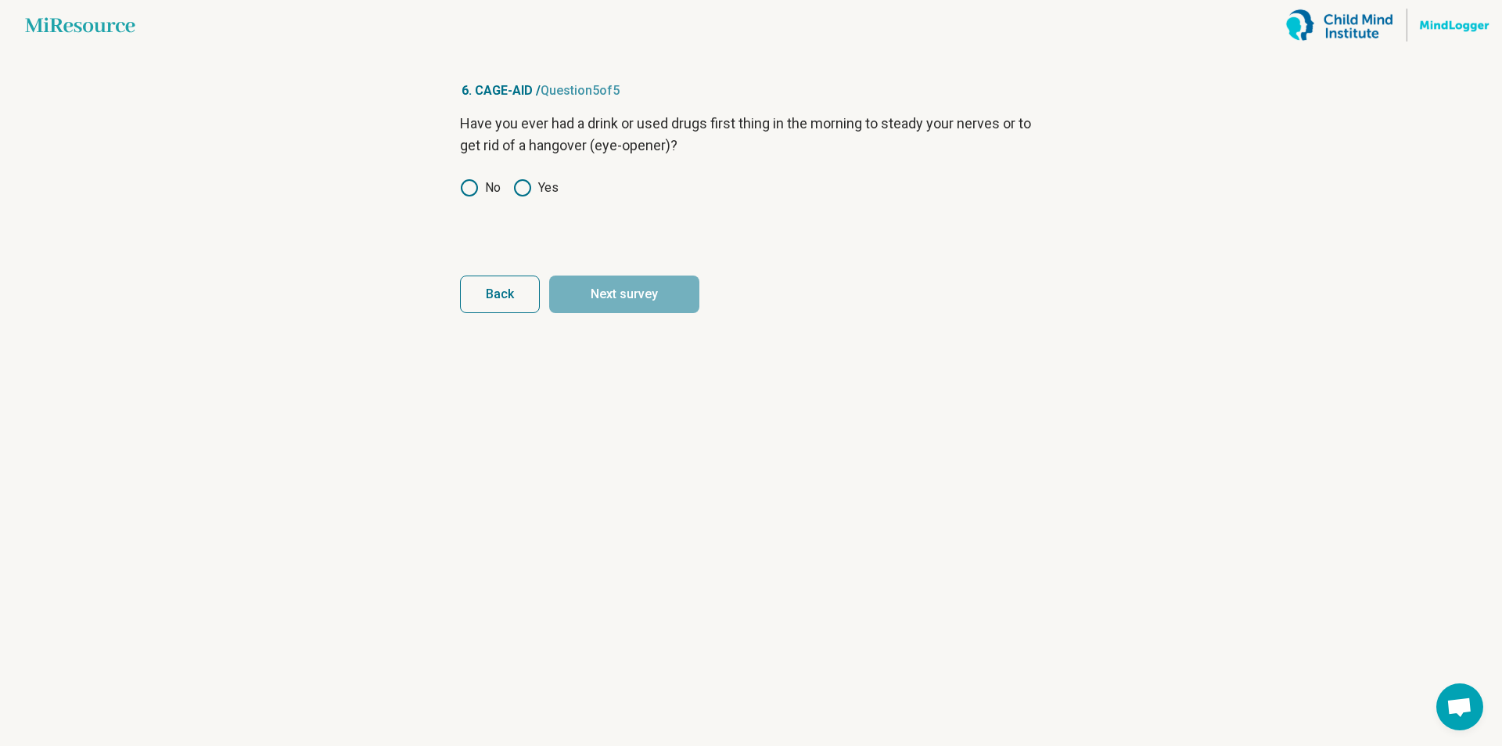
click at [523, 188] on icon at bounding box center [522, 187] width 19 height 19
click at [620, 297] on button "Next survey" at bounding box center [624, 294] width 150 height 38
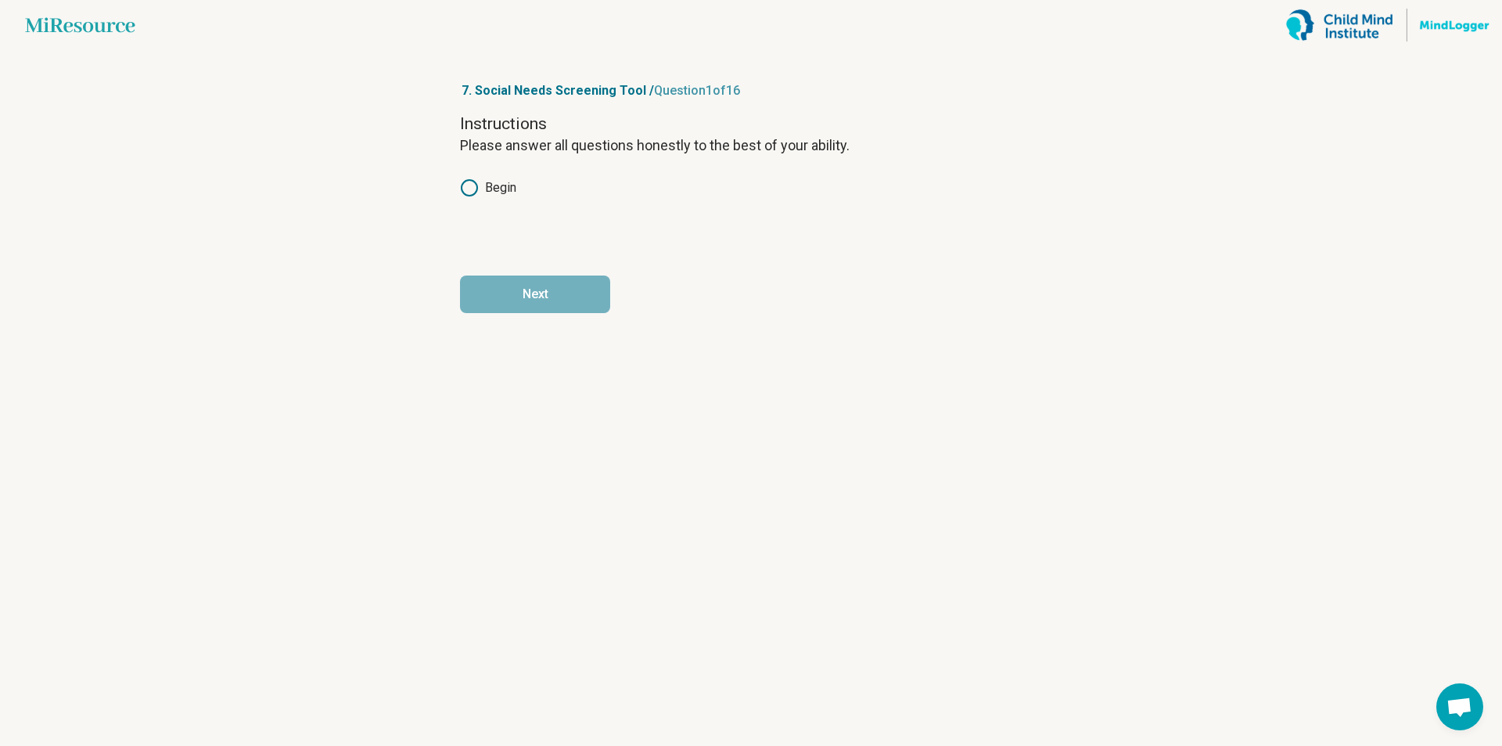
click at [465, 195] on circle at bounding box center [470, 188] width 16 height 16
click at [515, 297] on button "Next" at bounding box center [535, 294] width 150 height 38
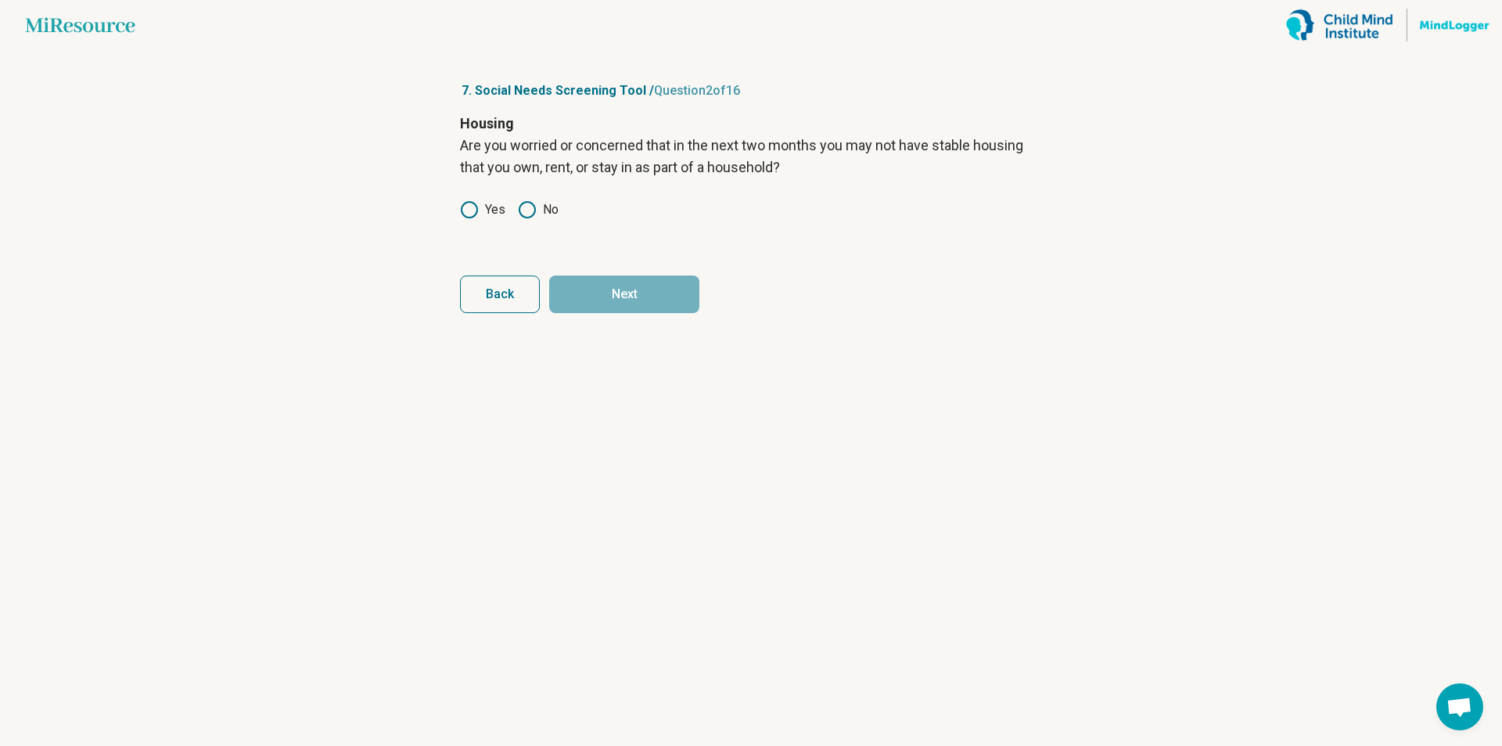
click at [515, 297] on button "Back" at bounding box center [500, 294] width 80 height 38
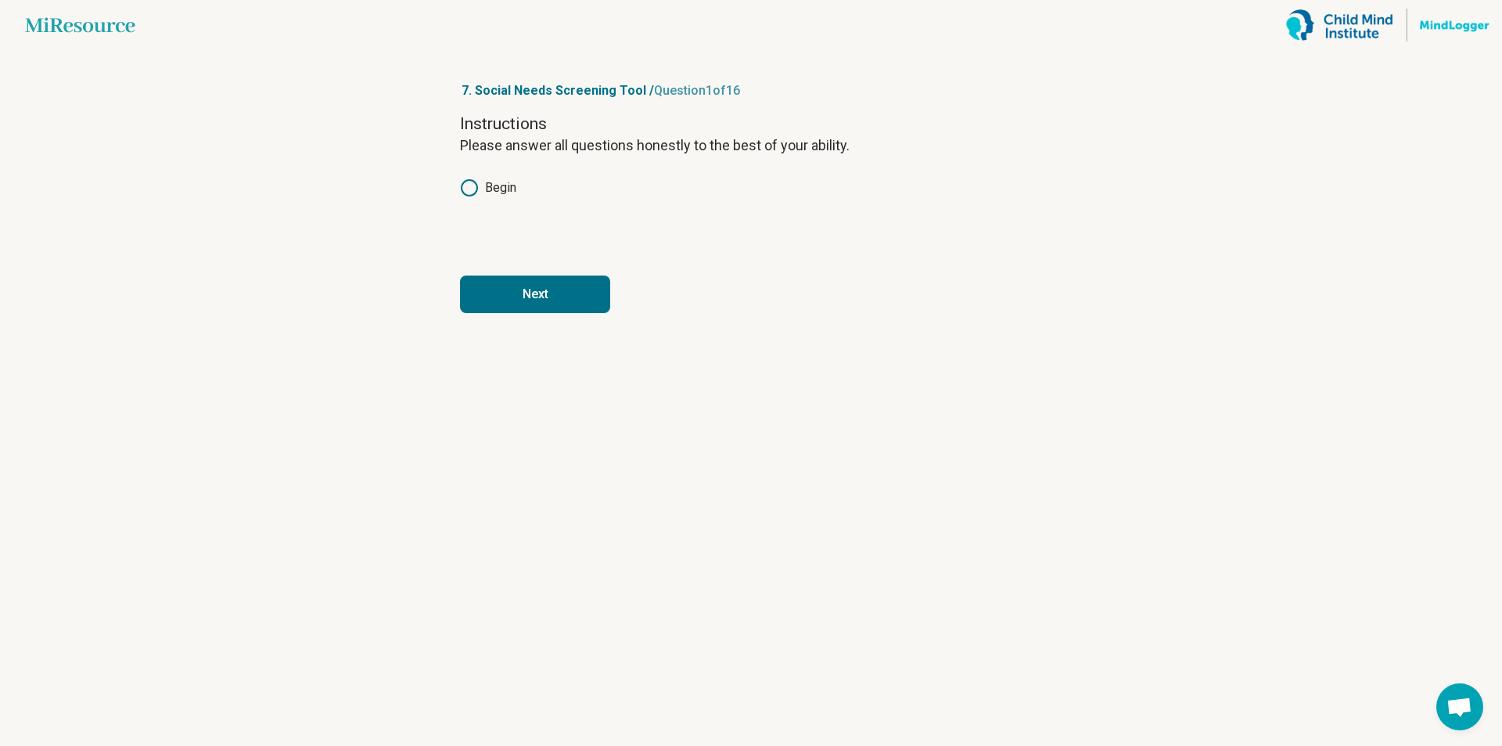
click at [517, 293] on button "Next" at bounding box center [535, 294] width 150 height 38
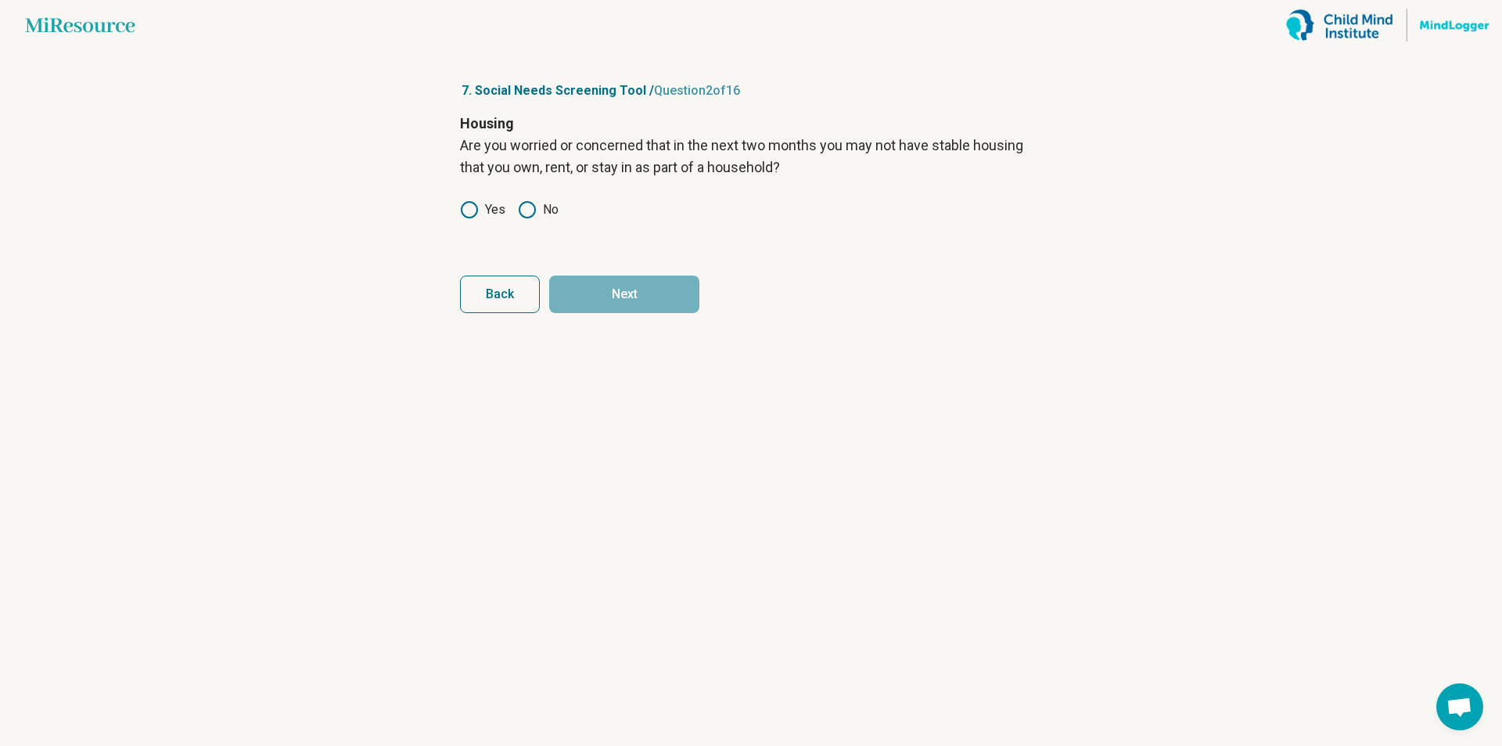
click at [469, 210] on icon at bounding box center [469, 209] width 19 height 19
click at [530, 214] on icon at bounding box center [527, 209] width 19 height 19
click at [611, 296] on button "Next" at bounding box center [624, 294] width 150 height 38
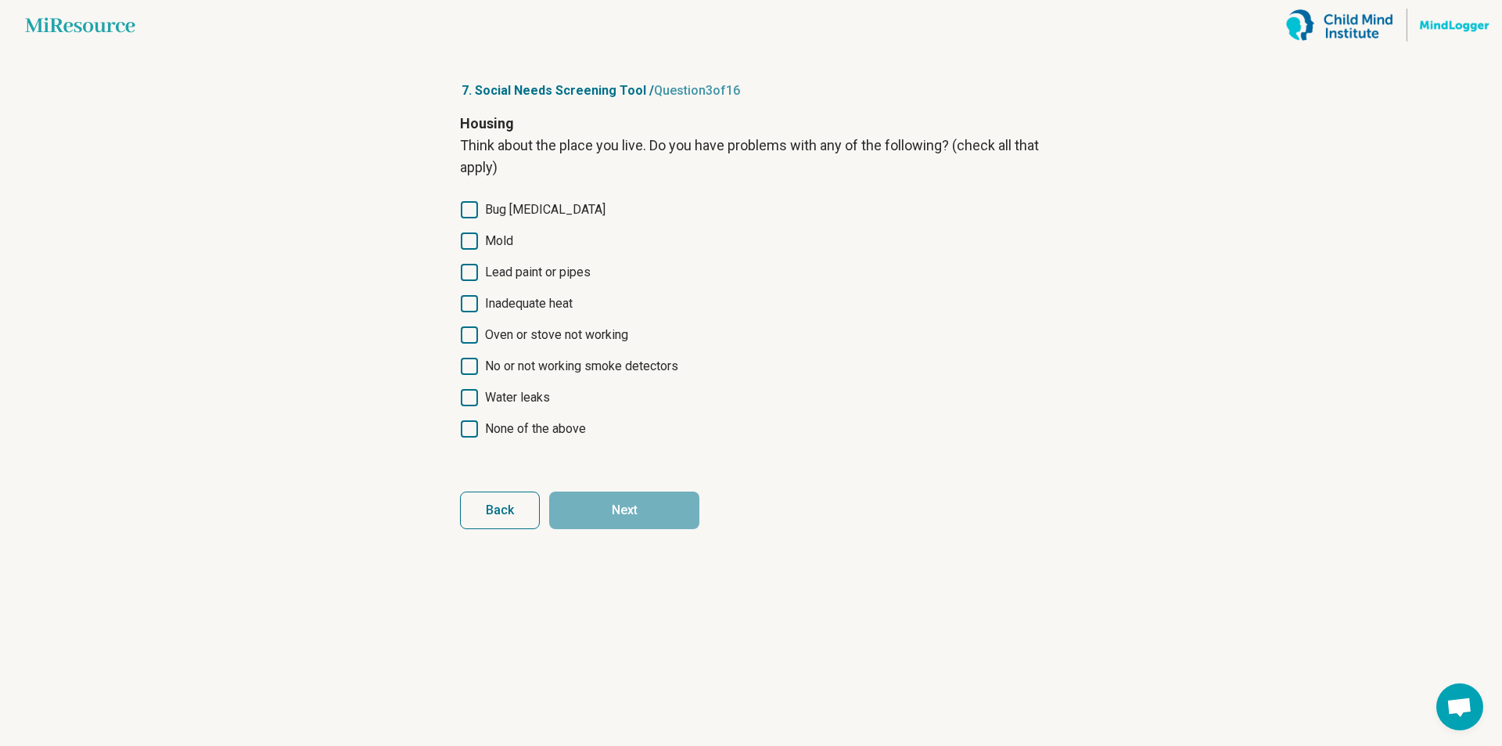
click at [469, 431] on icon at bounding box center [469, 428] width 17 height 17
click at [612, 516] on button "Next" at bounding box center [624, 510] width 150 height 38
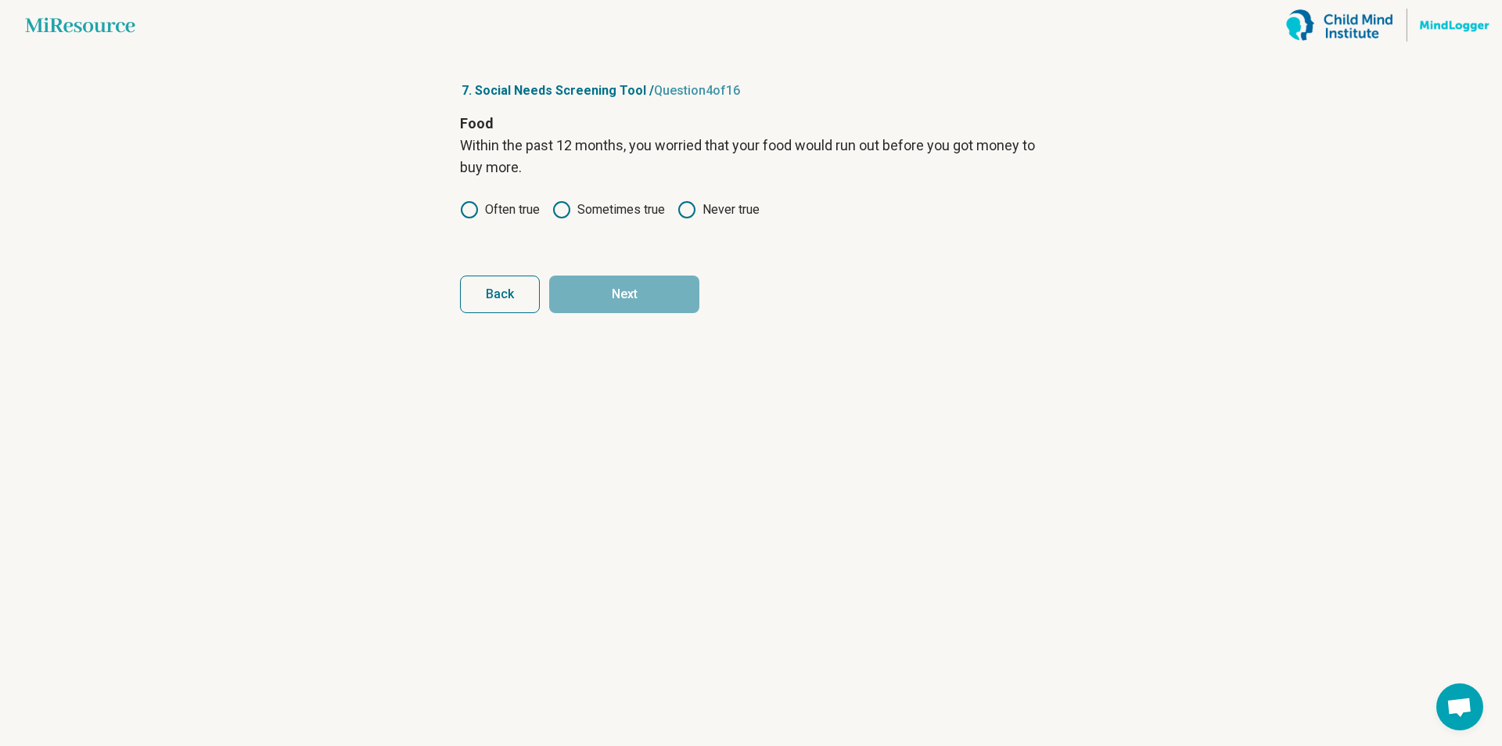
click at [699, 218] on label "Never true" at bounding box center [719, 209] width 82 height 19
click at [638, 306] on button "Next" at bounding box center [624, 294] width 150 height 38
click at [690, 203] on circle at bounding box center [687, 210] width 16 height 16
click at [652, 301] on button "Next" at bounding box center [624, 294] width 150 height 38
click at [528, 190] on icon at bounding box center [527, 187] width 19 height 19
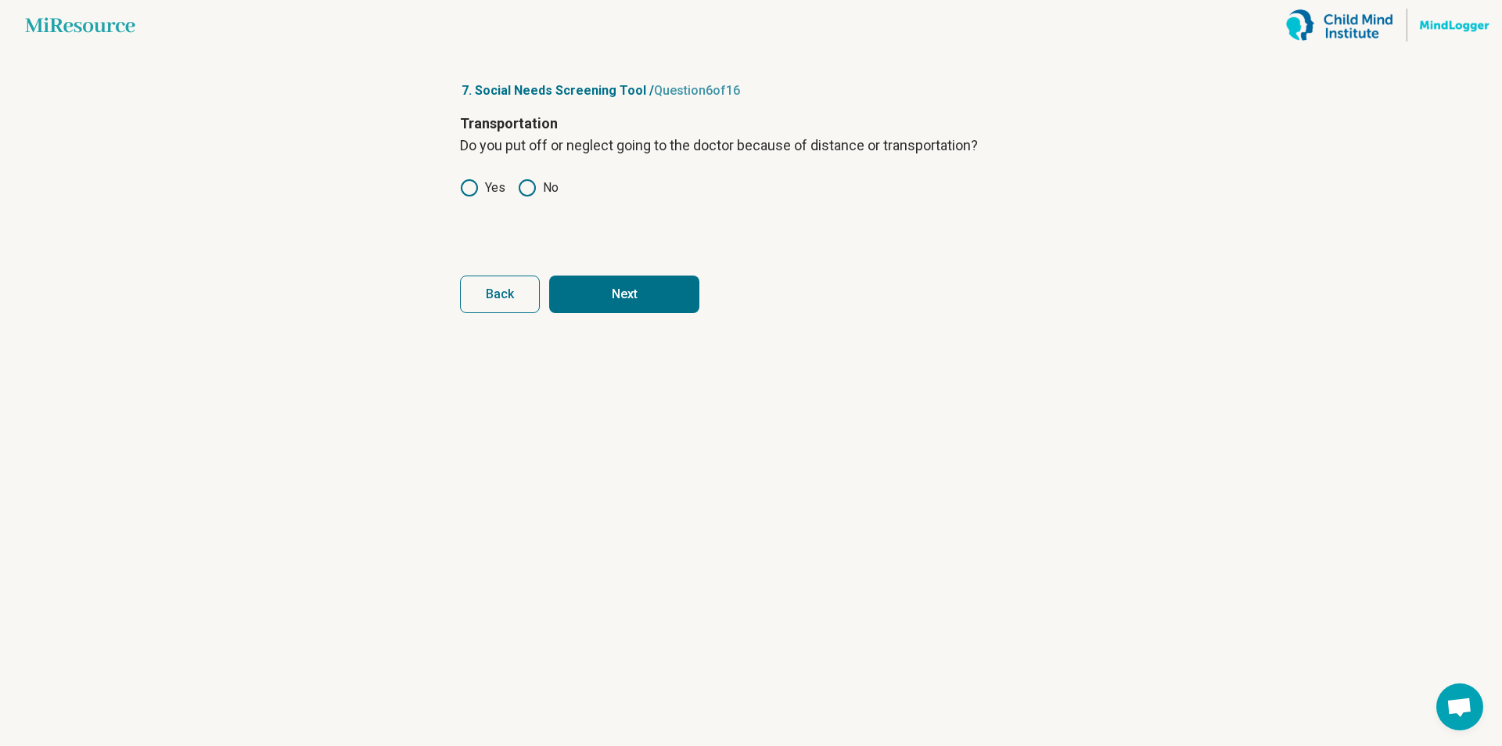
click at [475, 185] on icon at bounding box center [469, 187] width 19 height 19
click at [521, 180] on icon at bounding box center [527, 187] width 19 height 19
click at [468, 196] on circle at bounding box center [470, 188] width 16 height 16
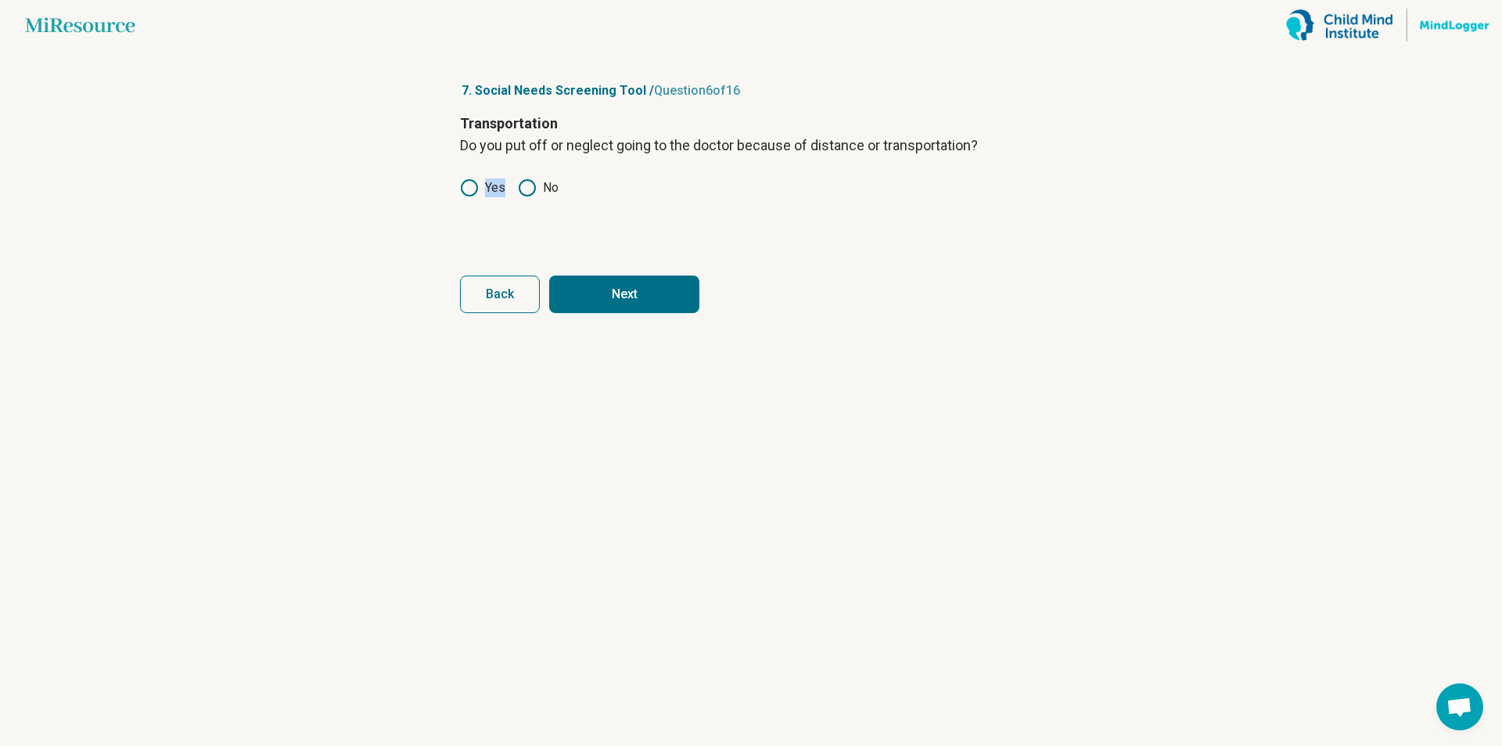
click at [625, 299] on button "Next" at bounding box center [624, 294] width 150 height 38
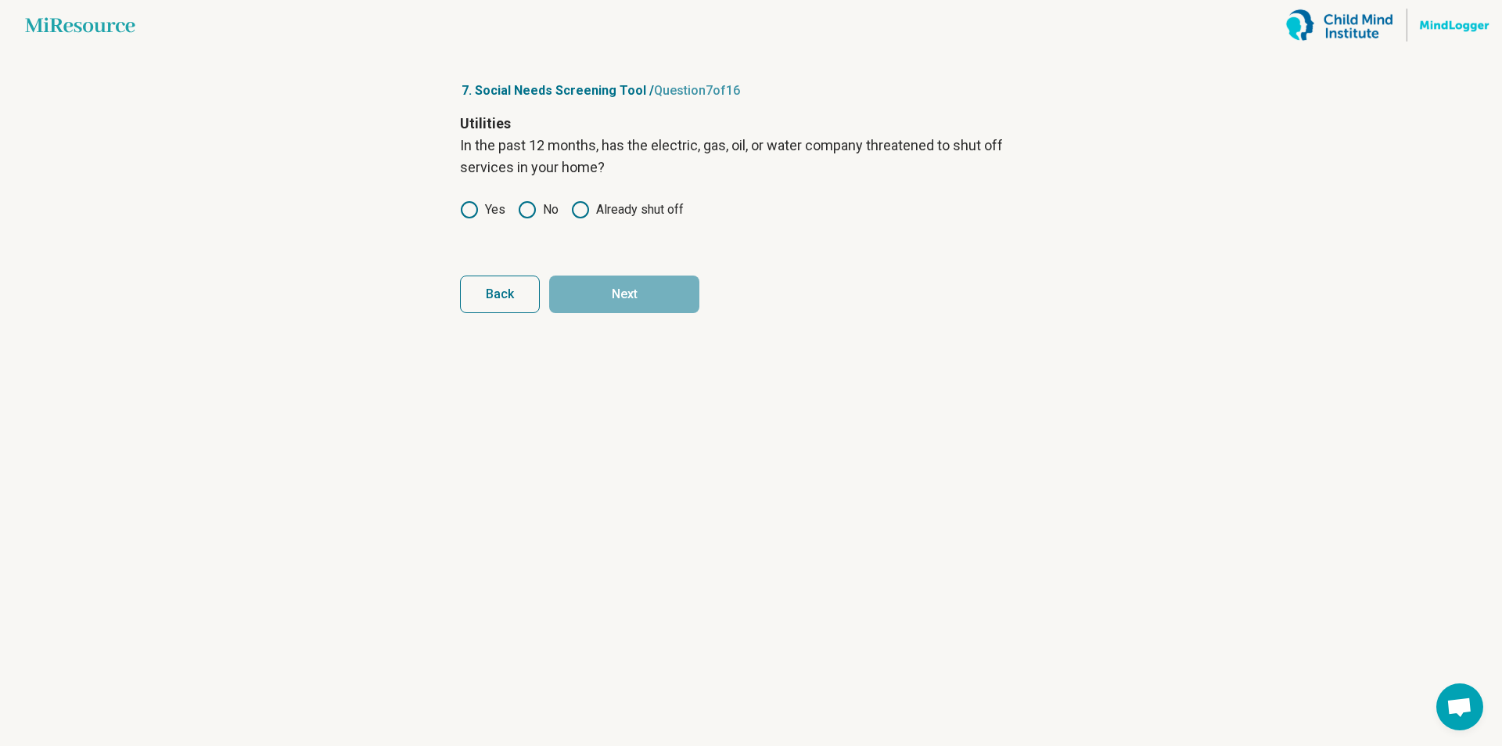
click at [523, 207] on icon at bounding box center [527, 209] width 19 height 19
click at [588, 293] on button "Next" at bounding box center [624, 294] width 150 height 38
click at [523, 190] on icon at bounding box center [527, 187] width 19 height 19
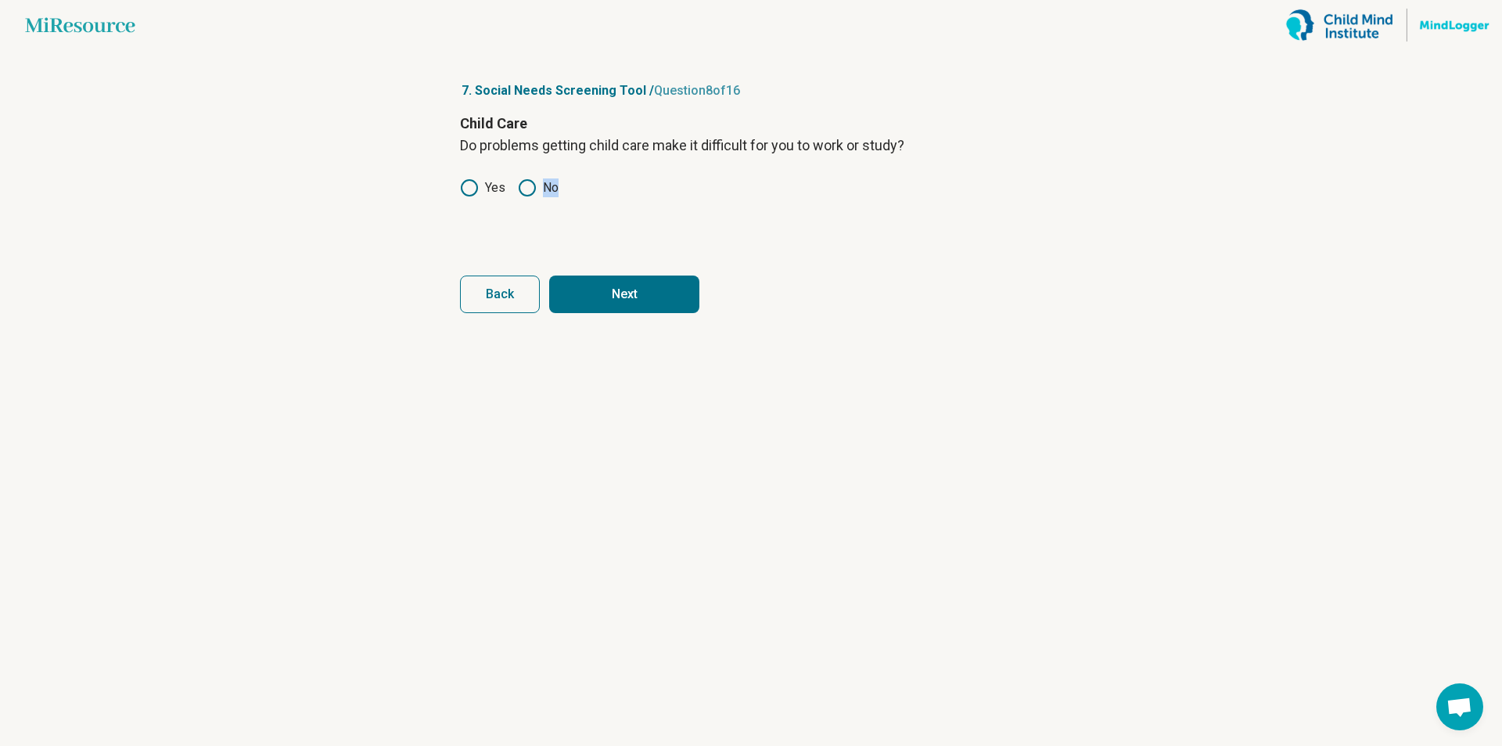
click at [523, 190] on circle at bounding box center [527, 187] width 11 height 11
click at [604, 296] on button "Next" at bounding box center [624, 294] width 150 height 38
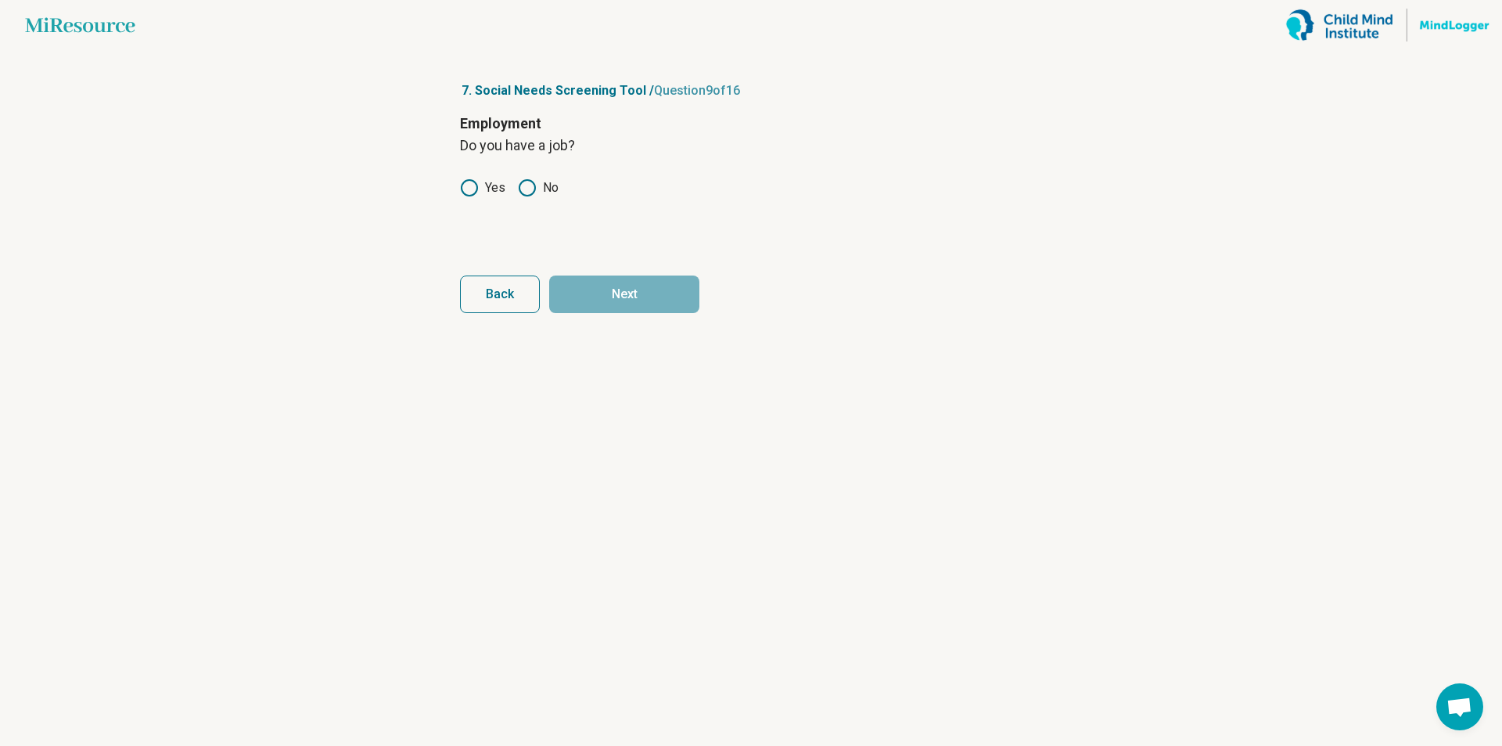
click at [465, 189] on icon at bounding box center [469, 187] width 19 height 19
click at [621, 293] on button "Next" at bounding box center [624, 294] width 150 height 38
click at [463, 189] on icon at bounding box center [469, 187] width 19 height 19
click at [624, 296] on button "Next" at bounding box center [624, 294] width 150 height 38
click at [771, 189] on div "Never Rarely Sometimes Often Always" at bounding box center [751, 187] width 582 height 19
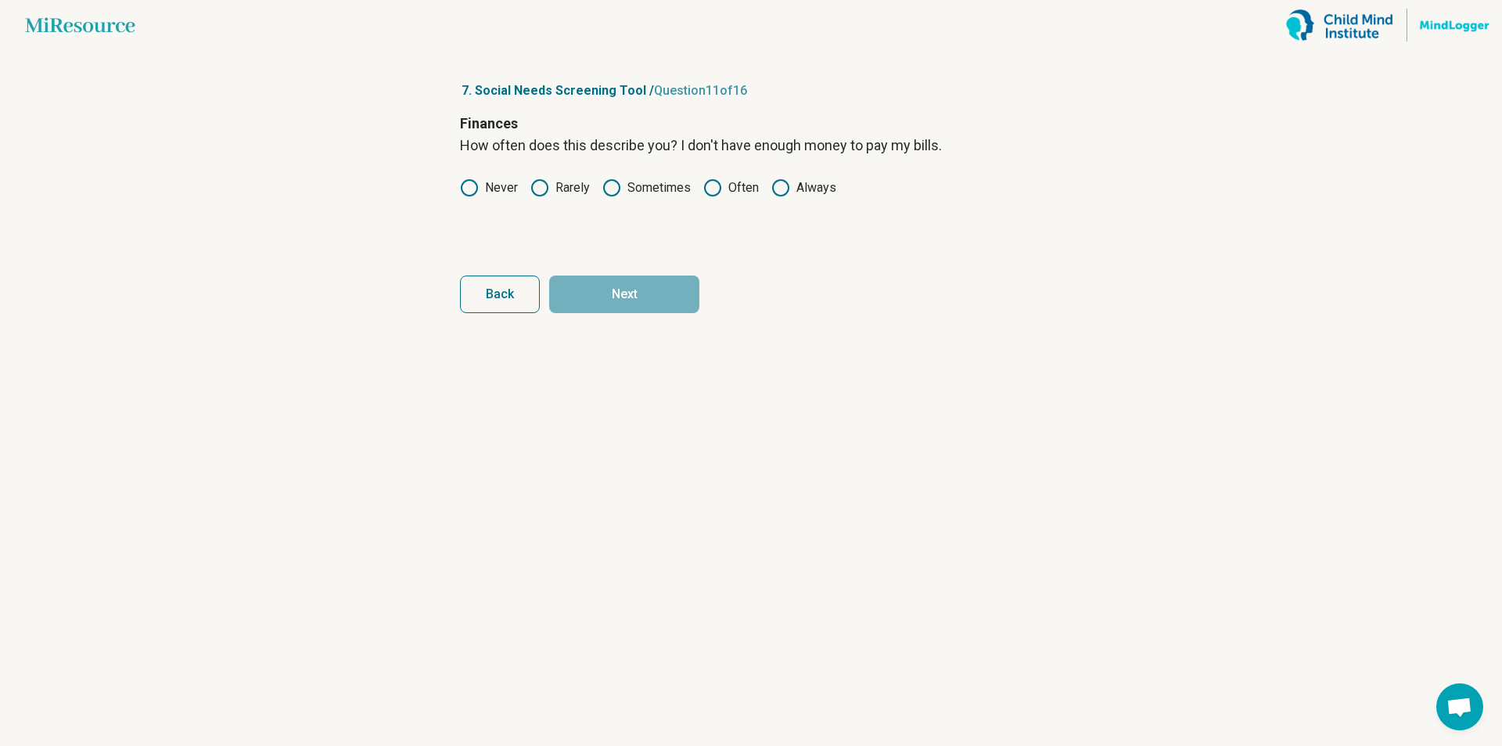
click at [786, 190] on icon at bounding box center [780, 187] width 19 height 19
click at [624, 293] on button "Next" at bounding box center [624, 294] width 150 height 38
click at [480, 187] on label "Never" at bounding box center [489, 187] width 58 height 19
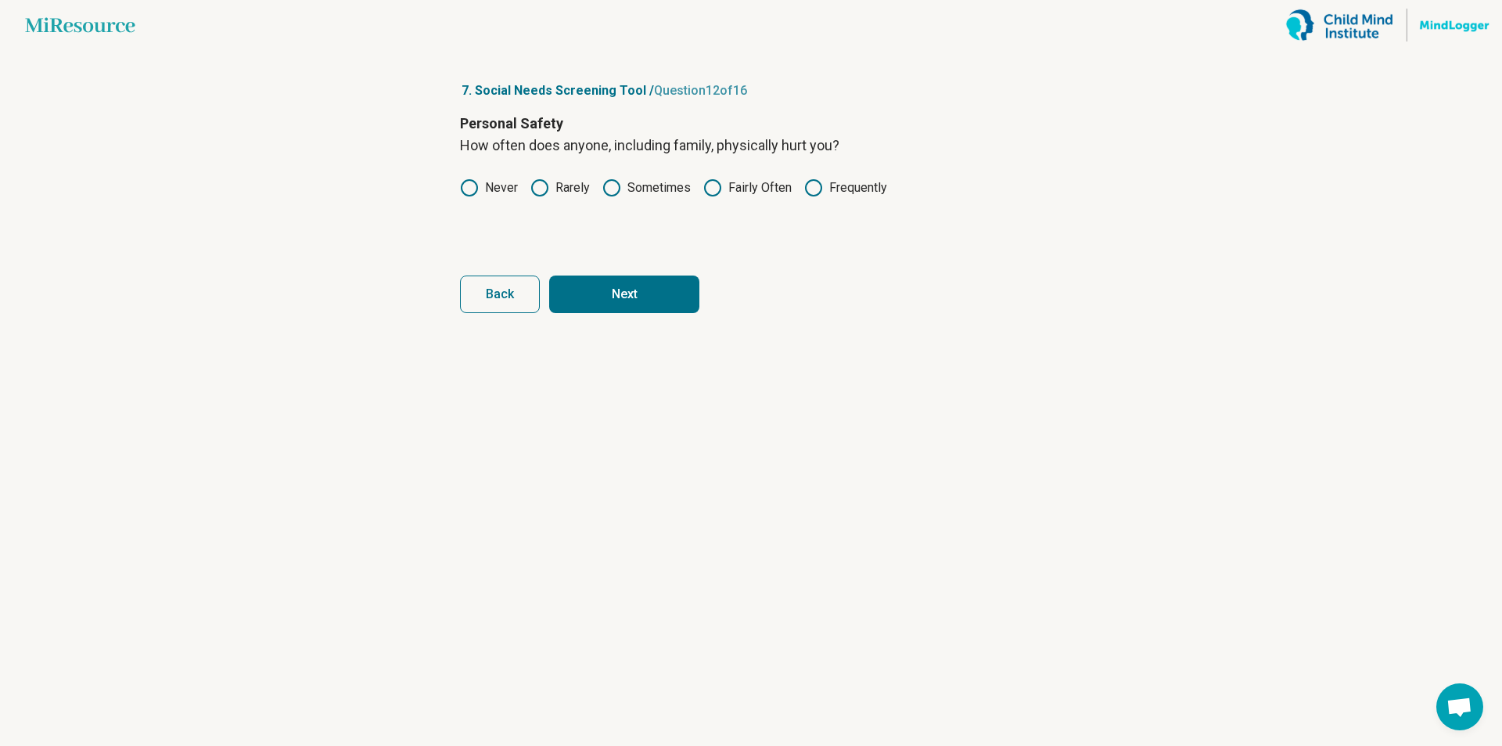
click at [598, 287] on button "Next" at bounding box center [624, 294] width 150 height 38
click at [537, 186] on icon at bounding box center [539, 187] width 19 height 19
click at [616, 294] on button "Next" at bounding box center [624, 294] width 150 height 38
click at [465, 188] on icon at bounding box center [469, 187] width 19 height 19
click at [606, 293] on button "Next" at bounding box center [624, 294] width 150 height 38
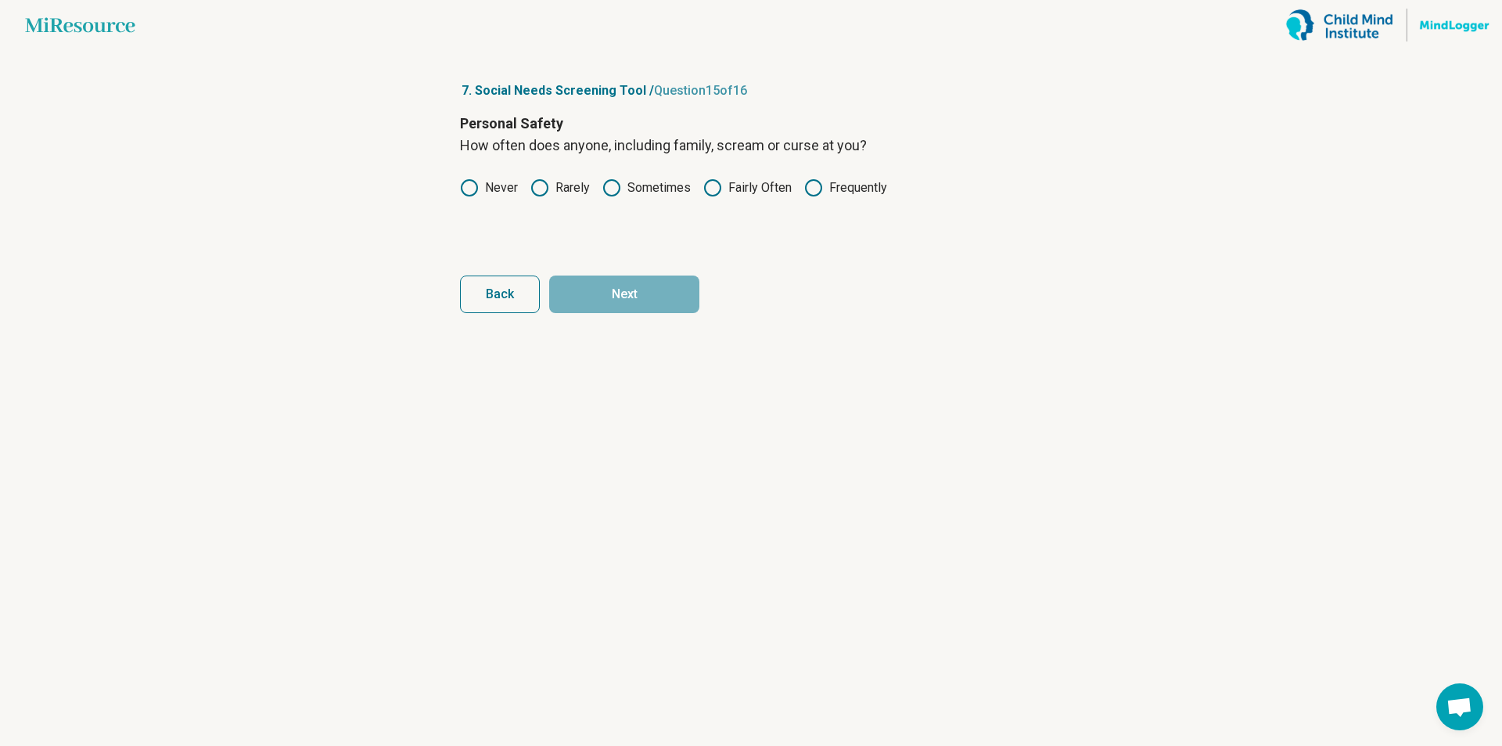
click at [537, 187] on icon at bounding box center [539, 187] width 19 height 19
click at [615, 296] on button "Next" at bounding box center [624, 294] width 150 height 38
click at [527, 189] on icon at bounding box center [527, 187] width 19 height 19
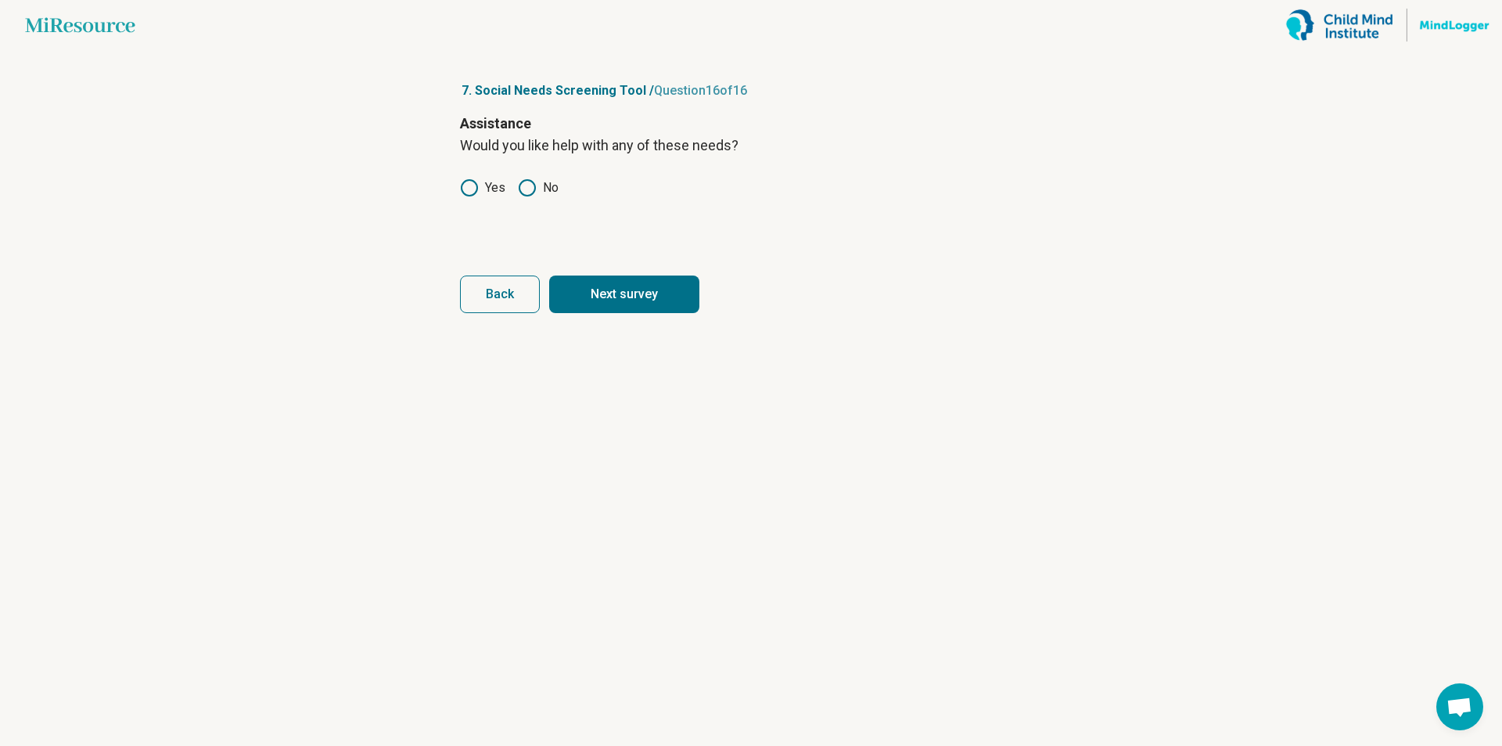
click at [625, 297] on button "Next survey" at bounding box center [624, 294] width 150 height 38
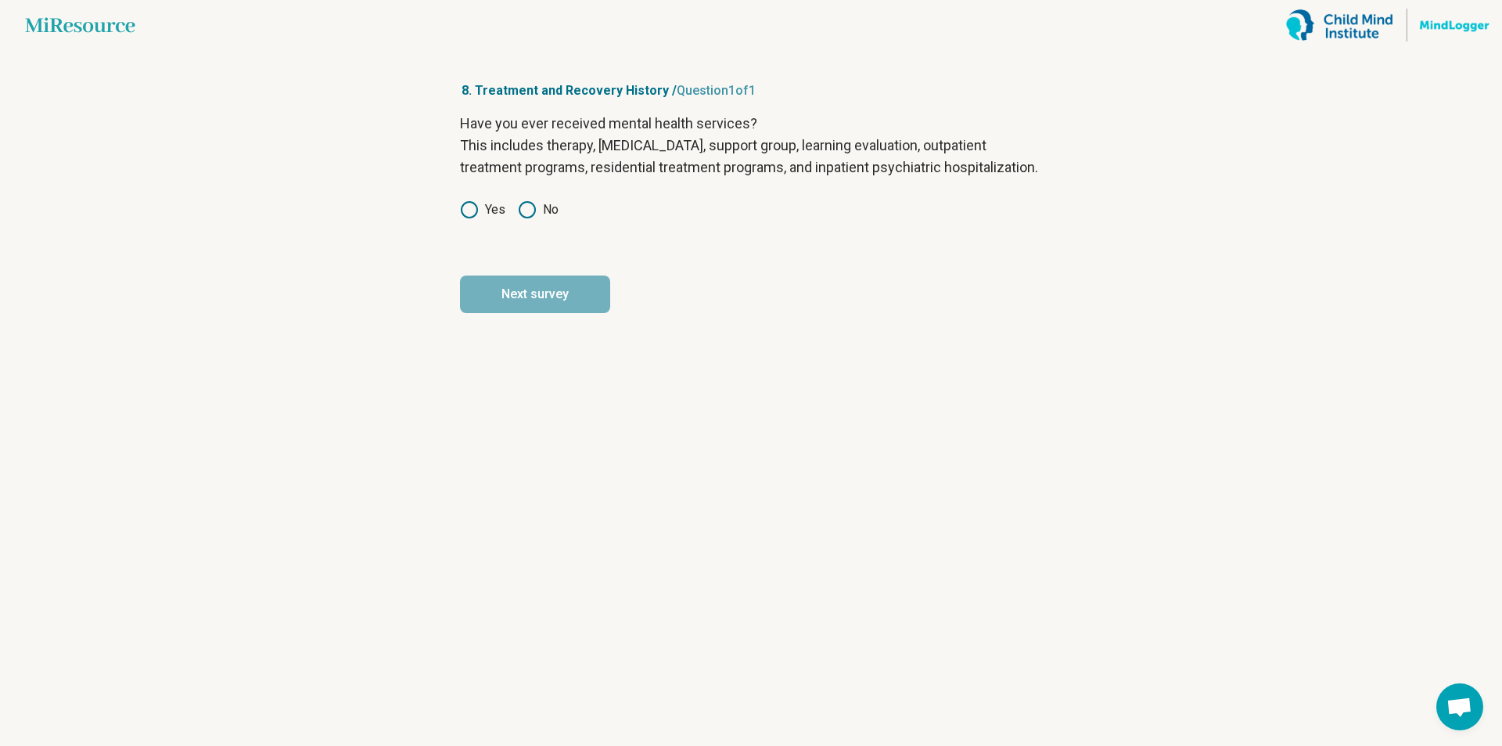
click at [463, 219] on icon at bounding box center [469, 209] width 19 height 19
click at [523, 313] on button "Next survey" at bounding box center [535, 294] width 150 height 38
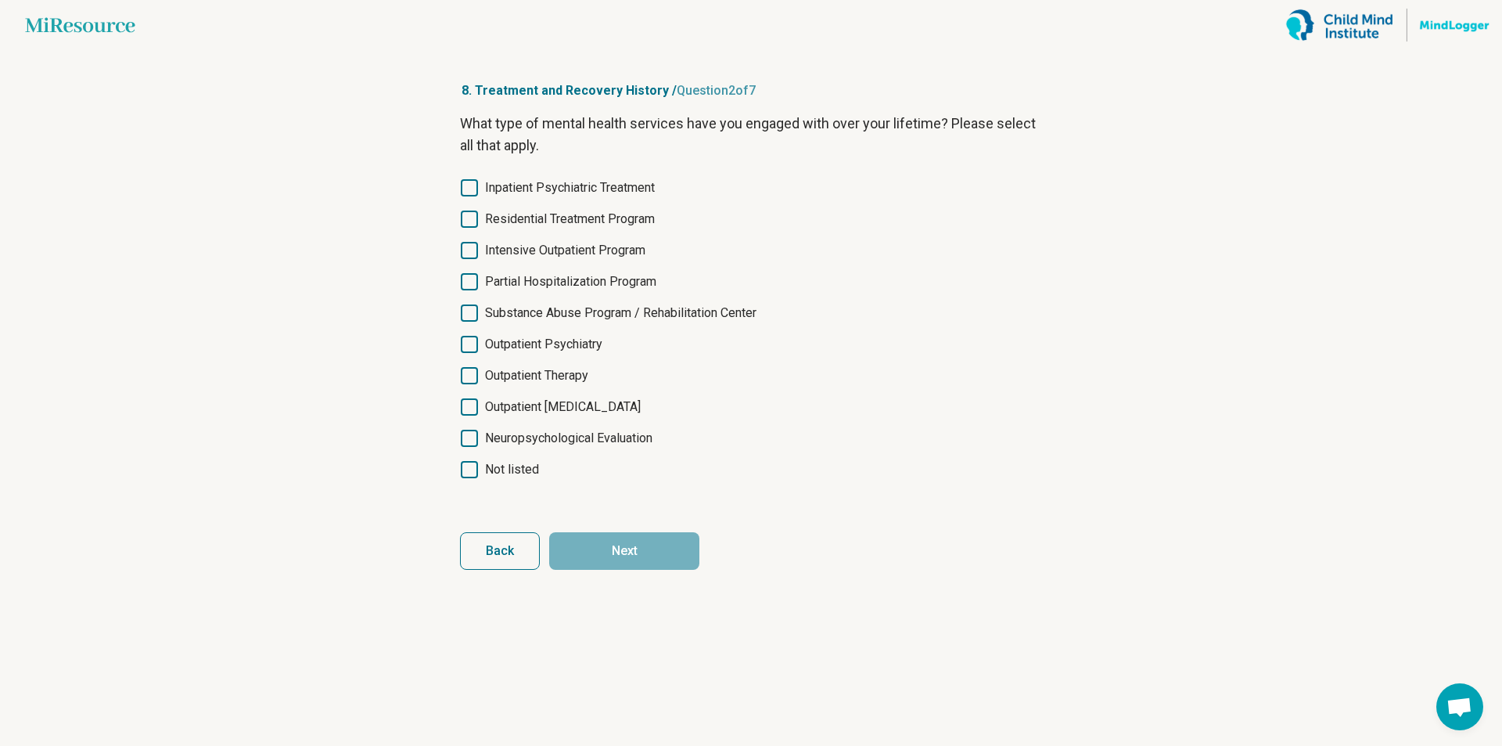
click at [468, 375] on icon at bounding box center [469, 375] width 17 height 17
click at [473, 395] on div "Inpatient Psychiatric Treatment Residential Treatment Program Intensive Outpati…" at bounding box center [751, 328] width 582 height 300
click at [469, 410] on icon at bounding box center [469, 406] width 17 height 17
click at [470, 404] on icon at bounding box center [469, 406] width 17 height 17
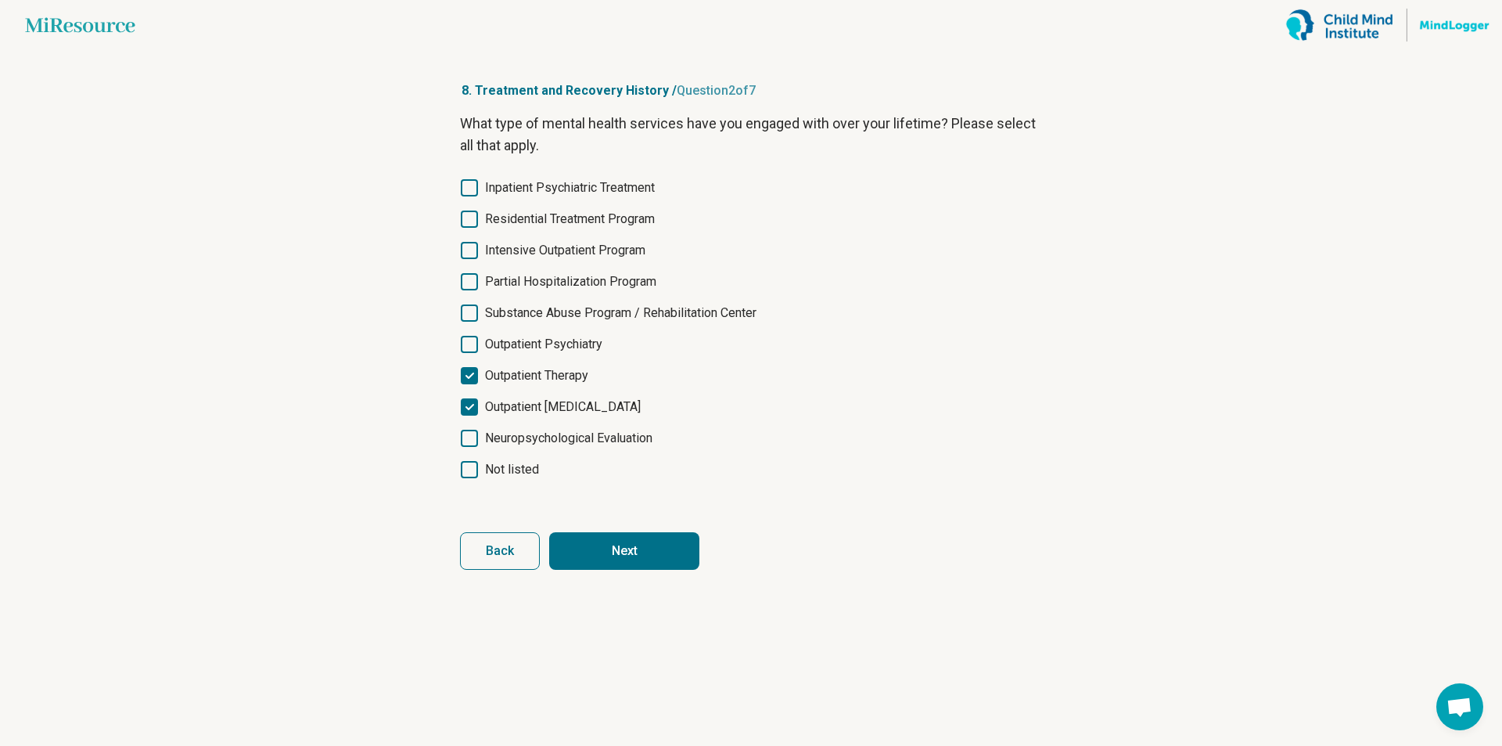
click at [651, 545] on button "Next" at bounding box center [624, 551] width 150 height 38
click at [470, 412] on icon at bounding box center [469, 406] width 17 height 17
click at [631, 552] on button "Next" at bounding box center [624, 551] width 150 height 38
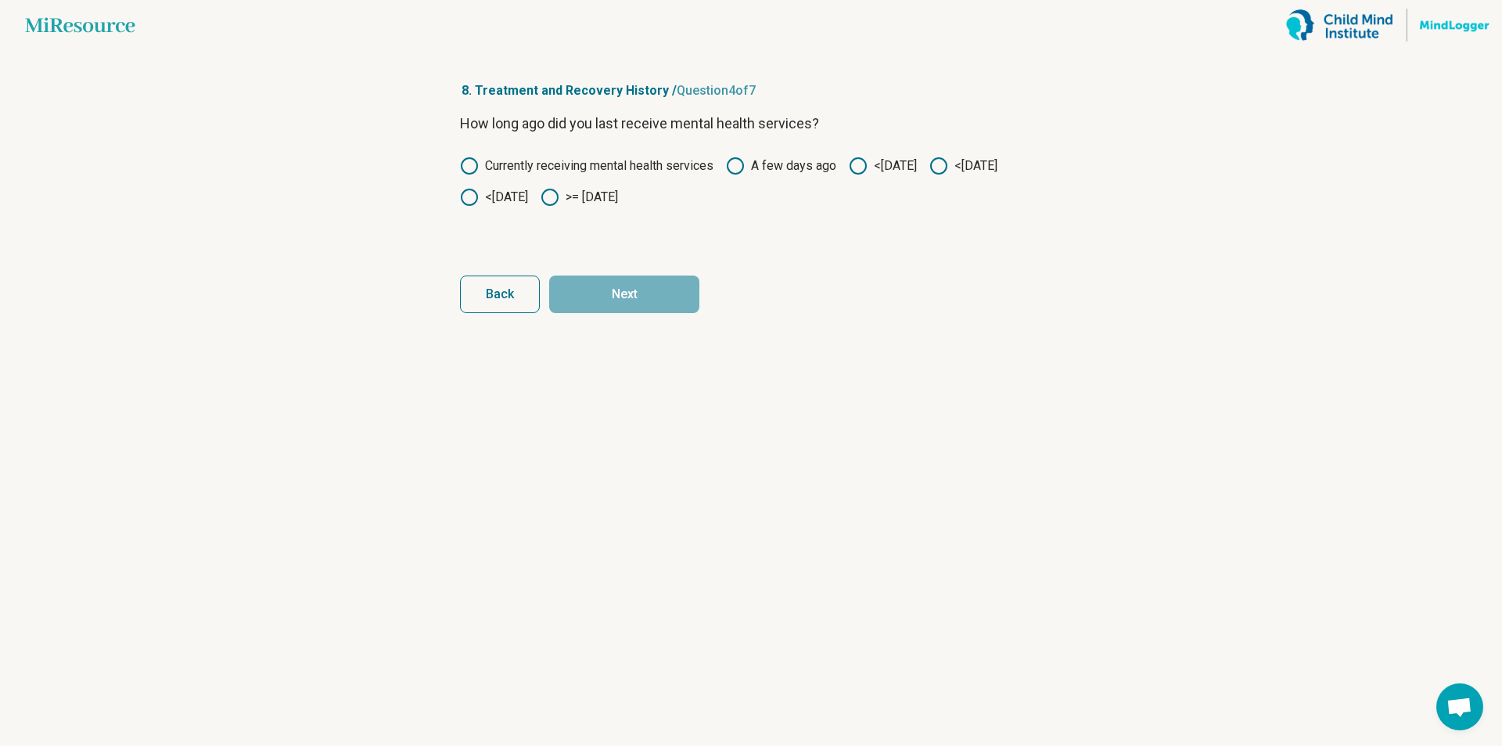
click at [558, 196] on circle at bounding box center [550, 197] width 16 height 16
click at [634, 289] on button "Next" at bounding box center [624, 294] width 150 height 38
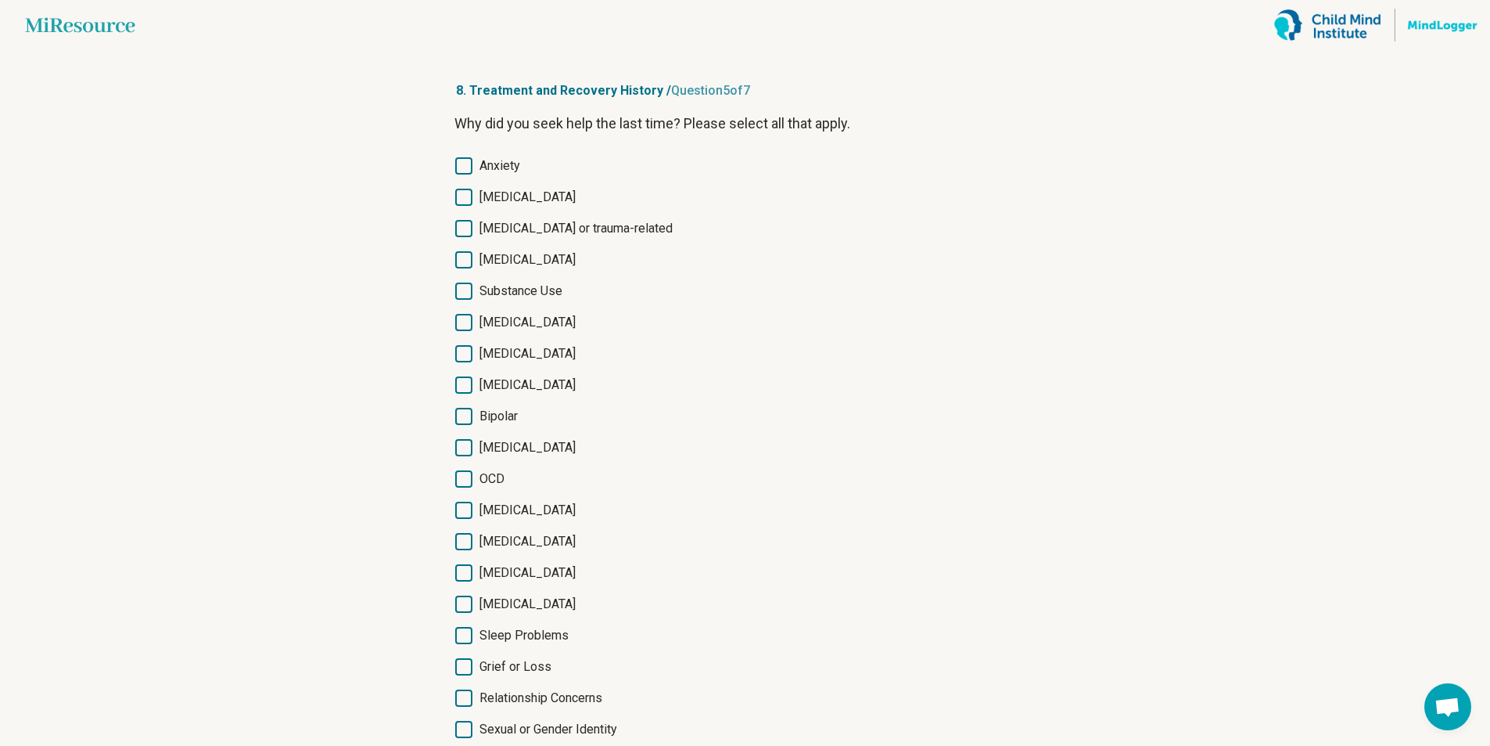
click at [457, 164] on icon at bounding box center [463, 165] width 17 height 17
click at [462, 203] on icon at bounding box center [463, 197] width 17 height 17
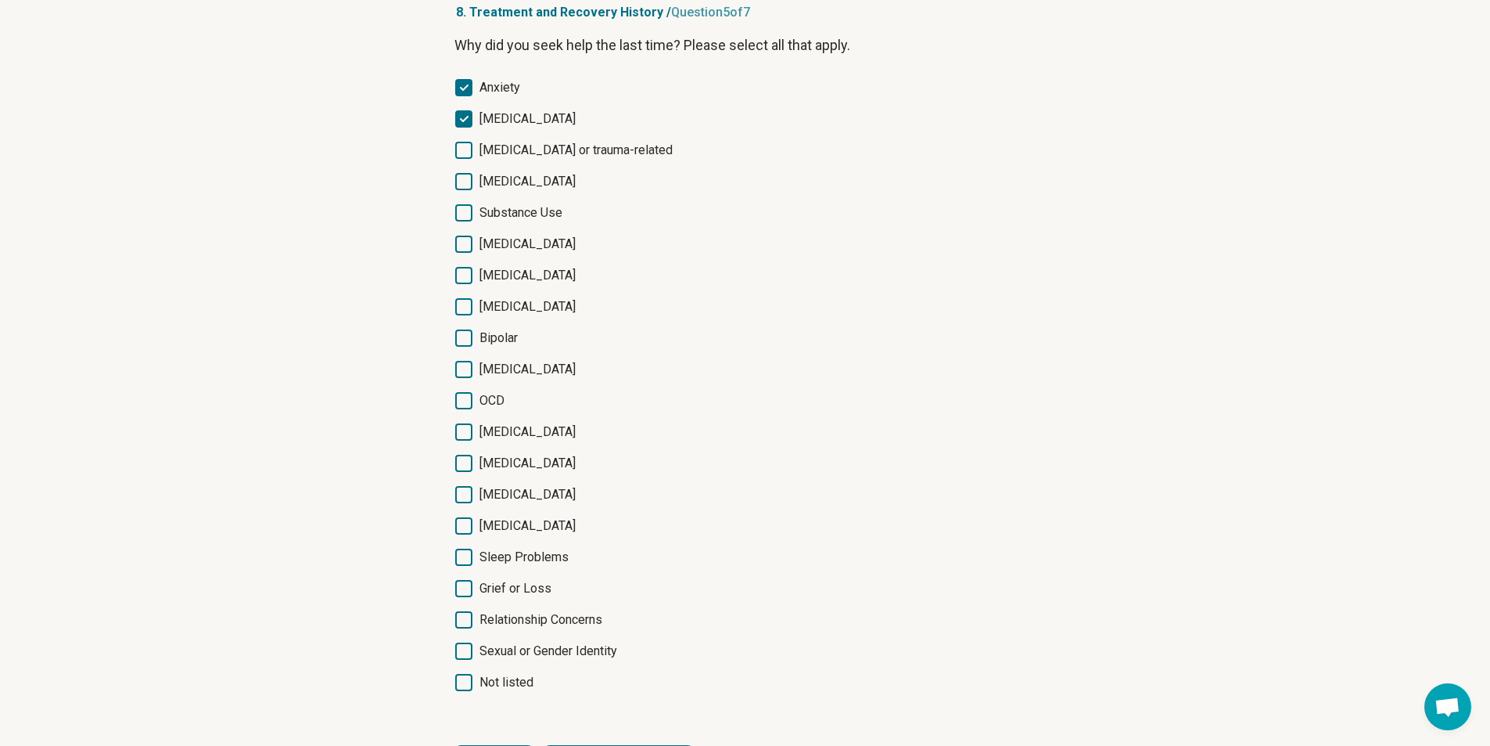
click at [471, 210] on icon at bounding box center [463, 212] width 17 height 17
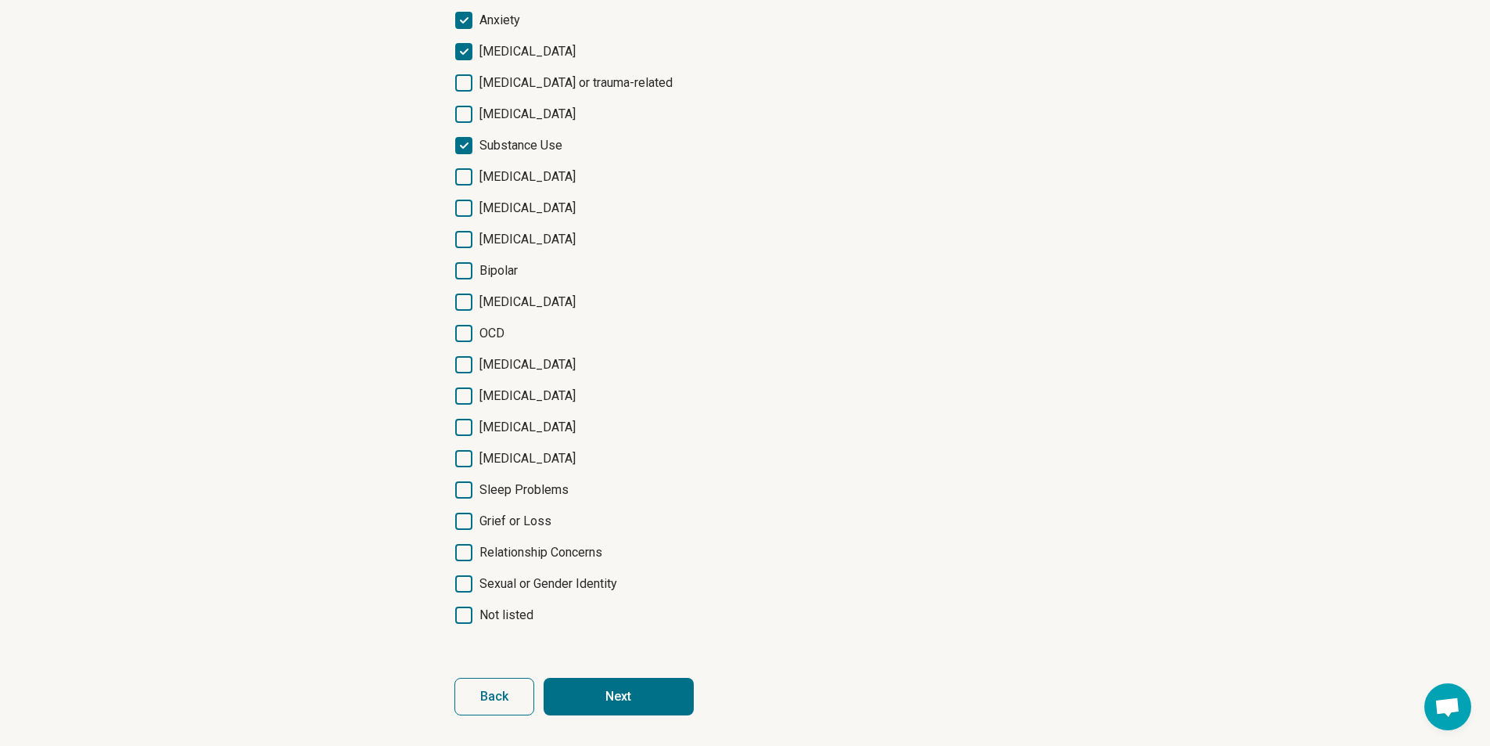
scroll to position [146, 0]
click at [631, 684] on button "Next" at bounding box center [619, 696] width 150 height 38
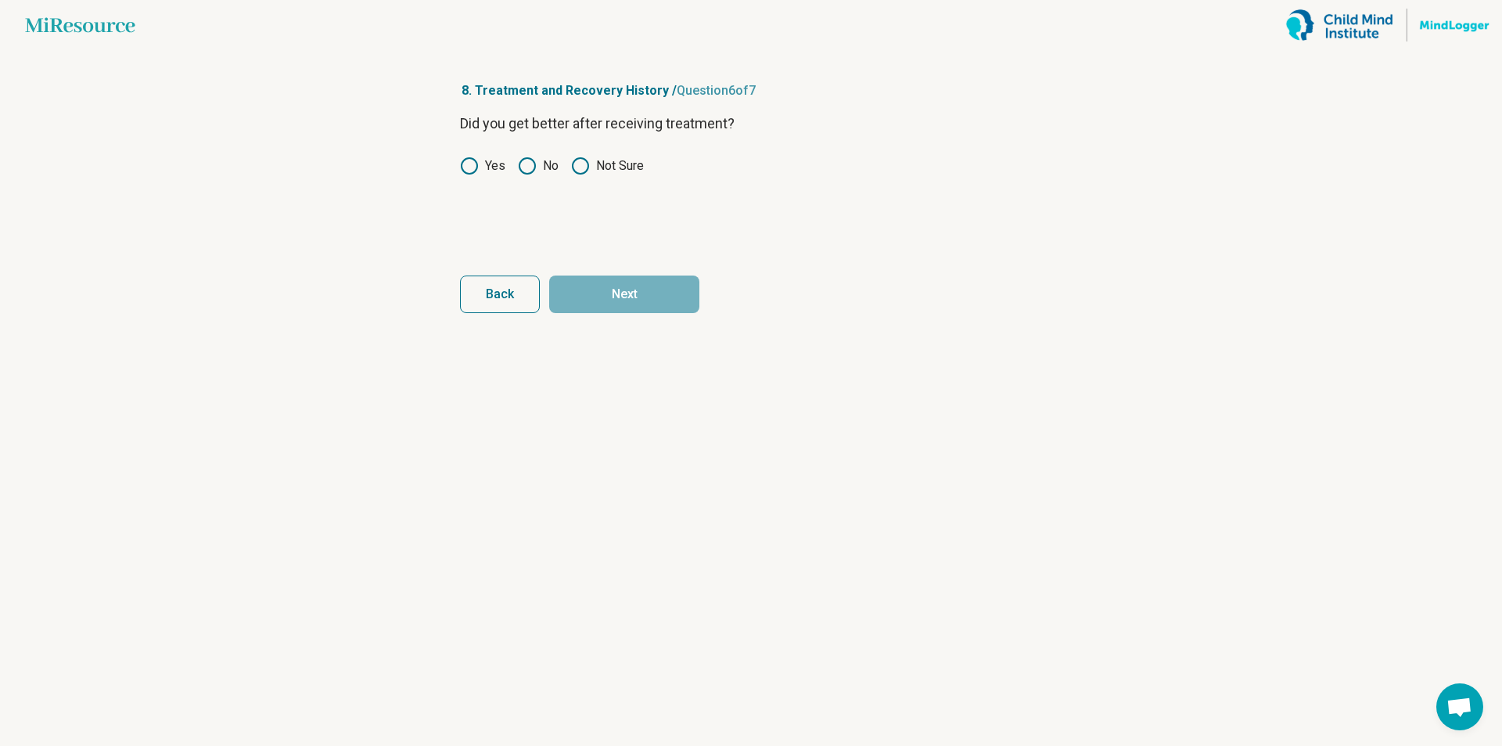
click at [471, 167] on icon at bounding box center [469, 165] width 19 height 19
click at [615, 291] on button "Next" at bounding box center [624, 294] width 150 height 38
click at [474, 164] on icon at bounding box center [469, 165] width 19 height 19
click at [534, 166] on icon at bounding box center [527, 165] width 19 height 19
click at [626, 288] on button "Next survey" at bounding box center [624, 294] width 150 height 38
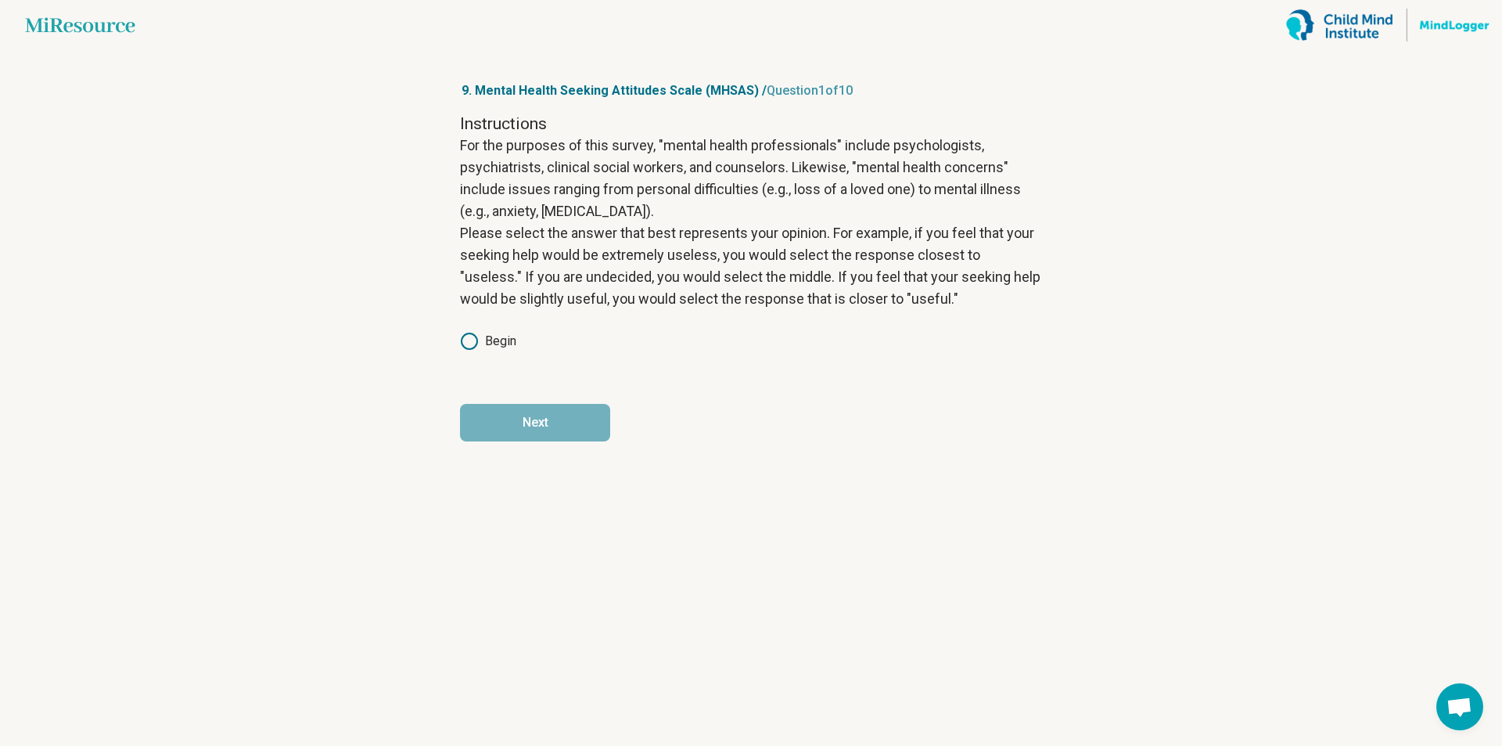
click at [477, 340] on circle at bounding box center [470, 341] width 16 height 16
click at [525, 433] on button "Next" at bounding box center [535, 423] width 150 height 38
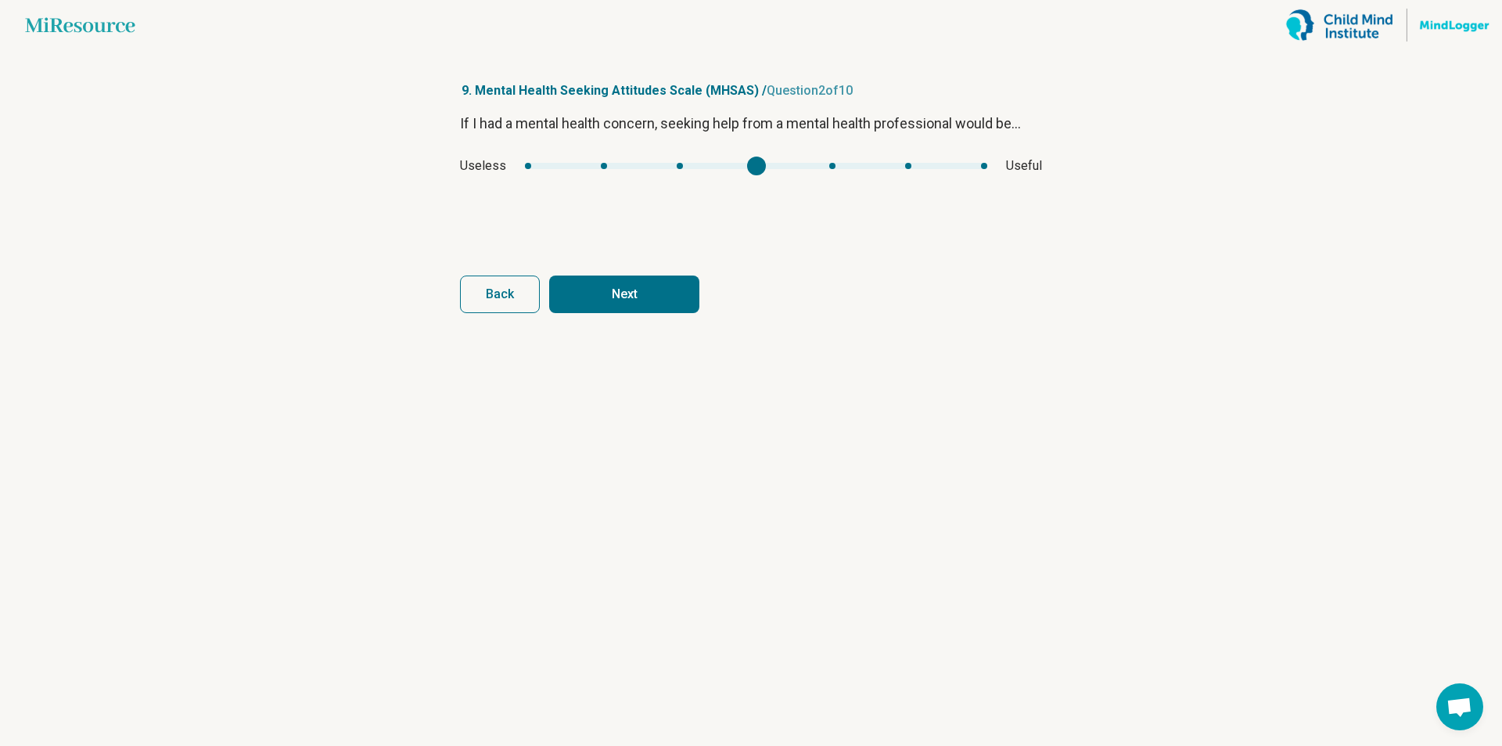
type input "*"
click at [802, 178] on div "If I had a mental health concern, seeking help from a mental health professiona…" at bounding box center [751, 178] width 582 height 131
click at [618, 289] on button "Next" at bounding box center [624, 294] width 150 height 38
type input "*"
click at [677, 182] on div "If I had a mental health concern, seeking help from a mental health professiona…" at bounding box center [751, 178] width 582 height 131
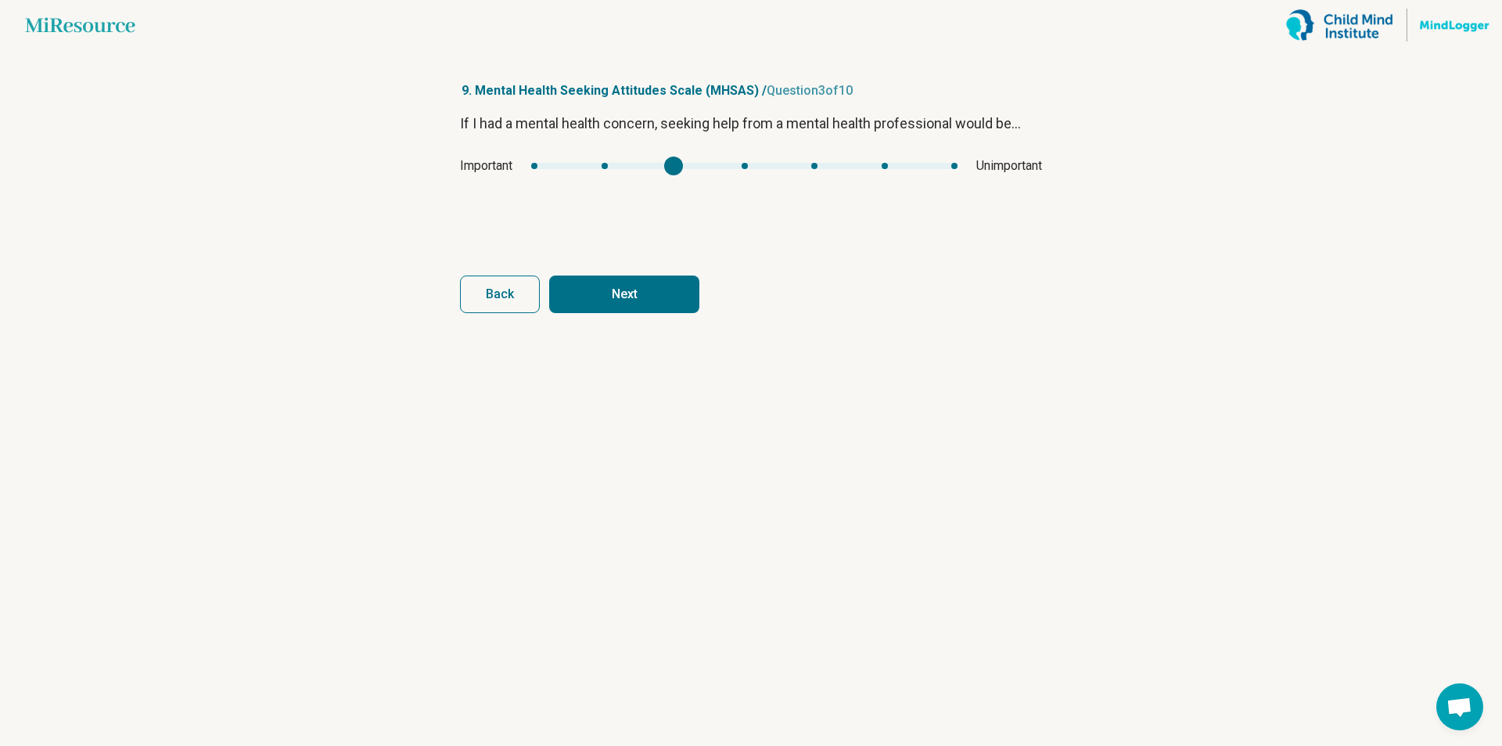
click at [636, 292] on button "Next" at bounding box center [624, 294] width 150 height 38
type input "*"
click at [810, 170] on div "Unhealthy Healthy" at bounding box center [751, 165] width 582 height 19
click at [610, 291] on button "Next" at bounding box center [624, 294] width 150 height 38
drag, startPoint x: 517, startPoint y: 171, endPoint x: 557, endPoint y: 178, distance: 40.5
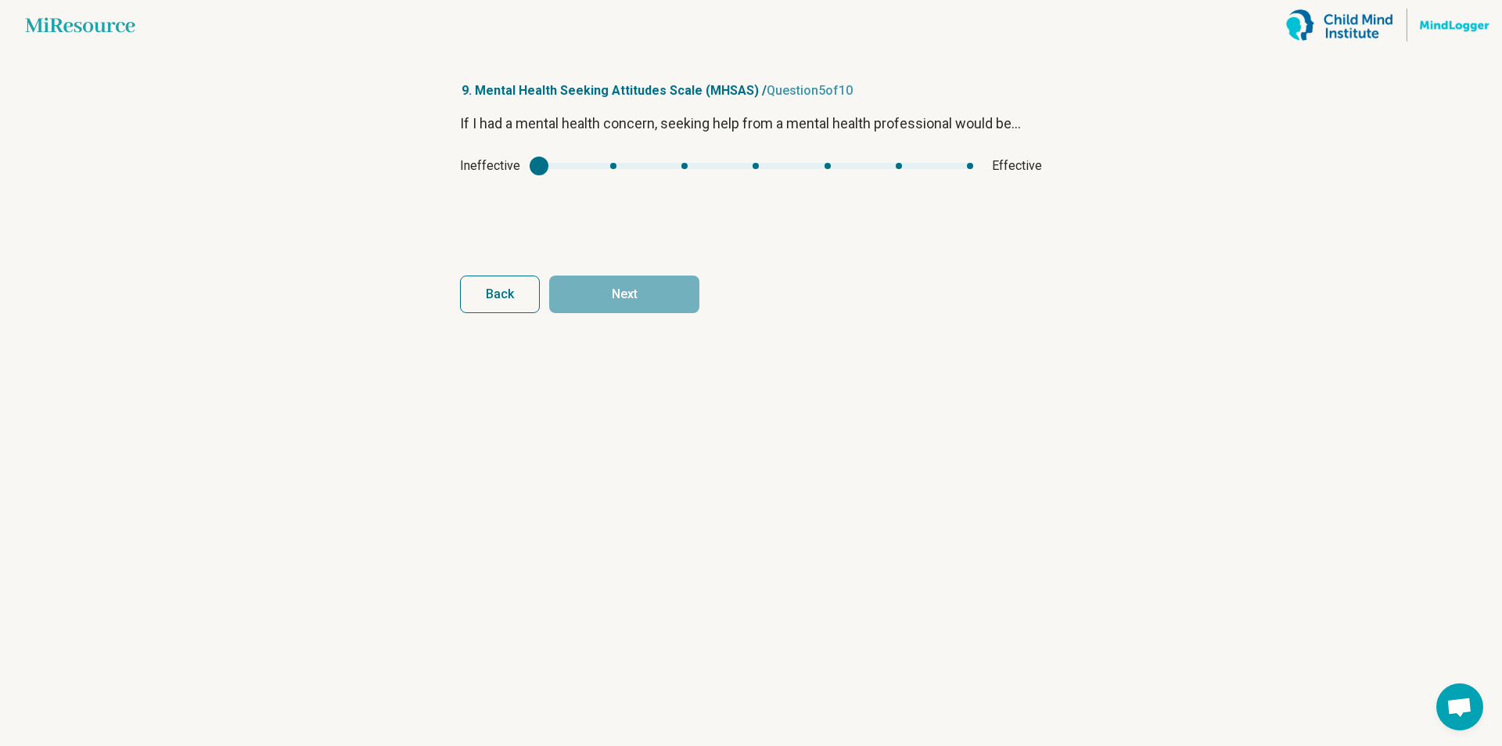
click at [557, 178] on div "If I had a mental health concern, seeking help from a mental health professiona…" at bounding box center [751, 178] width 582 height 131
type input "*"
click at [797, 169] on div "Ineffective Effective" at bounding box center [751, 165] width 582 height 19
click at [612, 308] on button "Next" at bounding box center [624, 294] width 150 height 38
type input "*"
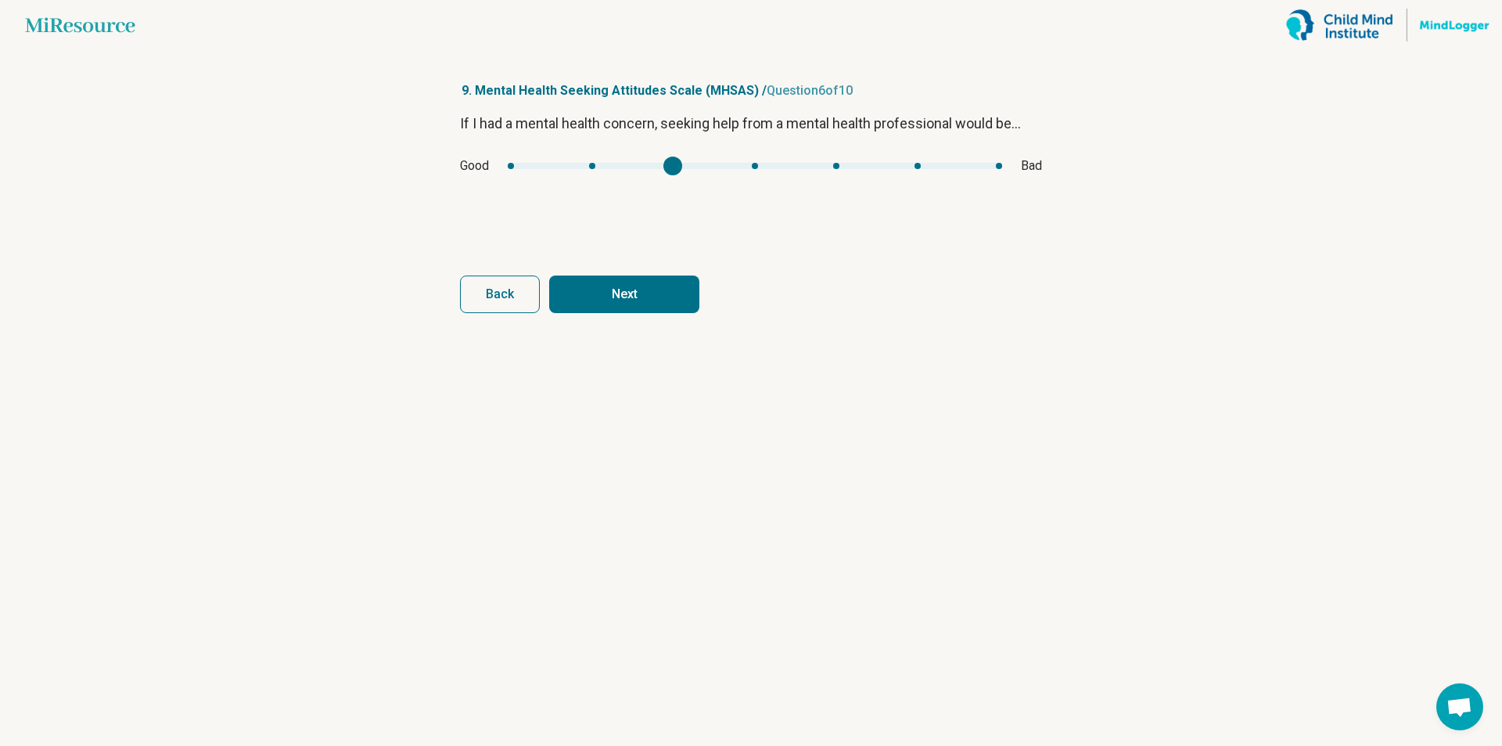
click at [654, 166] on div "mhsas5" at bounding box center [755, 166] width 494 height 6
click at [632, 301] on button "Next" at bounding box center [624, 294] width 150 height 38
type input "*"
click at [685, 176] on div "If I had a mental health concern, seeking help from a mental health professiona…" at bounding box center [751, 178] width 582 height 131
click at [645, 307] on button "Next" at bounding box center [624, 294] width 150 height 38
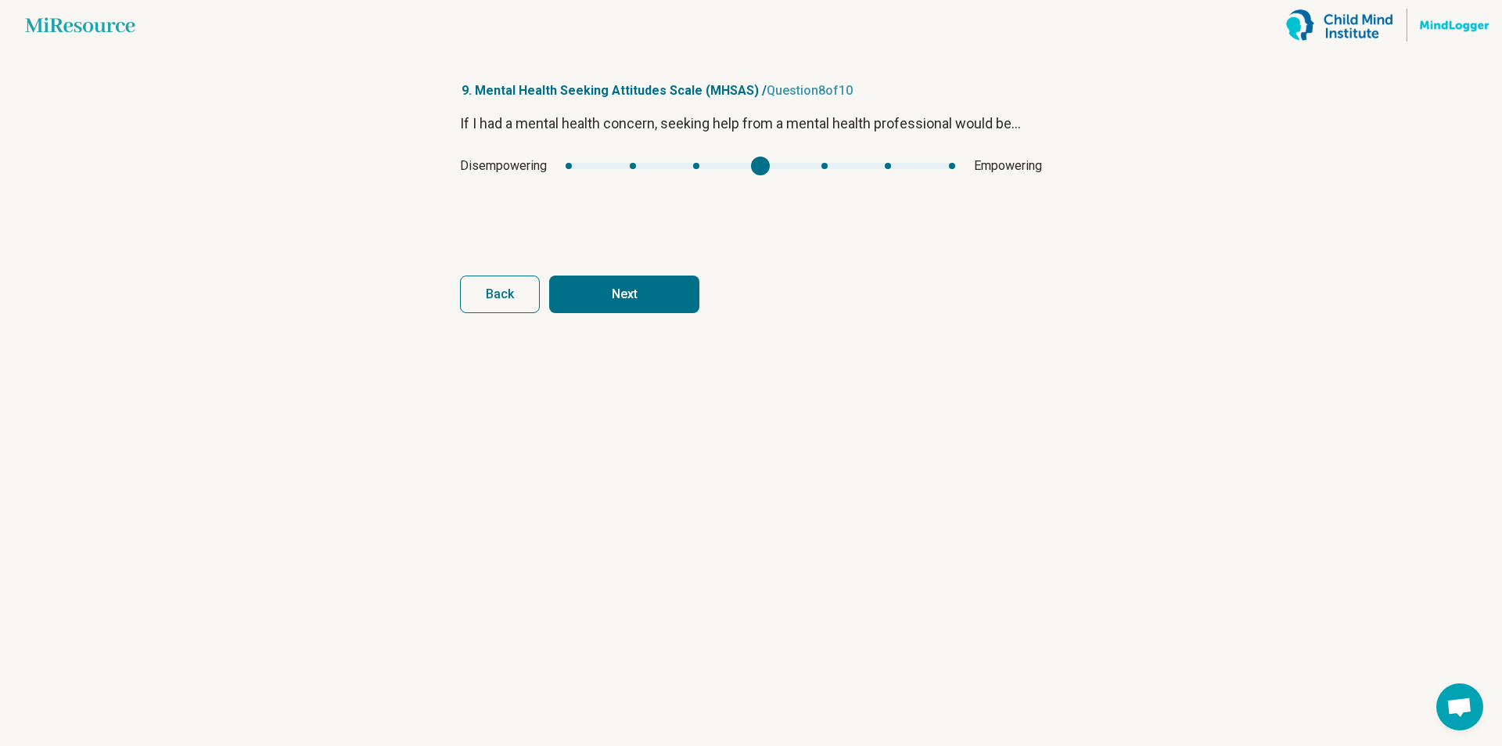
type input "*"
click at [805, 169] on div "Disempowering Empowering" at bounding box center [751, 165] width 582 height 19
click at [614, 299] on button "Next" at bounding box center [624, 294] width 150 height 38
type input "*"
click at [665, 167] on div "mhsas8" at bounding box center [674, 165] width 19 height 19
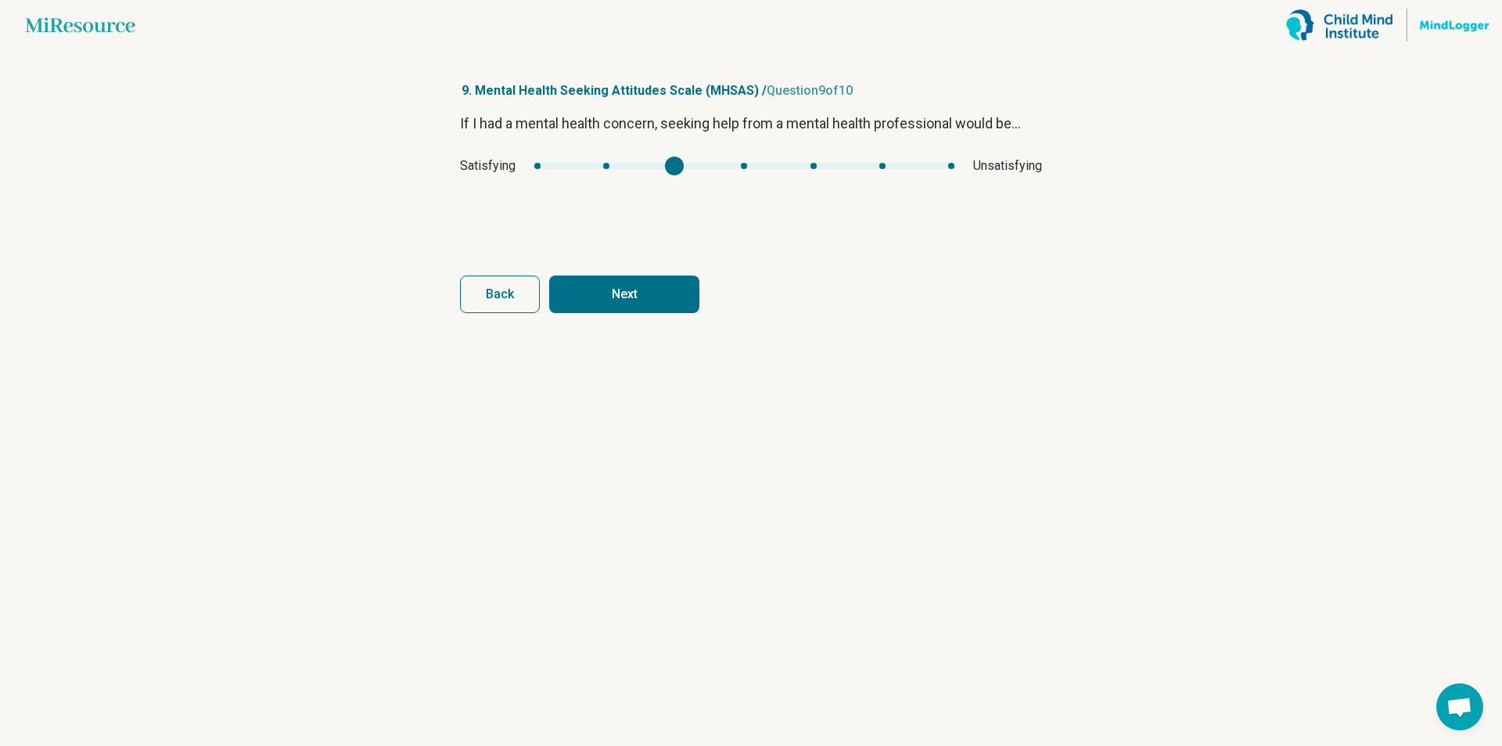
click at [642, 291] on button "Next" at bounding box center [624, 294] width 150 height 38
click at [731, 182] on div "If I had a mental health concern, seeking help from a mental health professiona…" at bounding box center [751, 178] width 582 height 131
click at [627, 305] on button "Next survey" at bounding box center [624, 294] width 150 height 38
type input "*"
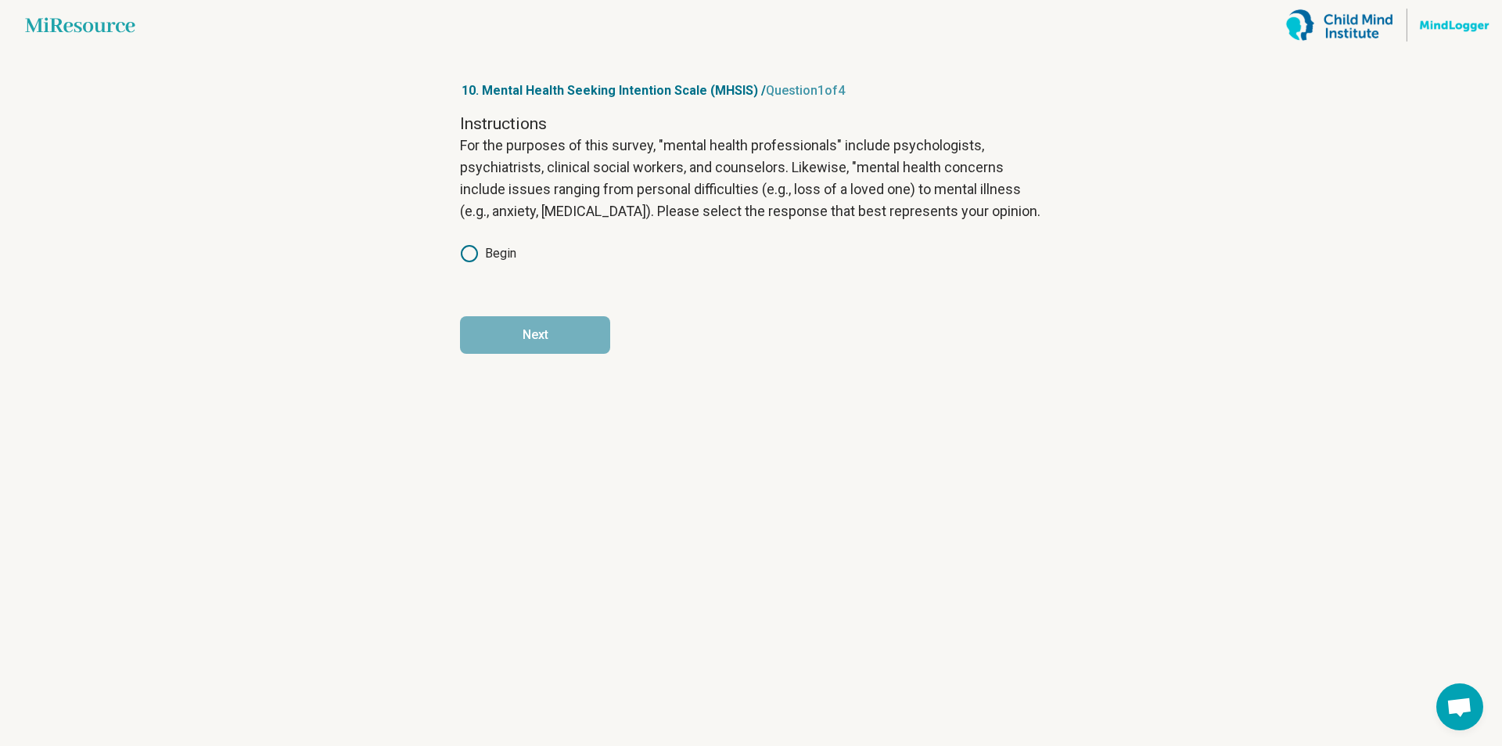
click at [473, 250] on icon at bounding box center [469, 253] width 19 height 19
click at [519, 332] on button "Next" at bounding box center [535, 335] width 150 height 38
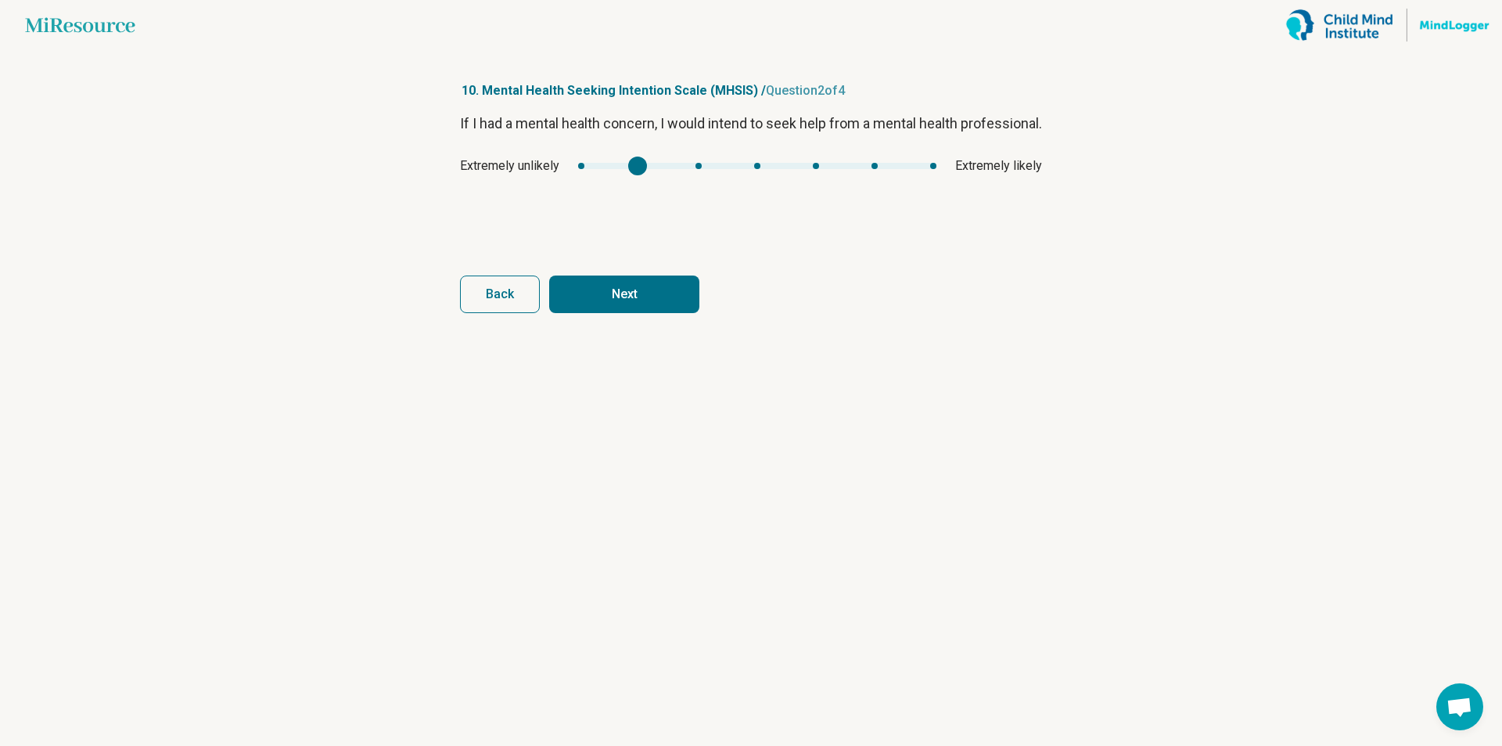
type input "*"
click at [709, 169] on div "mhsis1" at bounding box center [757, 166] width 358 height 6
click at [627, 289] on button "Next" at bounding box center [624, 294] width 150 height 38
type input "*"
click at [710, 164] on div "mhsis2" at bounding box center [755, 166] width 384 height 6
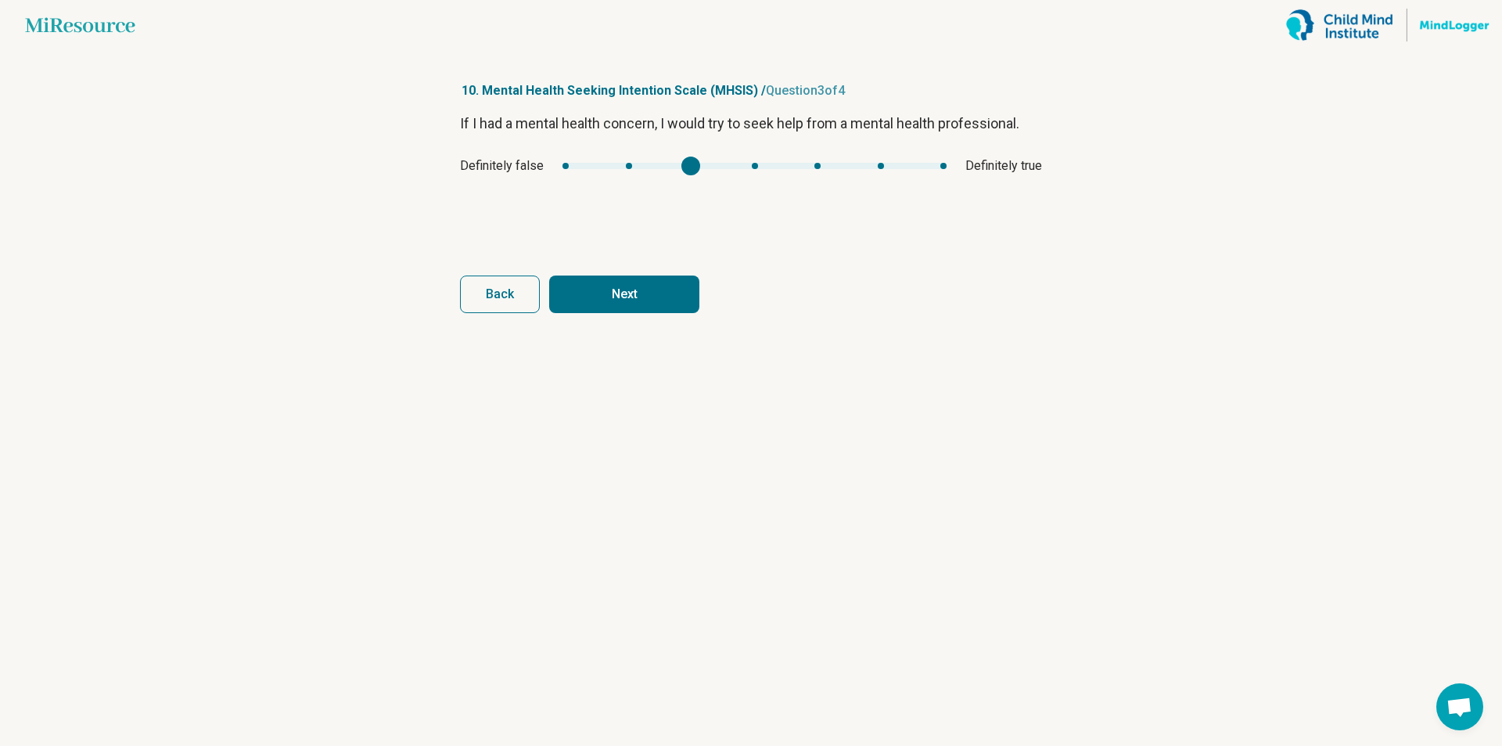
click at [624, 289] on button "Next" at bounding box center [624, 294] width 150 height 38
drag, startPoint x: 583, startPoint y: 173, endPoint x: 667, endPoint y: 163, distance: 84.3
click at [667, 163] on div "Strongly disagree Strongly agree" at bounding box center [751, 165] width 582 height 19
click at [698, 165] on div "mhsis3" at bounding box center [760, 166] width 368 height 6
click at [656, 298] on button "Finish" at bounding box center [624, 294] width 150 height 38
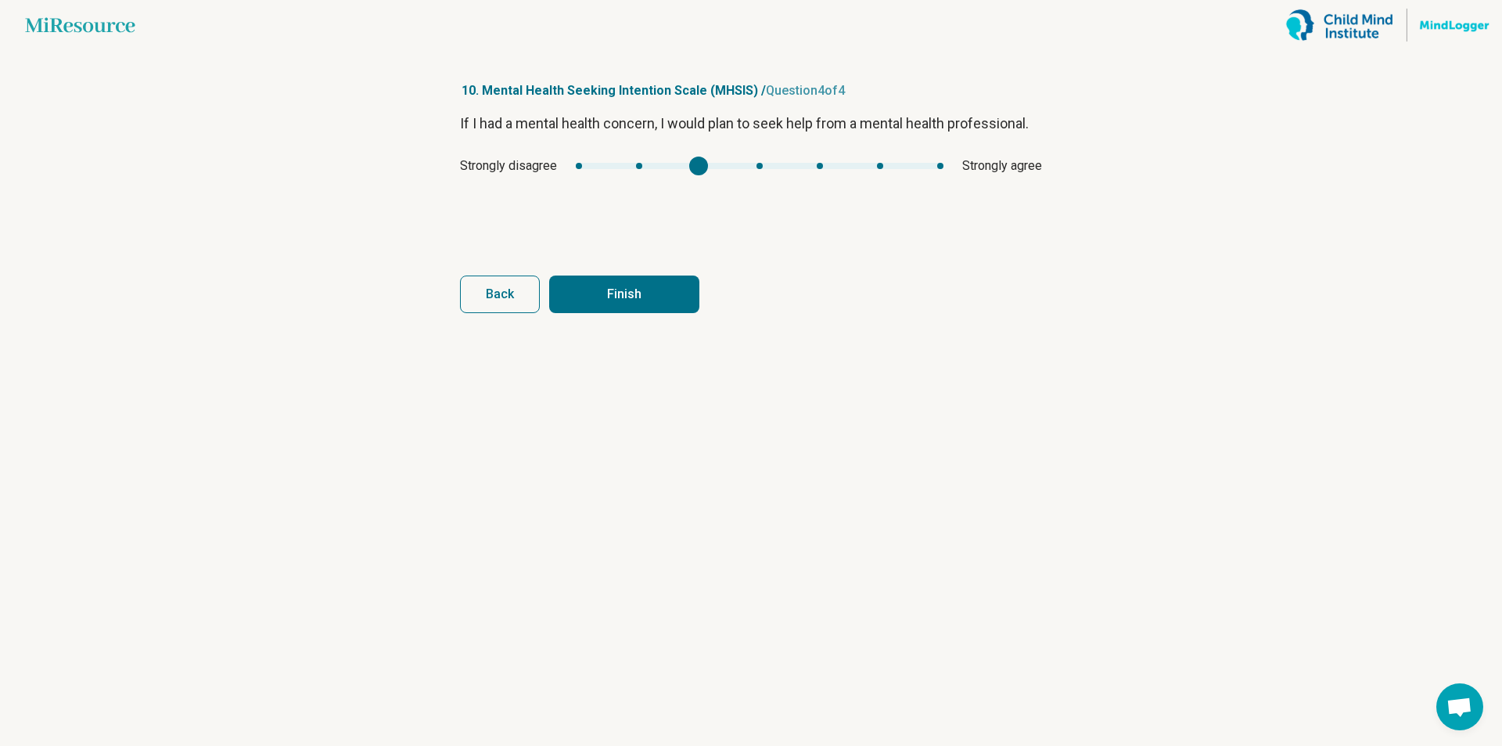
type input "*"
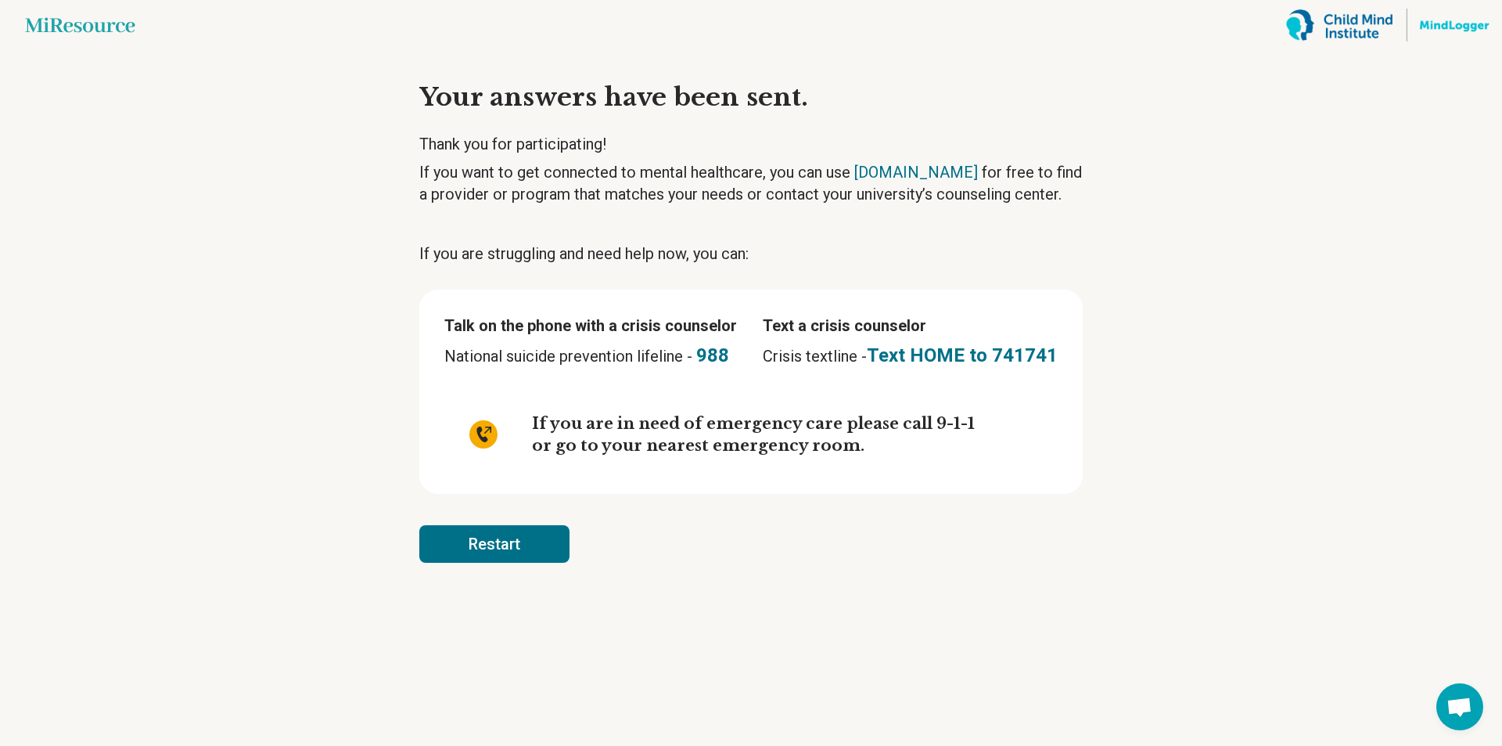
click at [526, 553] on button "Restart" at bounding box center [494, 544] width 150 height 38
